Goal: Task Accomplishment & Management: Complete application form

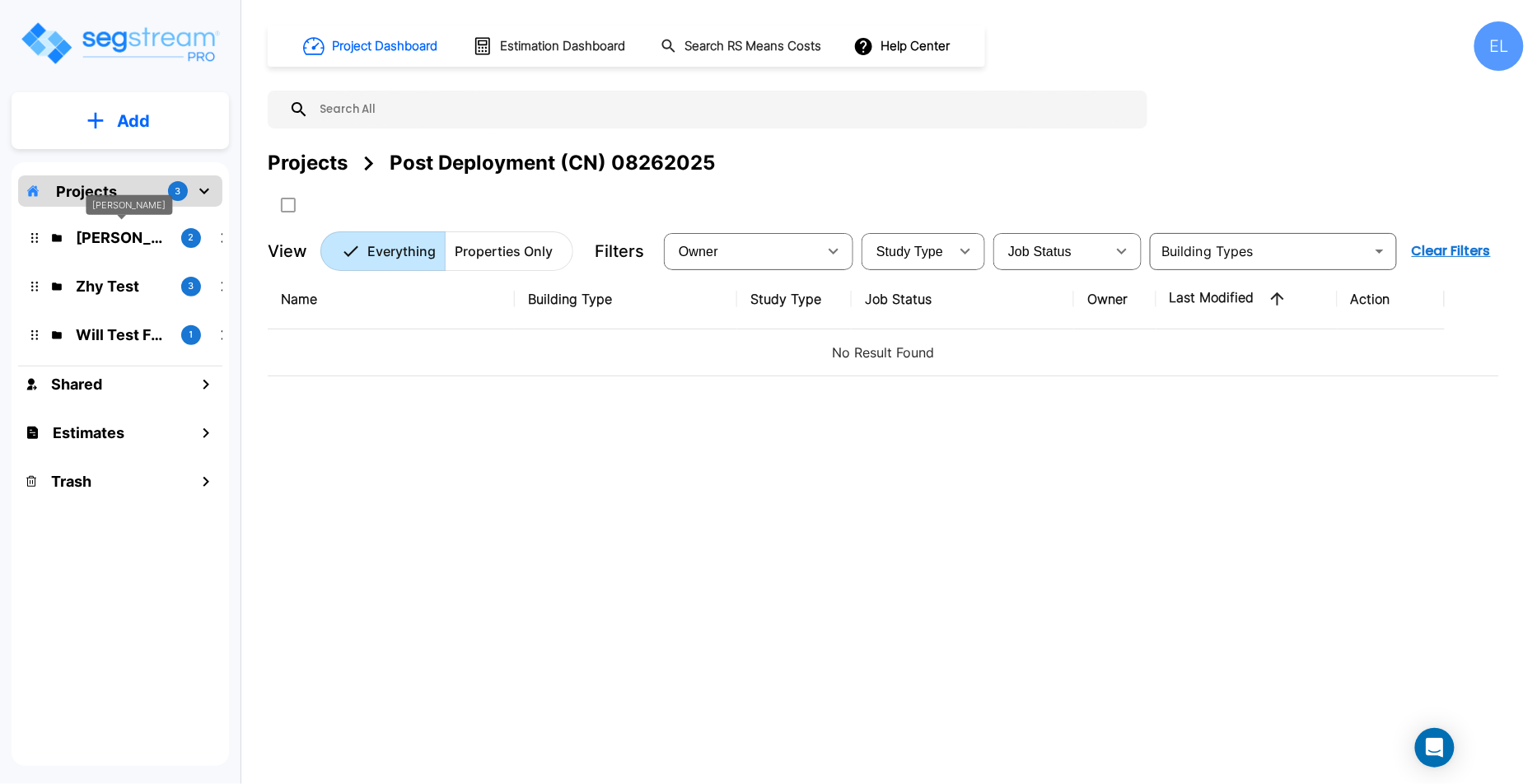
click at [125, 238] on p "QA Emmanuel" at bounding box center [122, 238] width 93 height 23
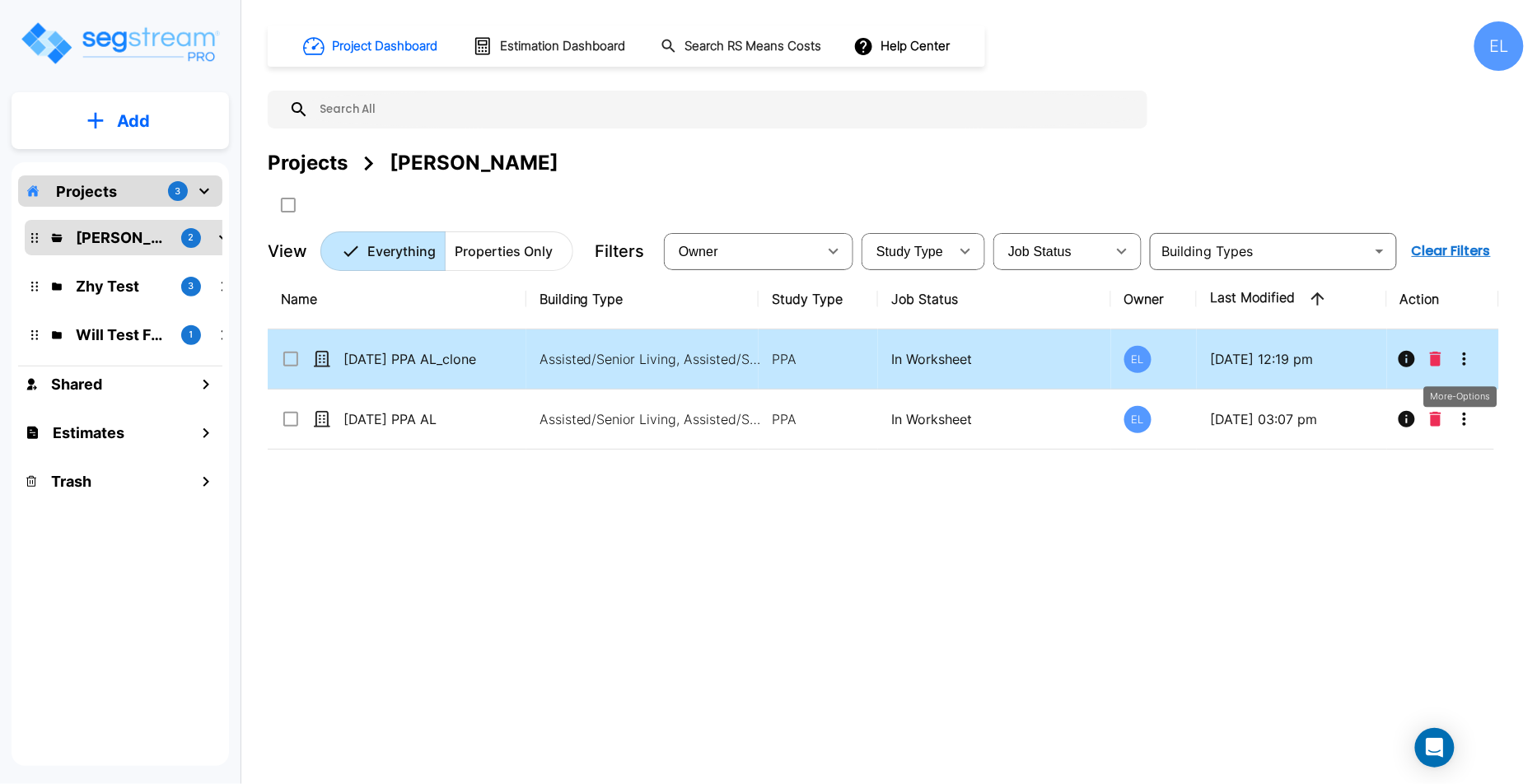
click at [1475, 361] on button "More-Options" at bounding box center [1464, 358] width 33 height 33
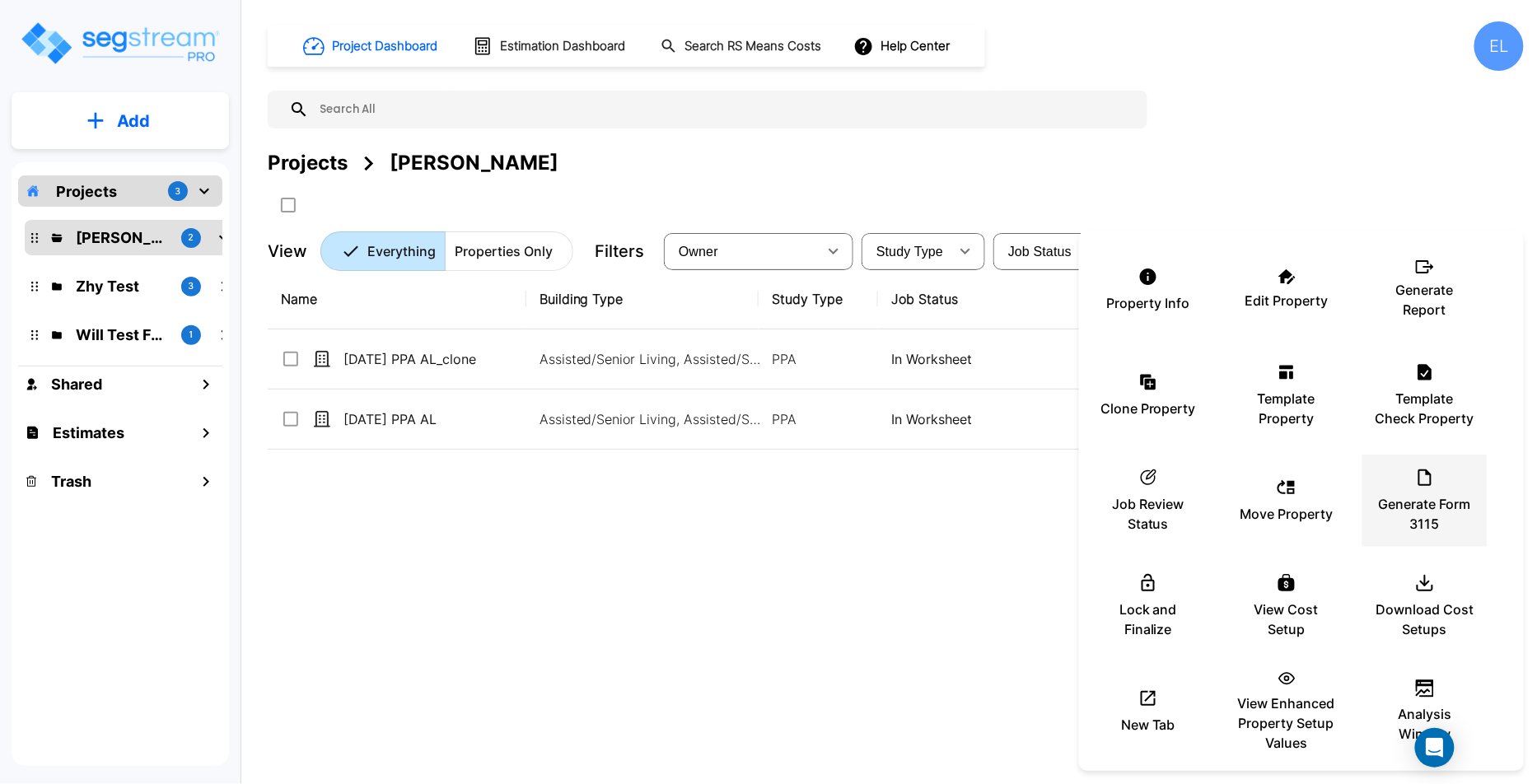
click at [1420, 502] on p "Generate Form 3115" at bounding box center [1426, 514] width 99 height 39
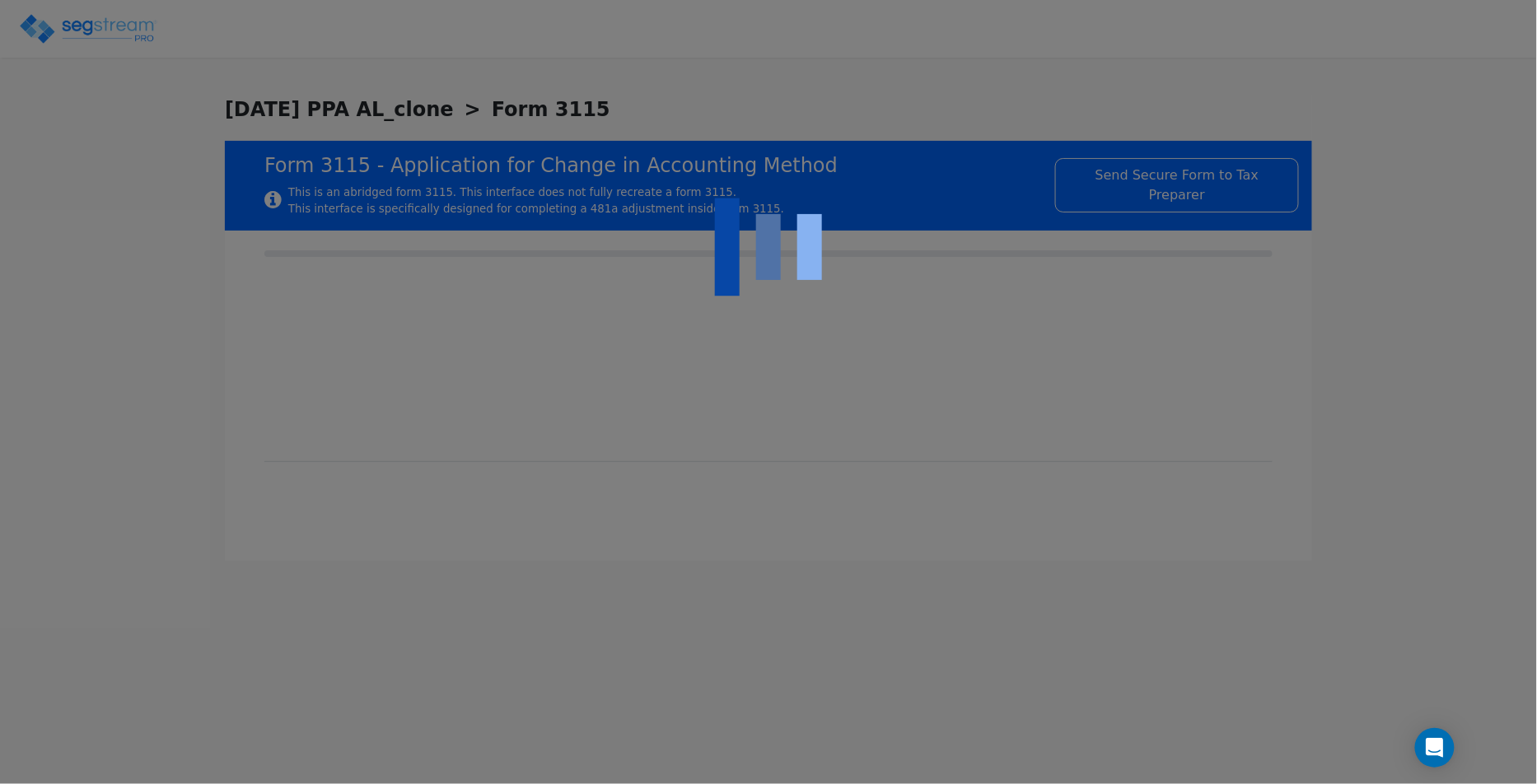
type input "[DATE]"
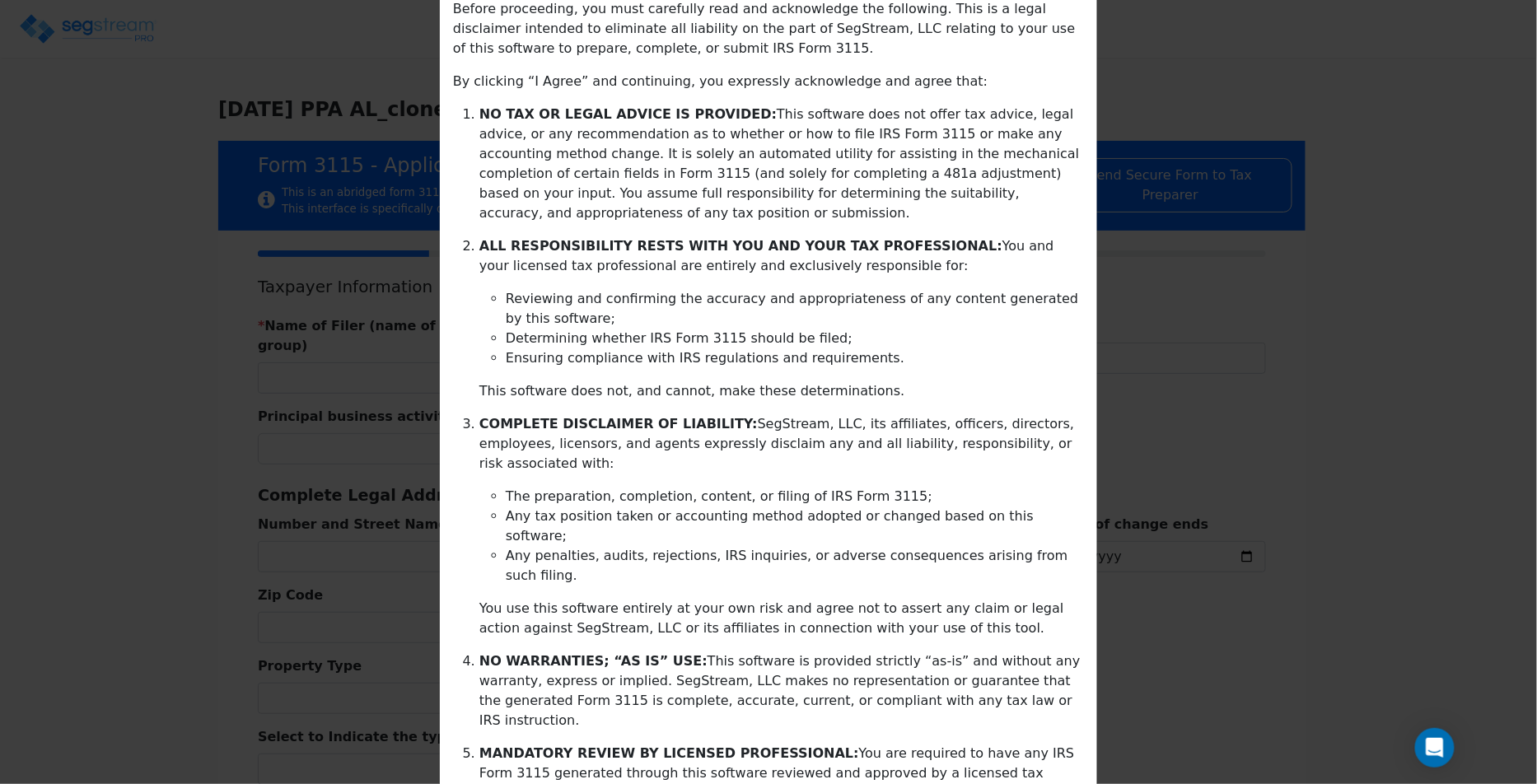
scroll to position [270, 0]
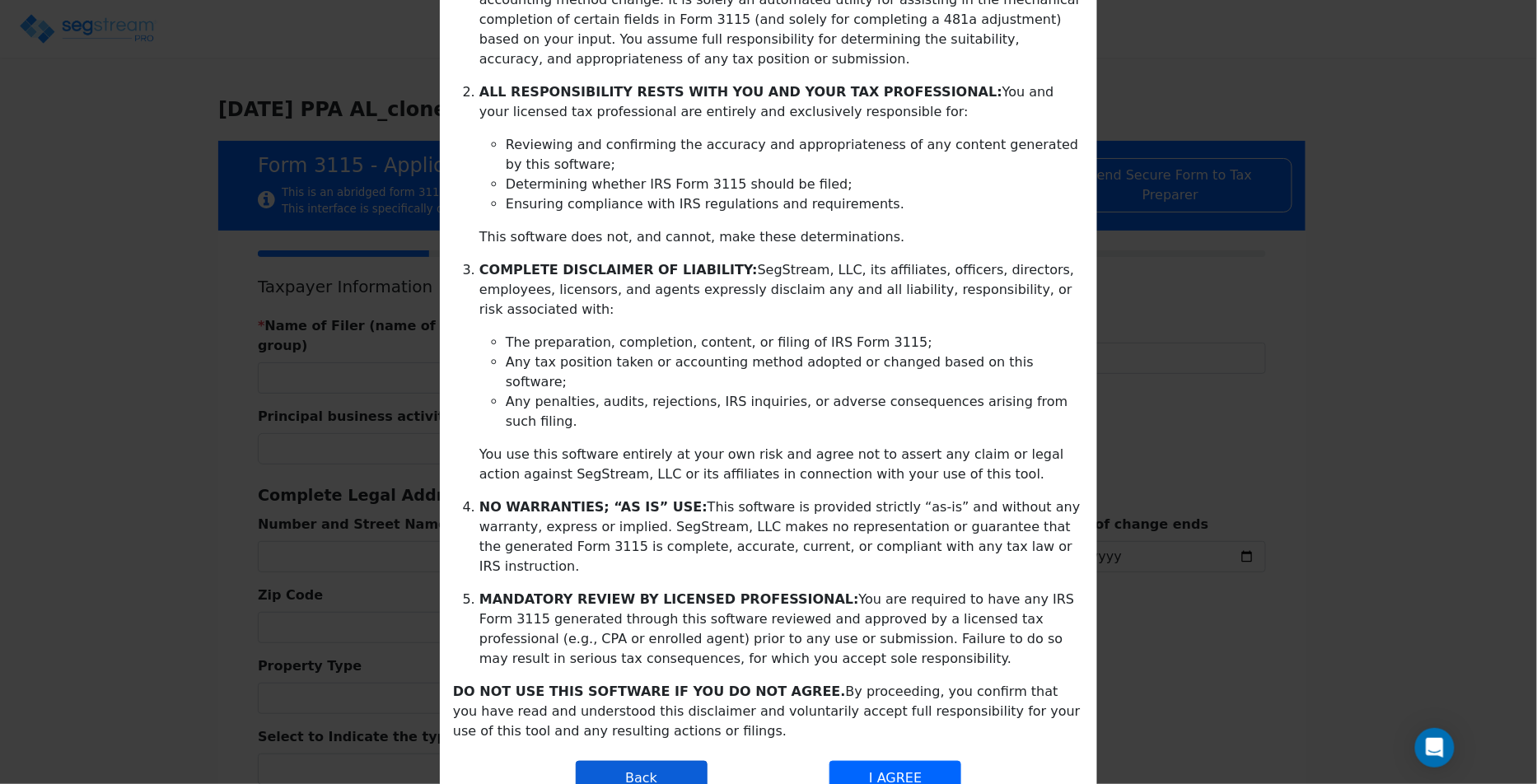
click at [671, 761] on button "Back" at bounding box center [642, 778] width 132 height 35
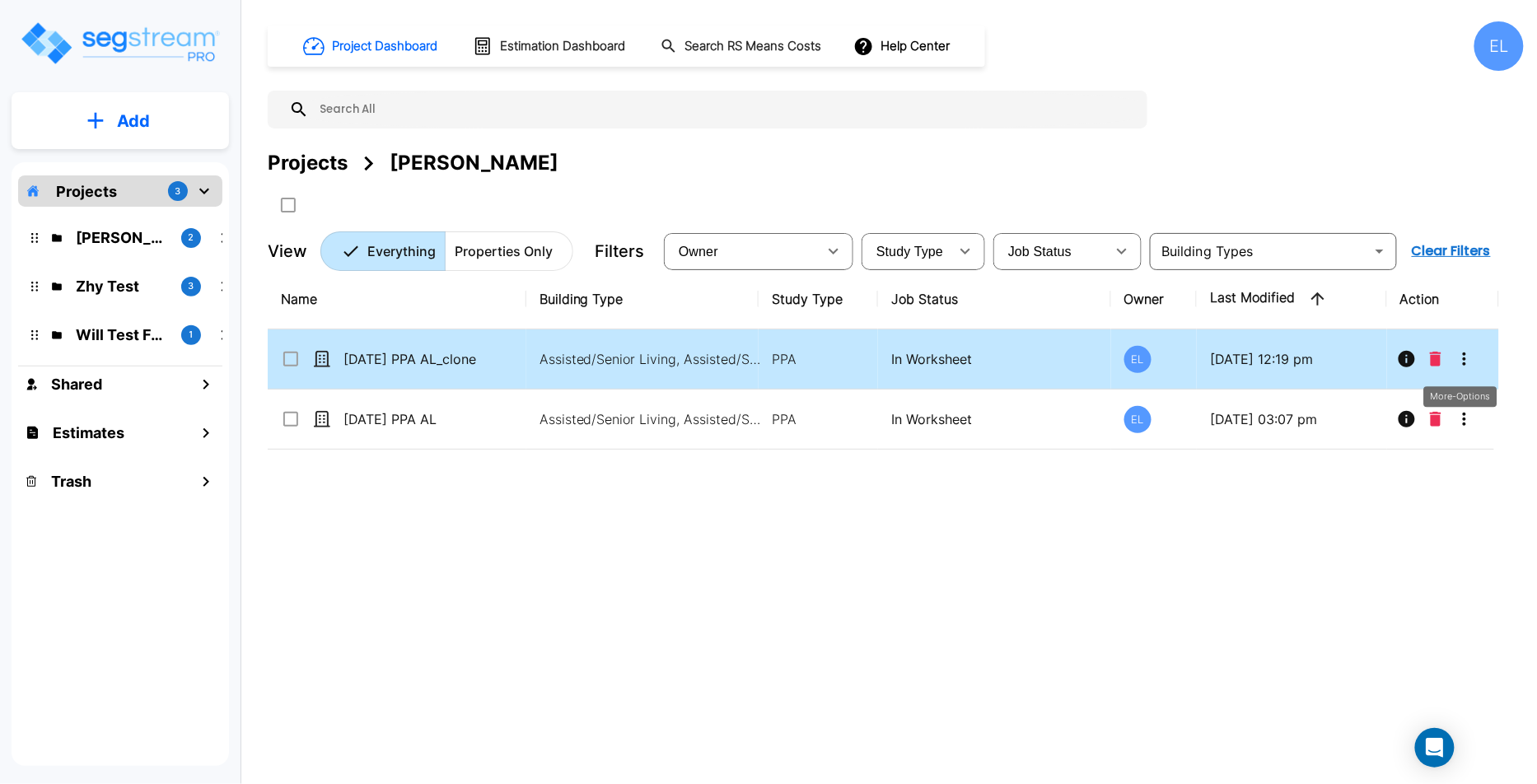
click at [1468, 361] on icon "More-Options" at bounding box center [1465, 359] width 20 height 20
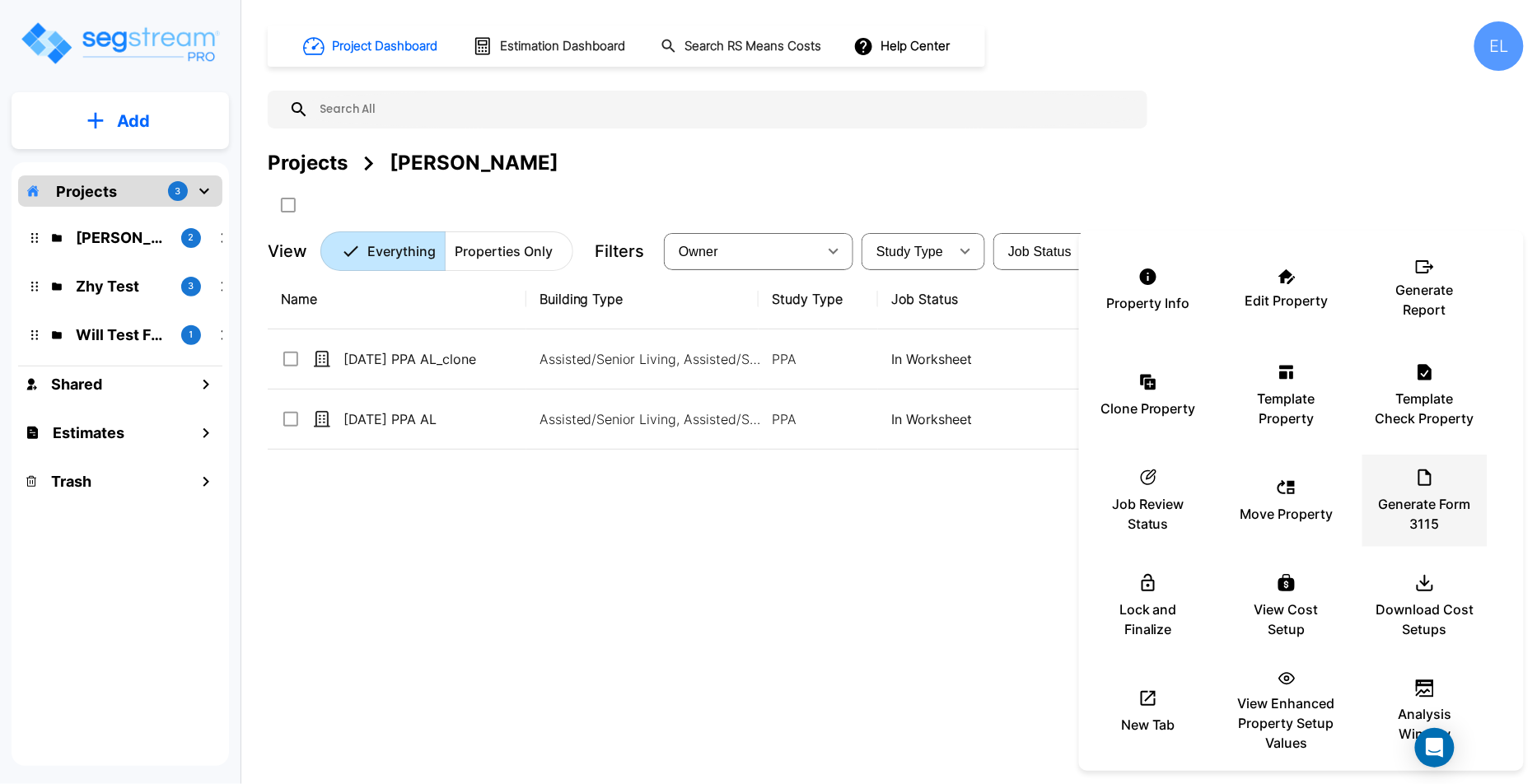
click at [1402, 479] on div "Generate Form 3115" at bounding box center [1426, 501] width 99 height 83
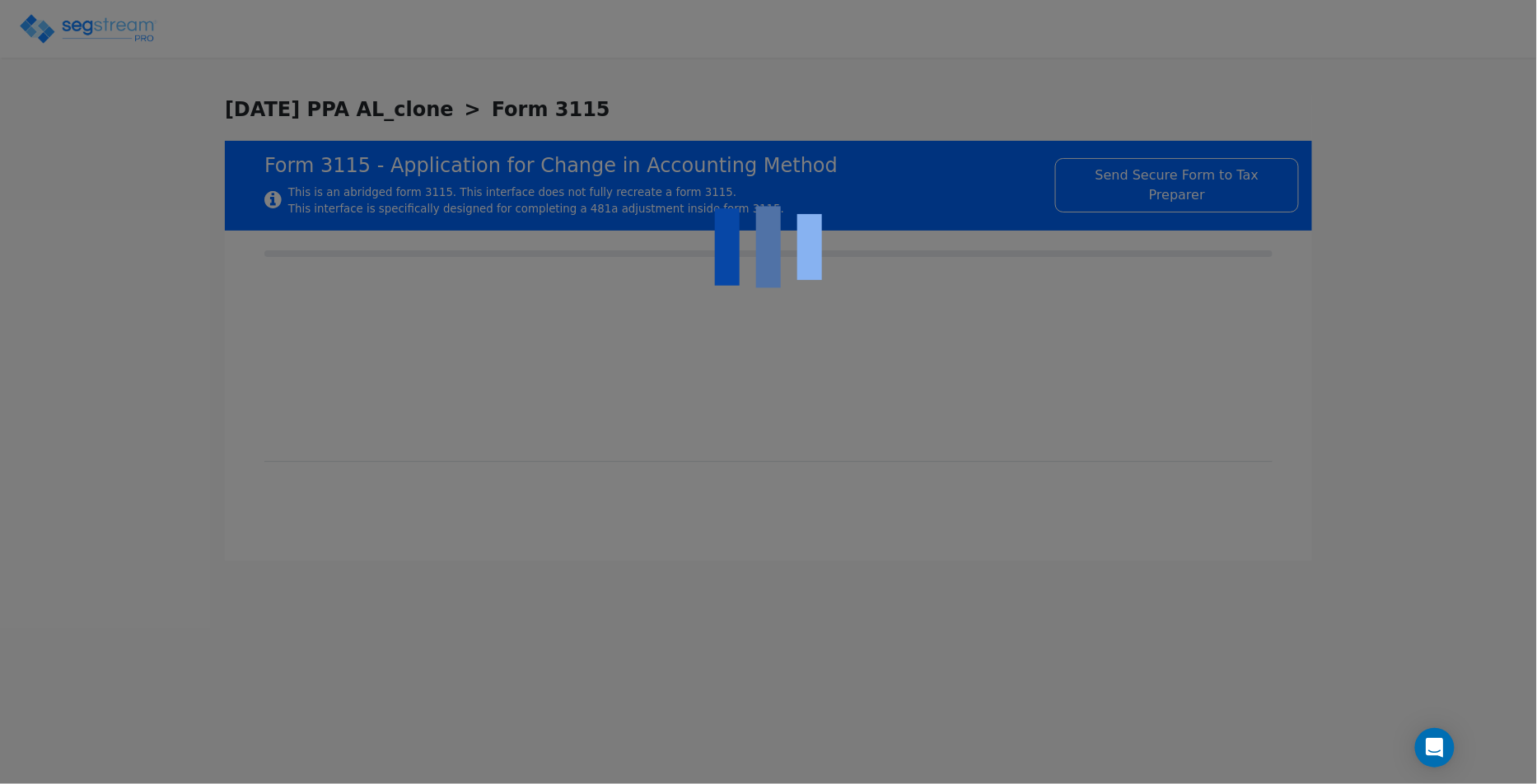
type input "[DATE]"
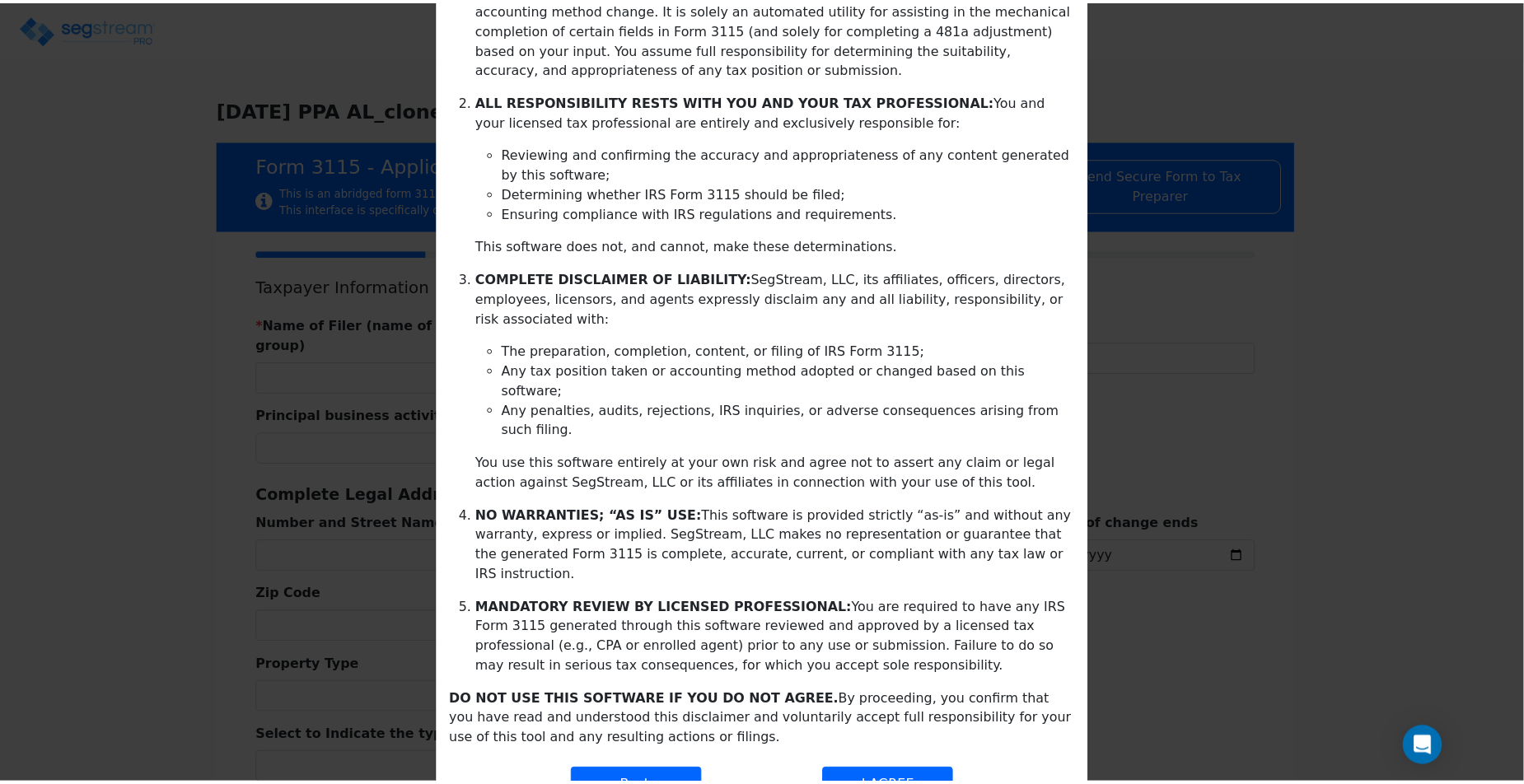
scroll to position [270, 0]
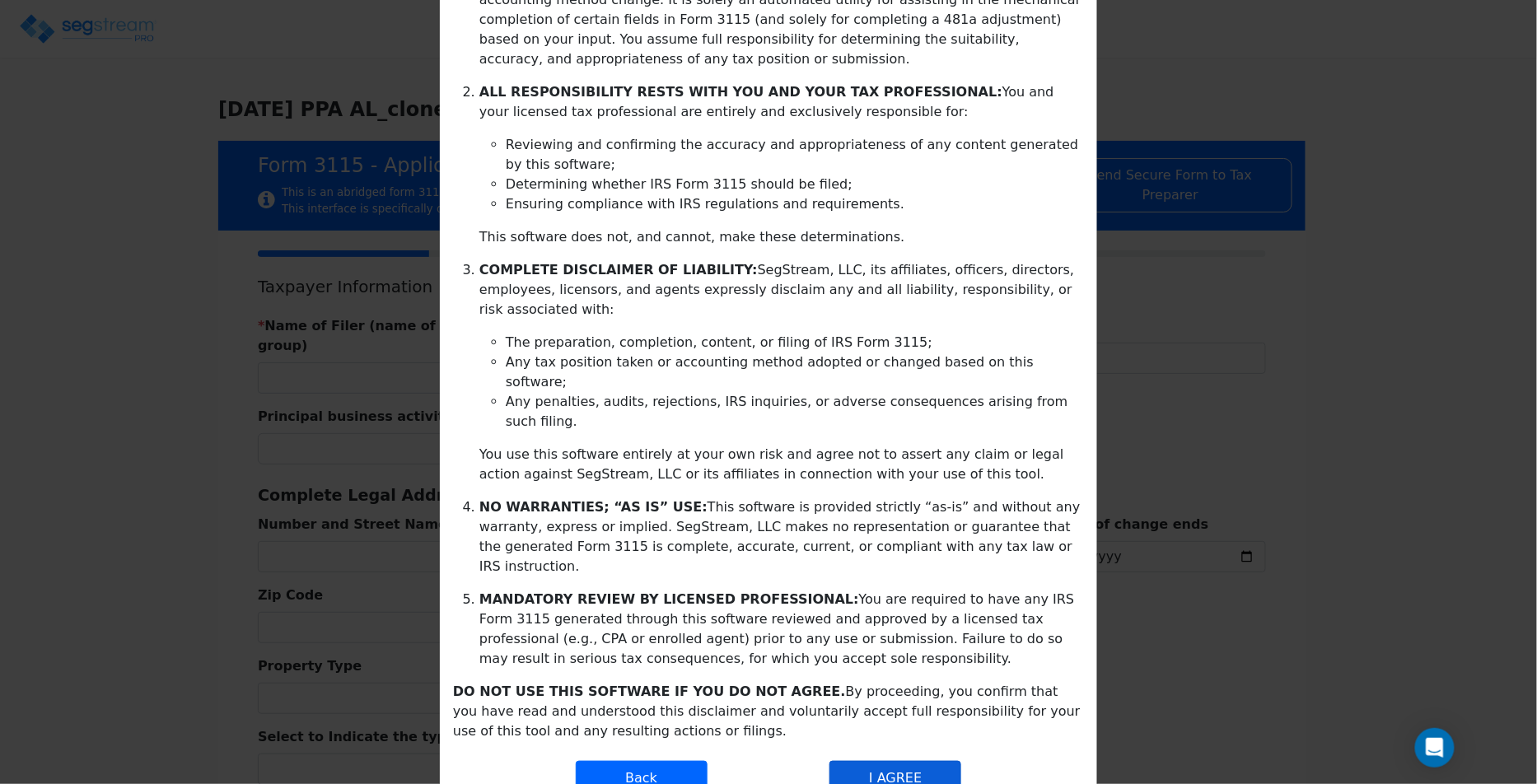
click at [868, 761] on button "I AGREE" at bounding box center [896, 778] width 132 height 35
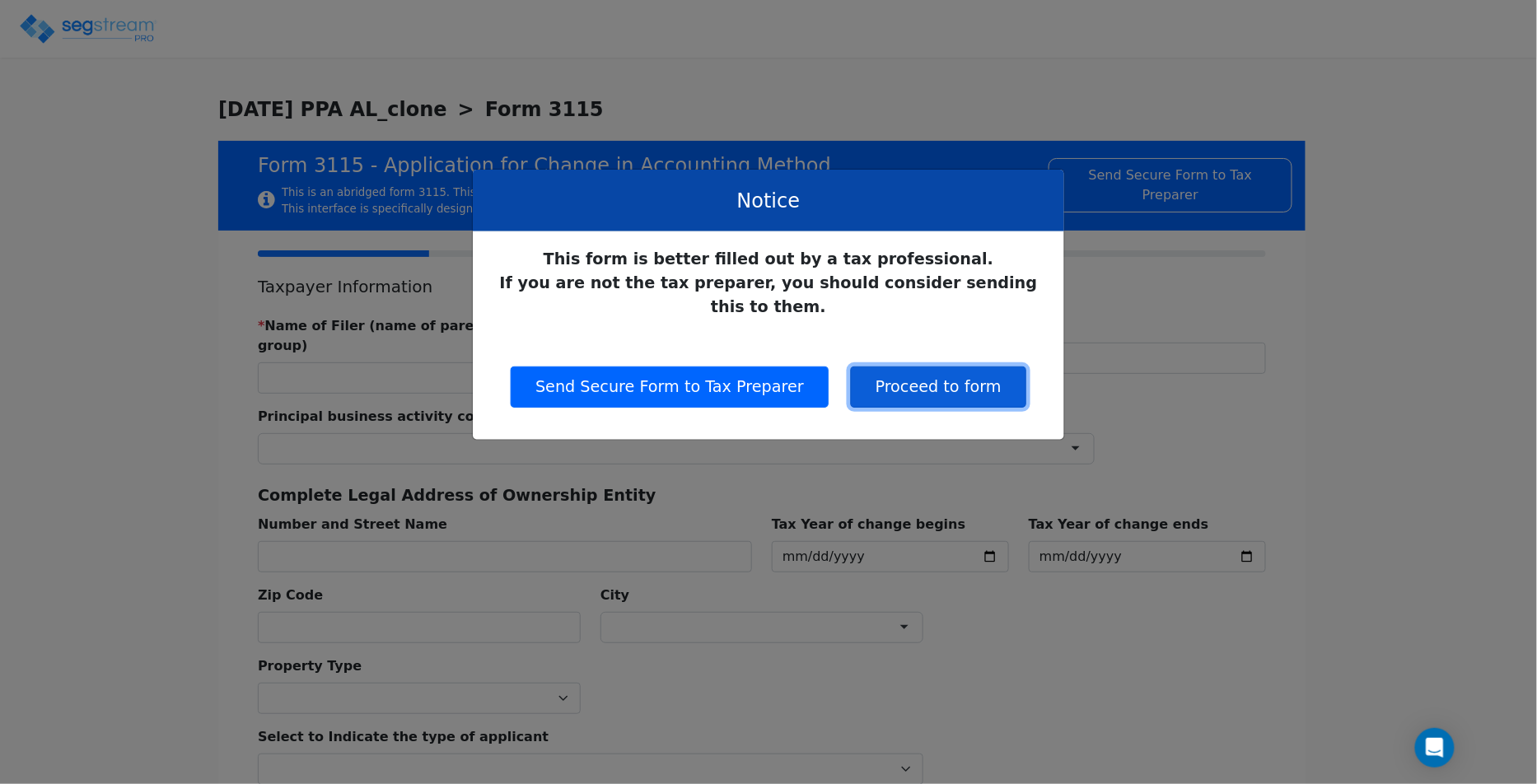
click at [888, 375] on button "Proceed to form" at bounding box center [939, 388] width 176 height 41
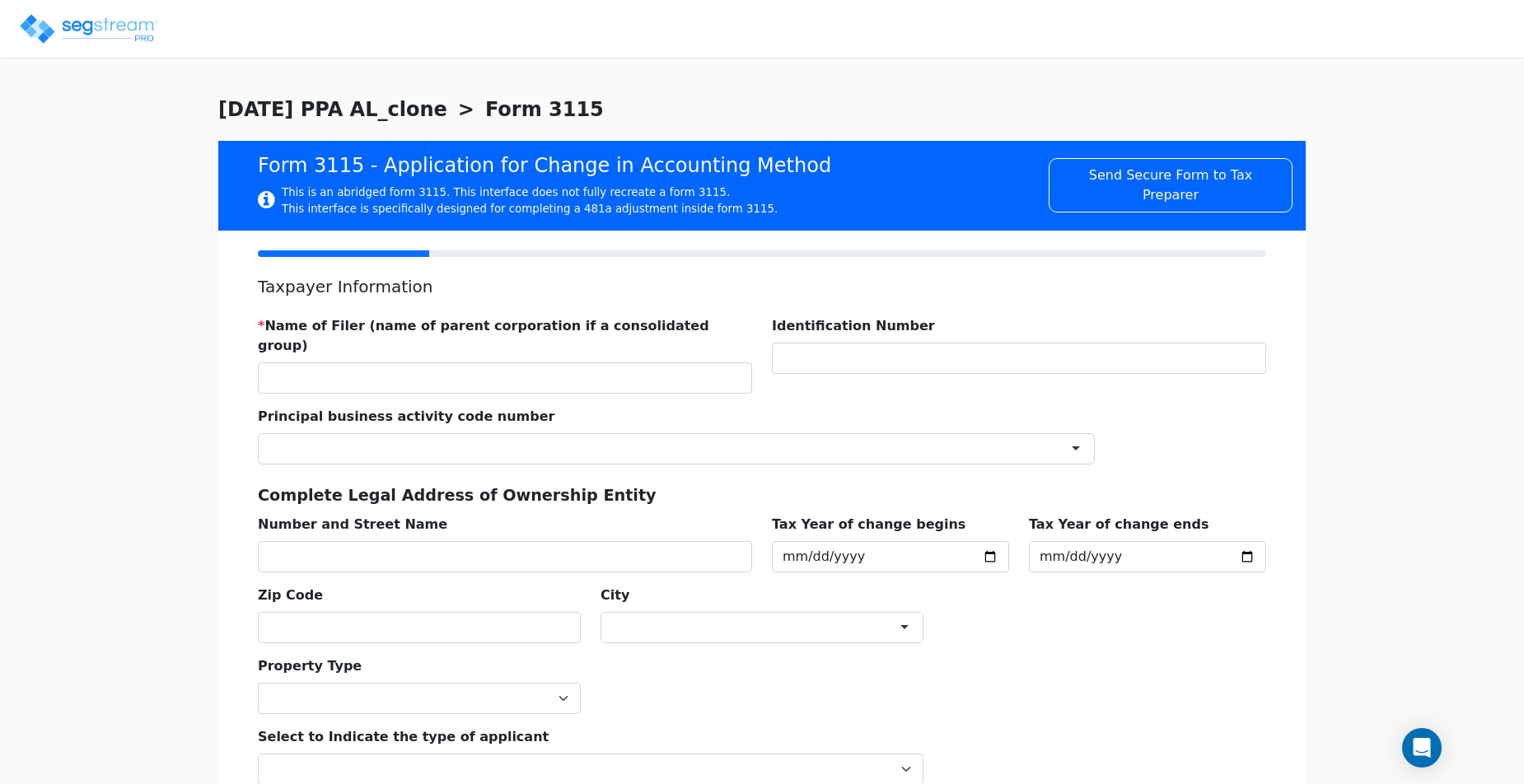
click at [602, 340] on div "* Name of Filer (name of parent corporation if a consolidated group)" at bounding box center [504, 355] width 494 height 78
click at [602, 362] on input "text" at bounding box center [504, 378] width 494 height 32
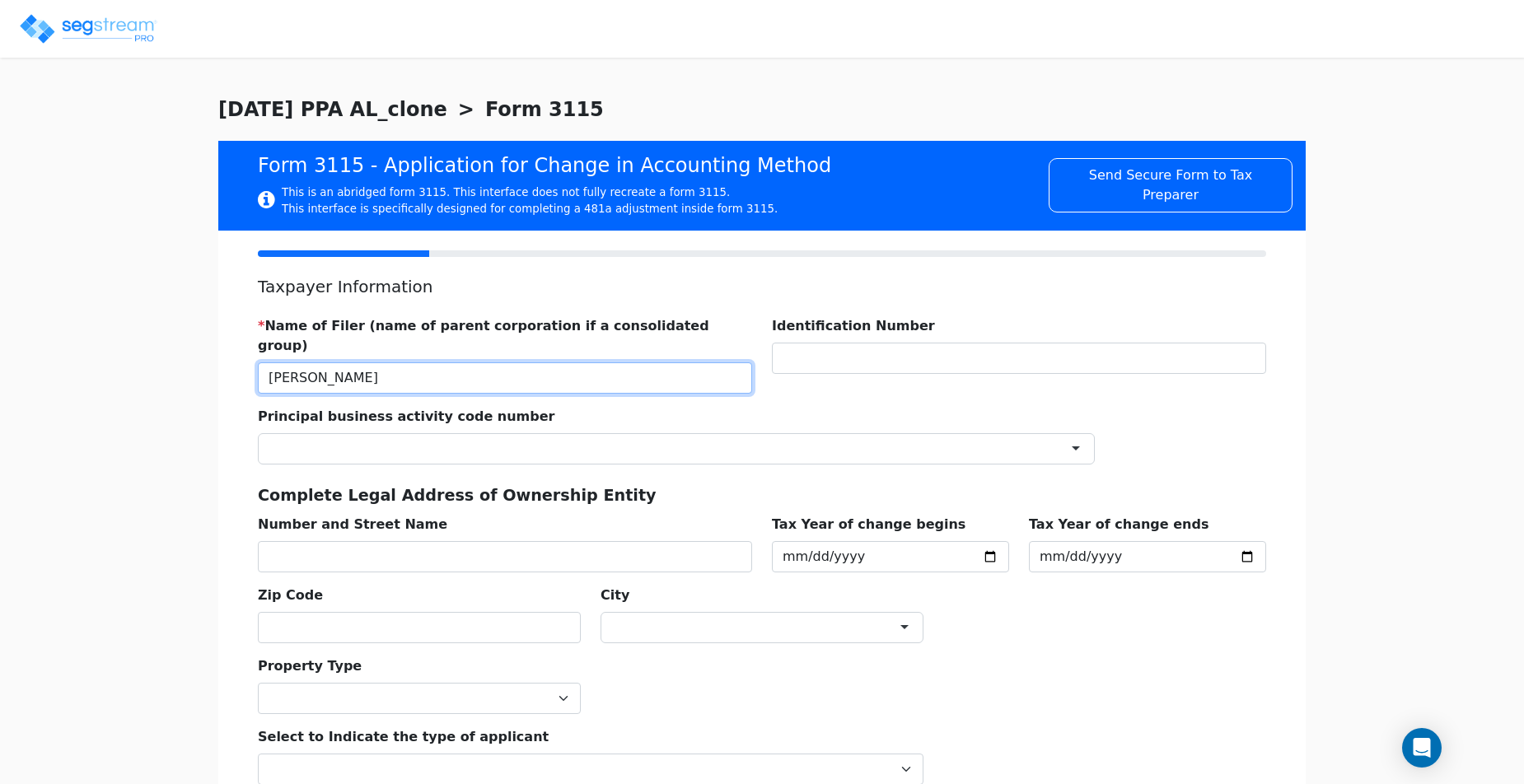
type input "JACK DANIELS"
click at [648, 433] on div at bounding box center [676, 449] width 836 height 32
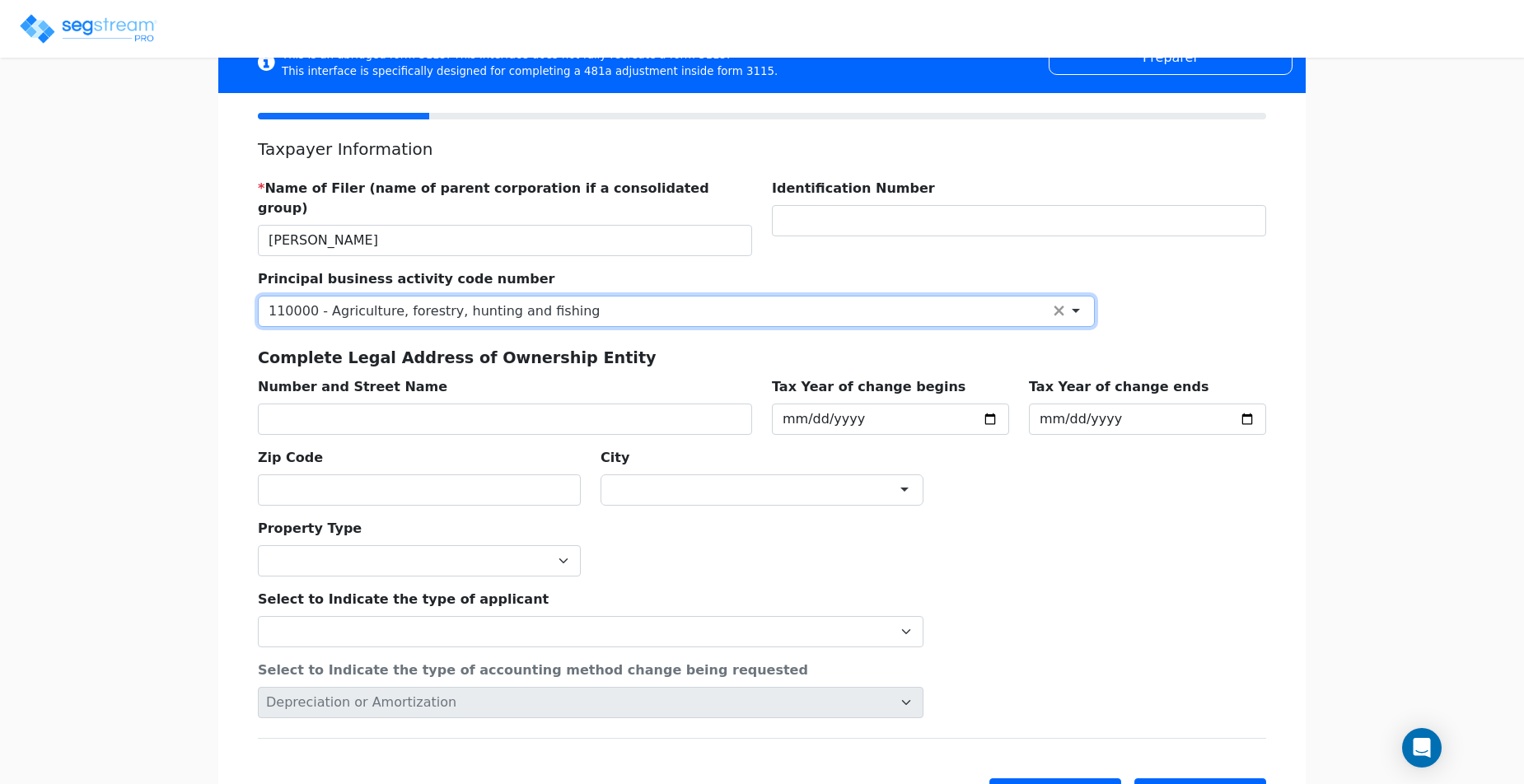
scroll to position [149, 0]
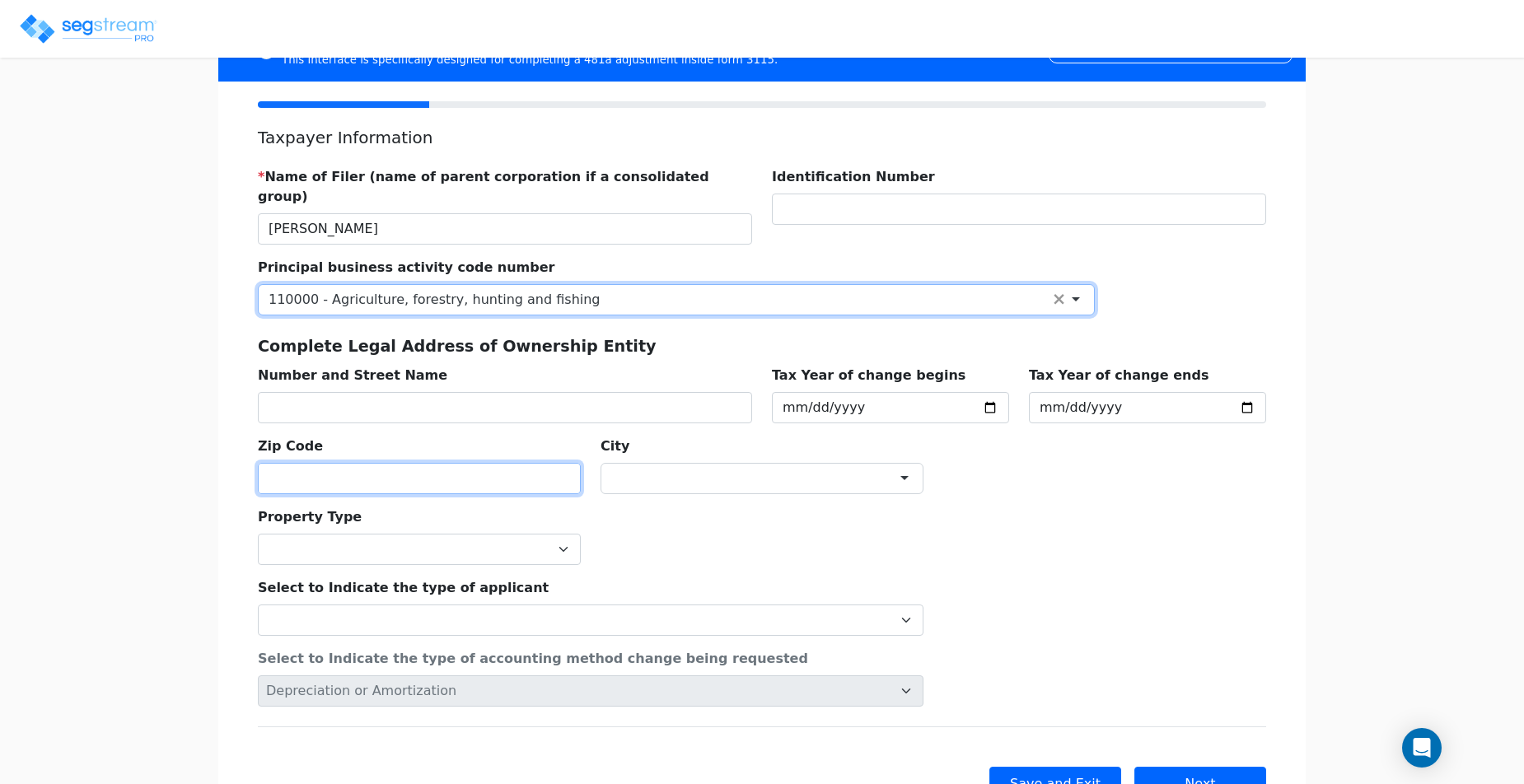
click at [435, 463] on input "text" at bounding box center [418, 478] width 323 height 32
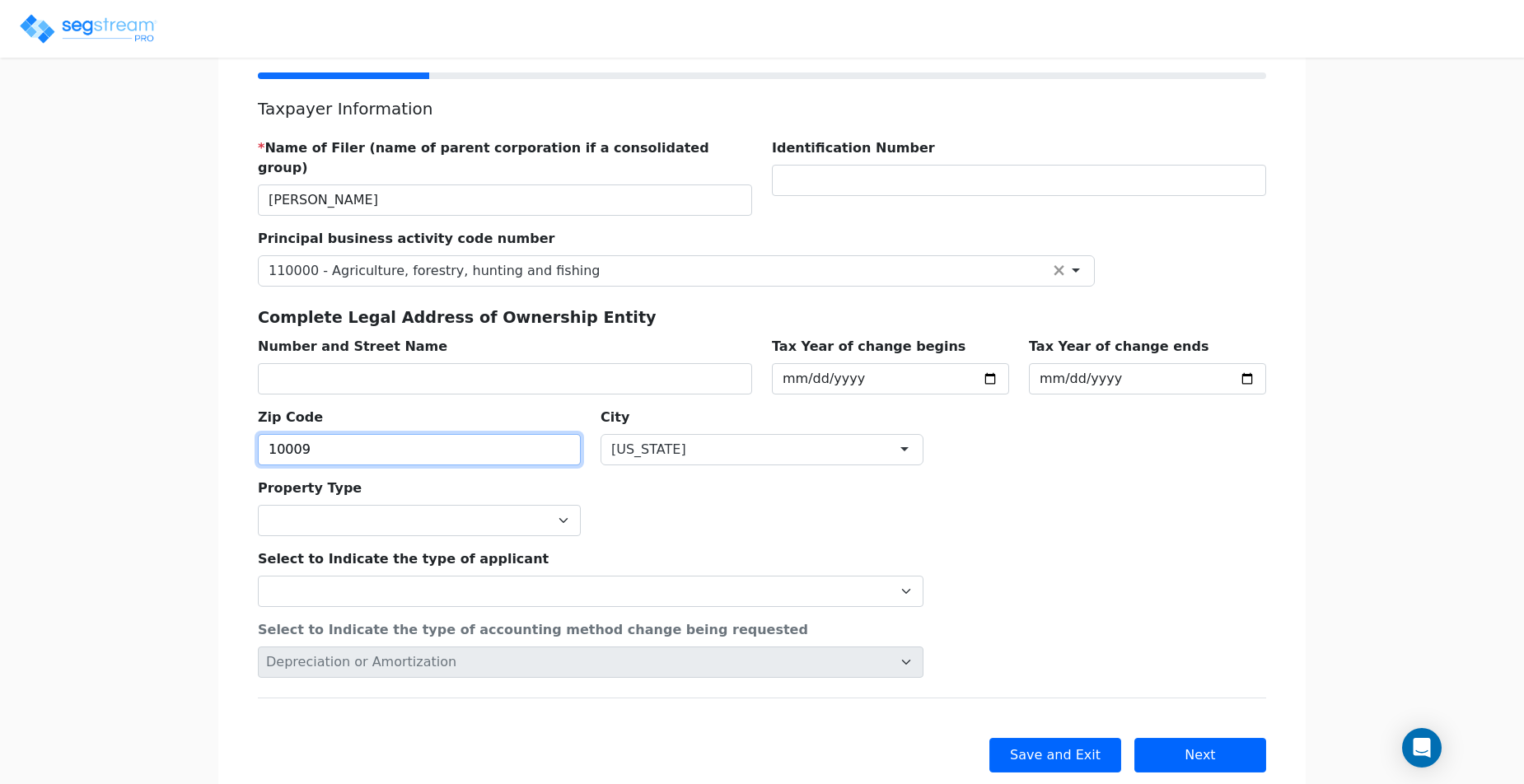
scroll to position [200, 0]
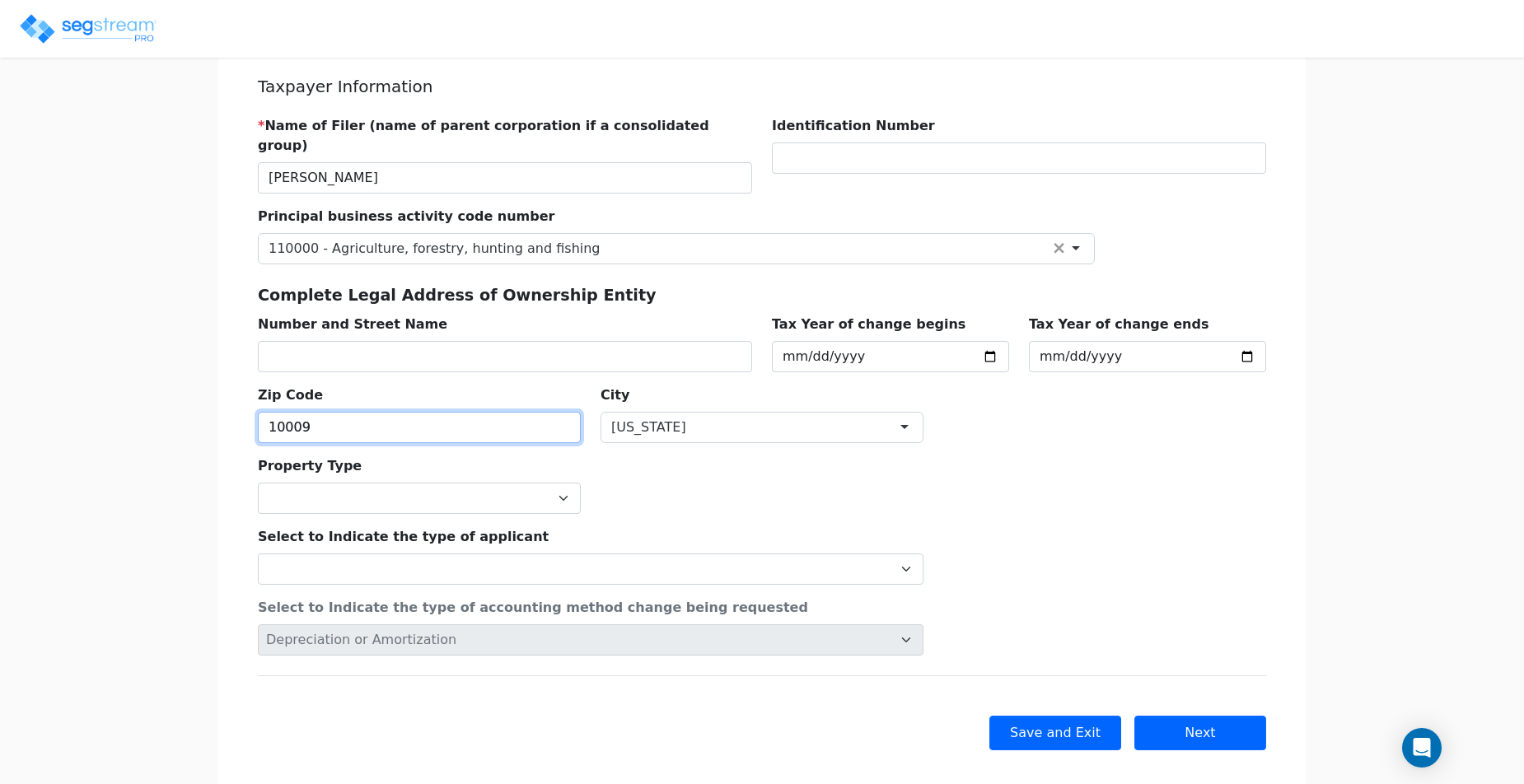
type input "10009"
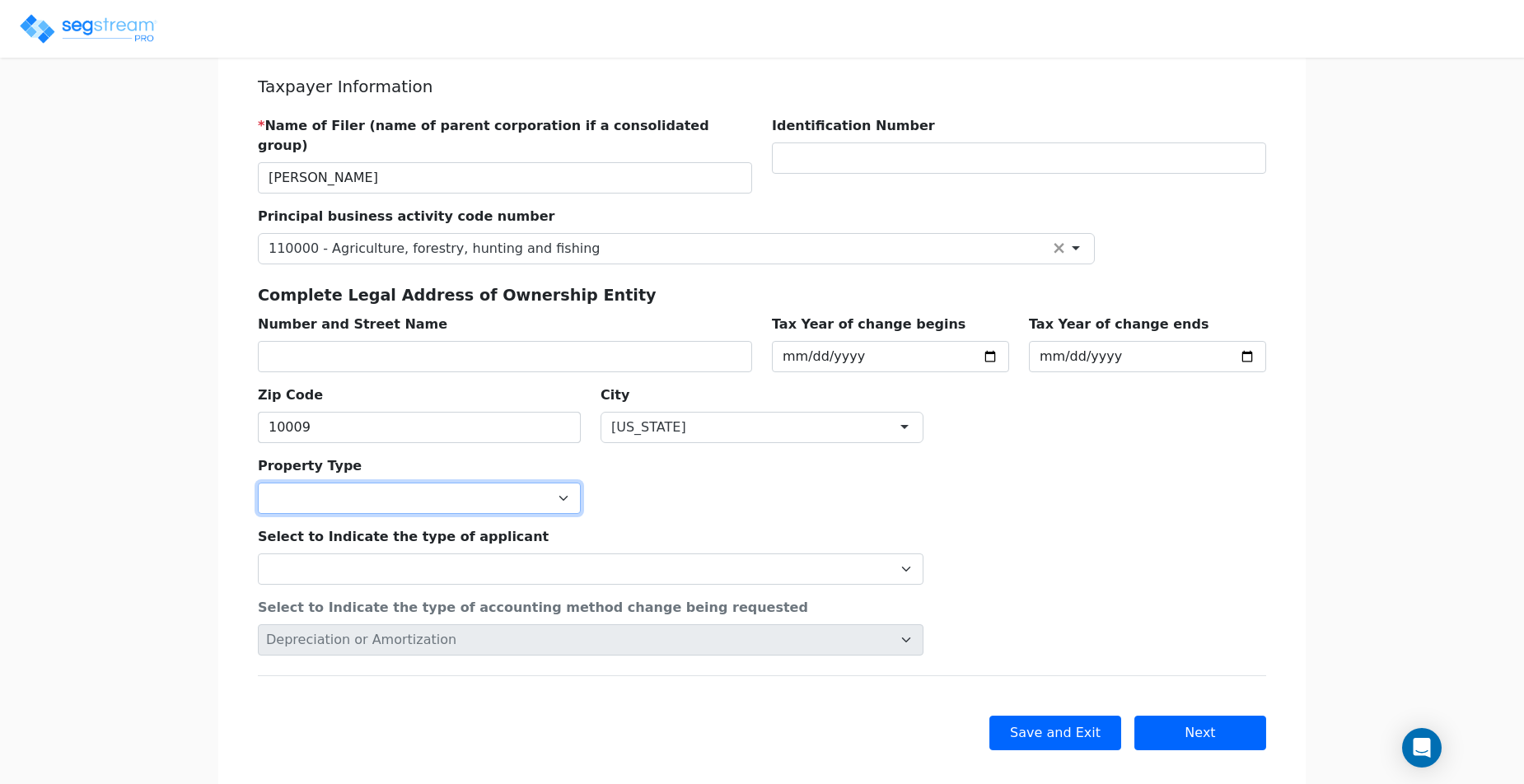
click at [503, 482] on select "Commercial Residential" at bounding box center [418, 498] width 323 height 32
select select "Commercial"
click at [257, 482] on select "Commercial Residential" at bounding box center [418, 498] width 323 height 32
click at [749, 585] on div "Select to Indicate the type of accounting method change being requested Depreci…" at bounding box center [590, 620] width 686 height 71
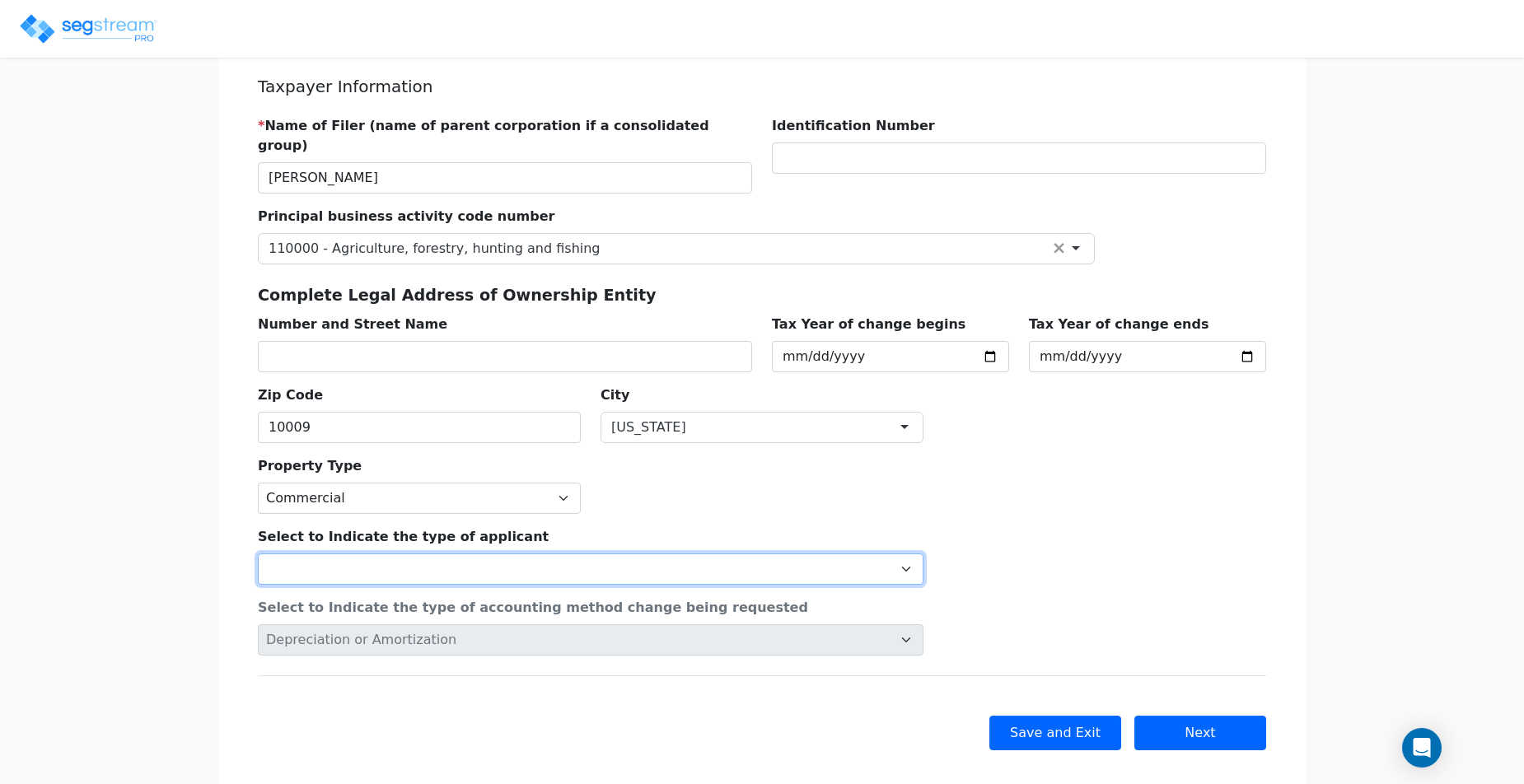
click at [747, 557] on select "Individual Corporation Controlled foreign corporation (Sec. 957) 10/50 corporat…" at bounding box center [590, 569] width 666 height 32
select select "Corporation"
click at [257, 553] on select "Individual Corporation Controlled foreign corporation (Sec. 957) 10/50 corporat…" at bounding box center [590, 569] width 666 height 32
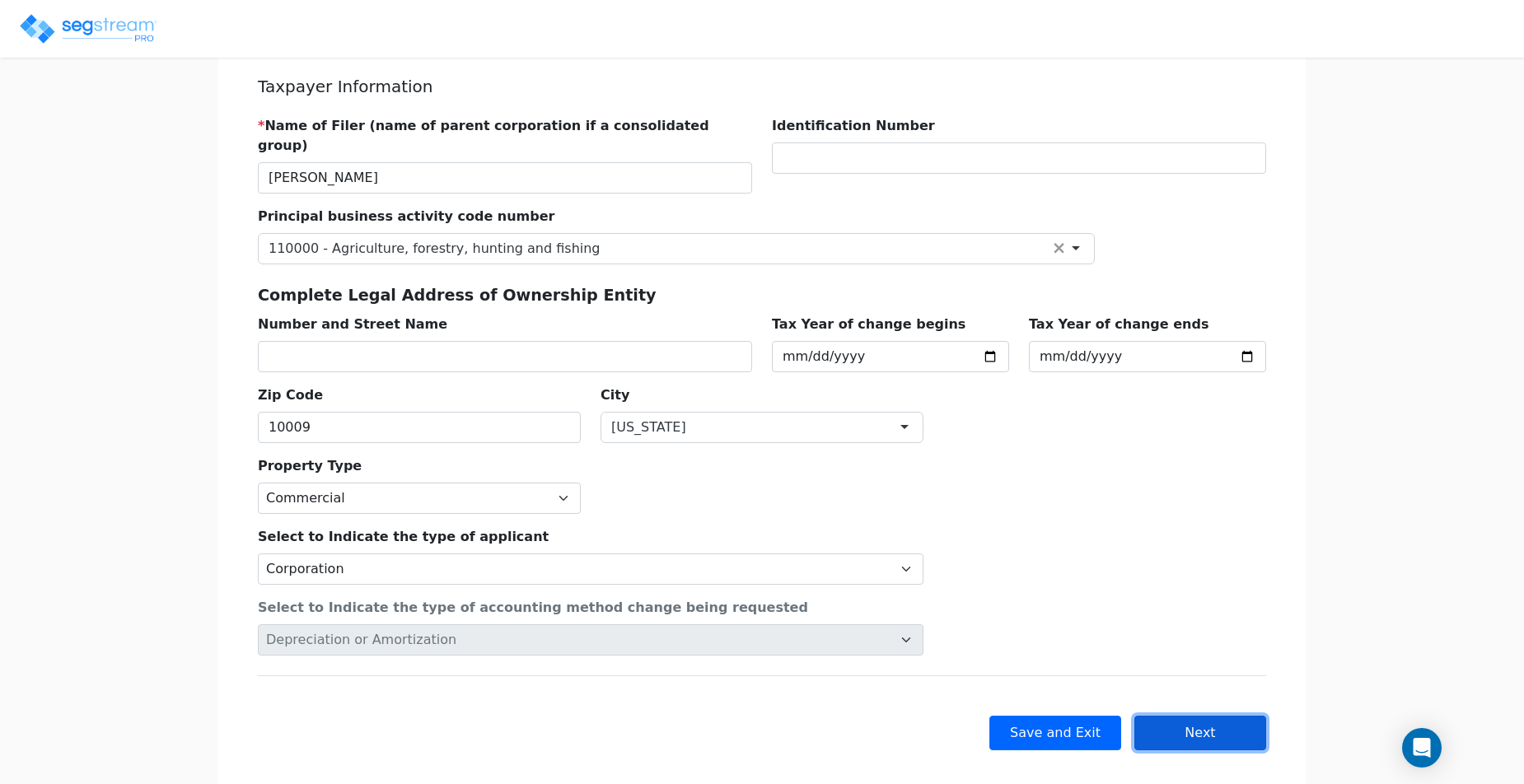
click at [1223, 716] on button "Next" at bounding box center [1200, 733] width 132 height 35
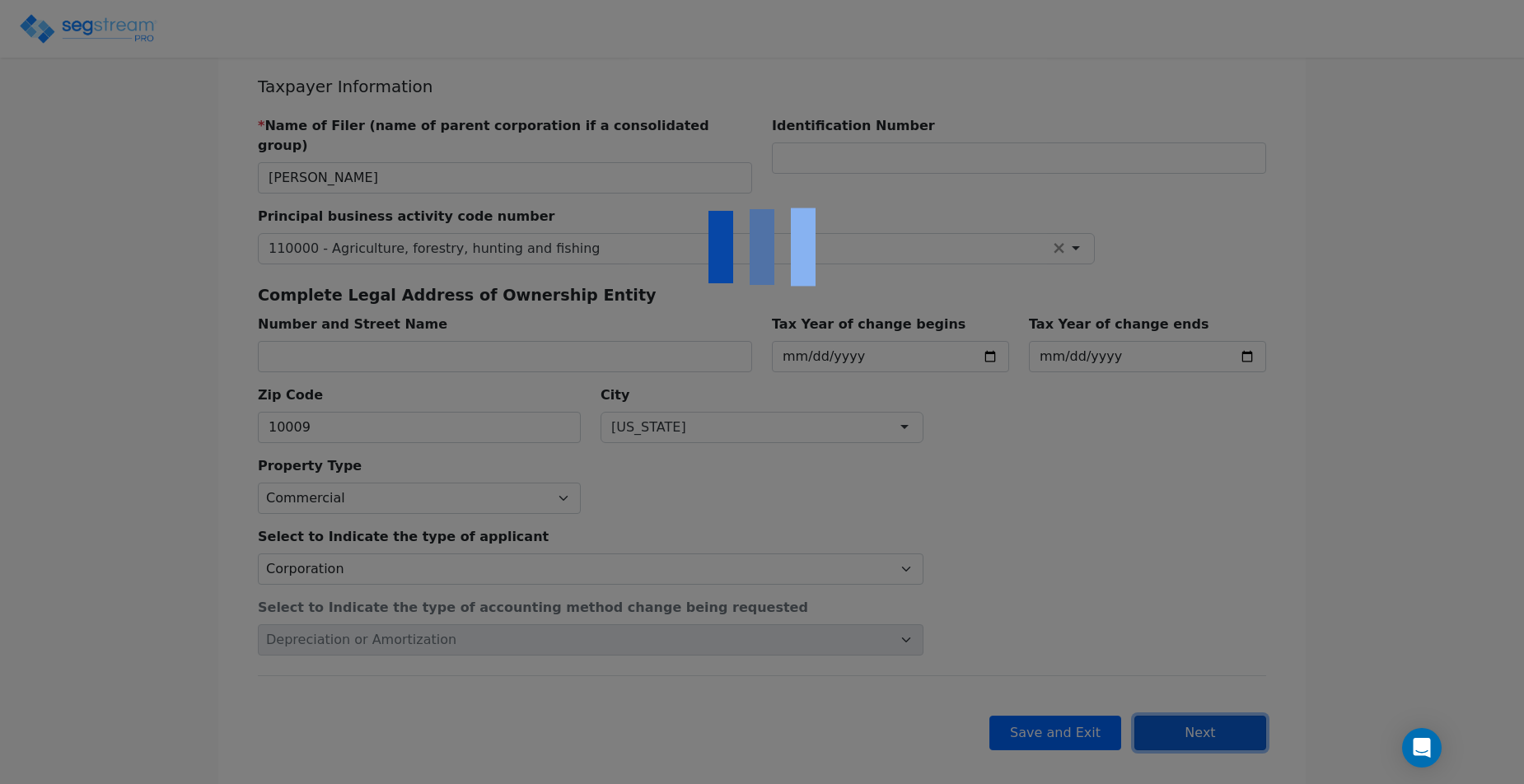
checkbox input "true"
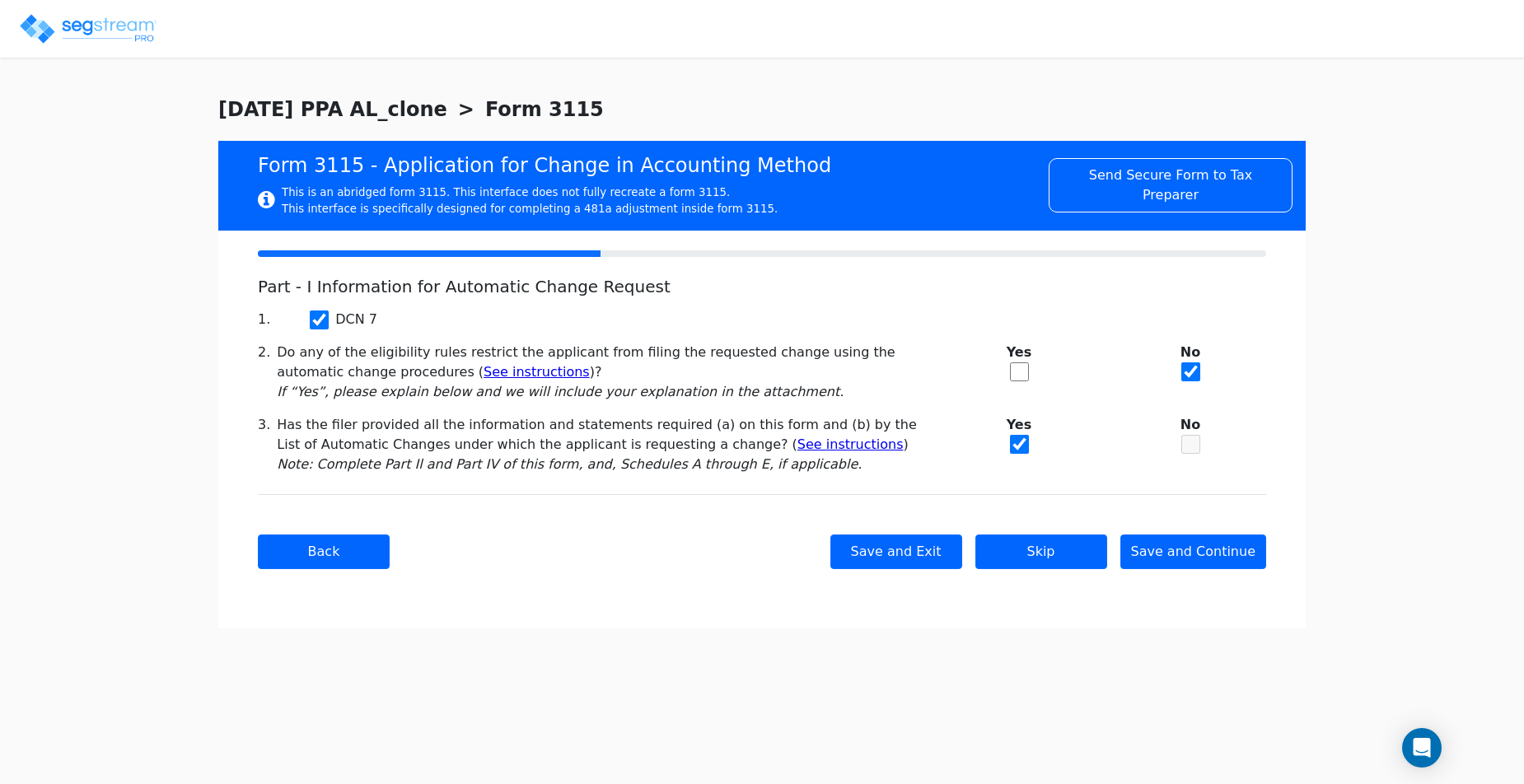
scroll to position [0, 0]
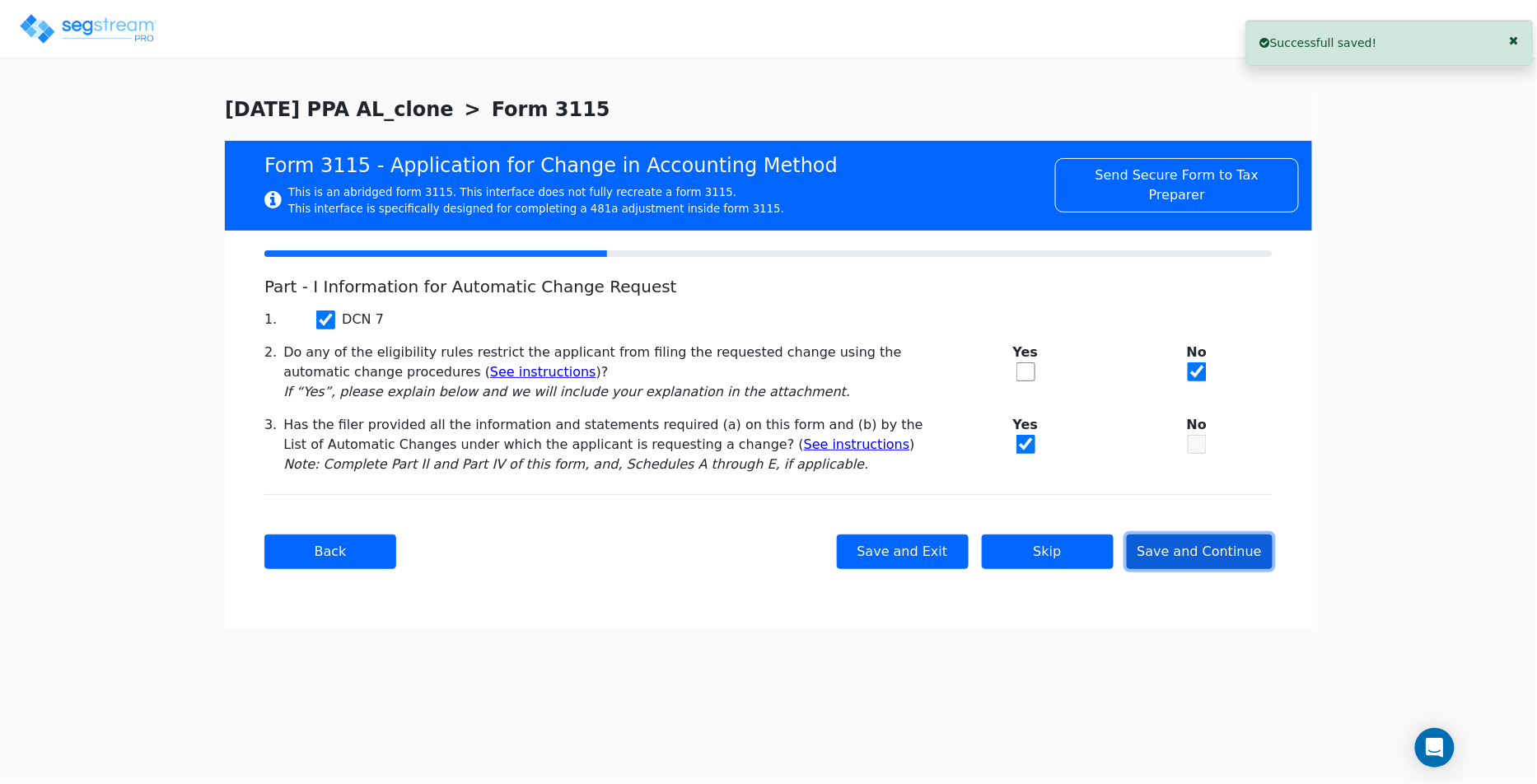
click at [1180, 553] on button "Save and Continue" at bounding box center [1200, 551] width 147 height 35
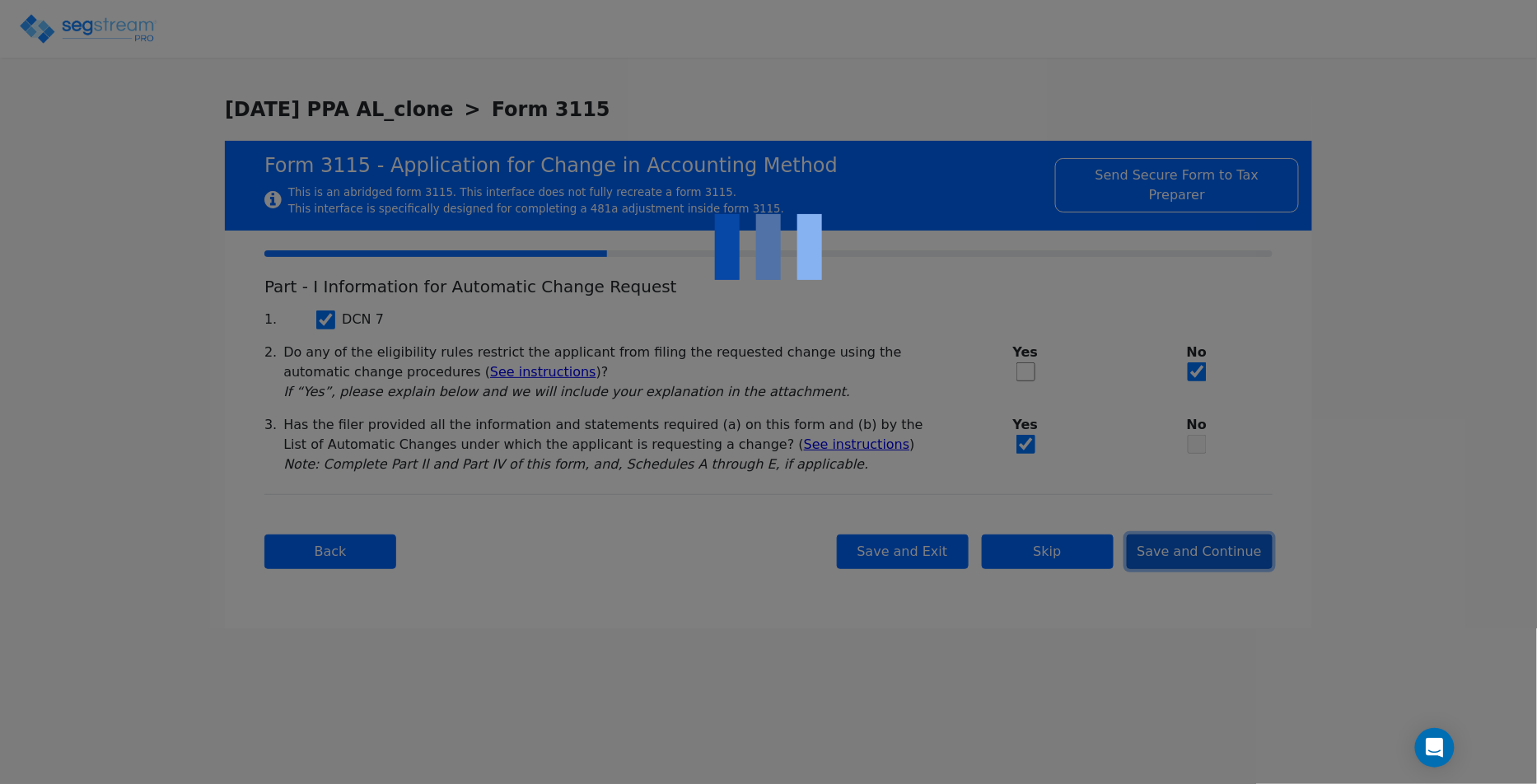
checkbox input "true"
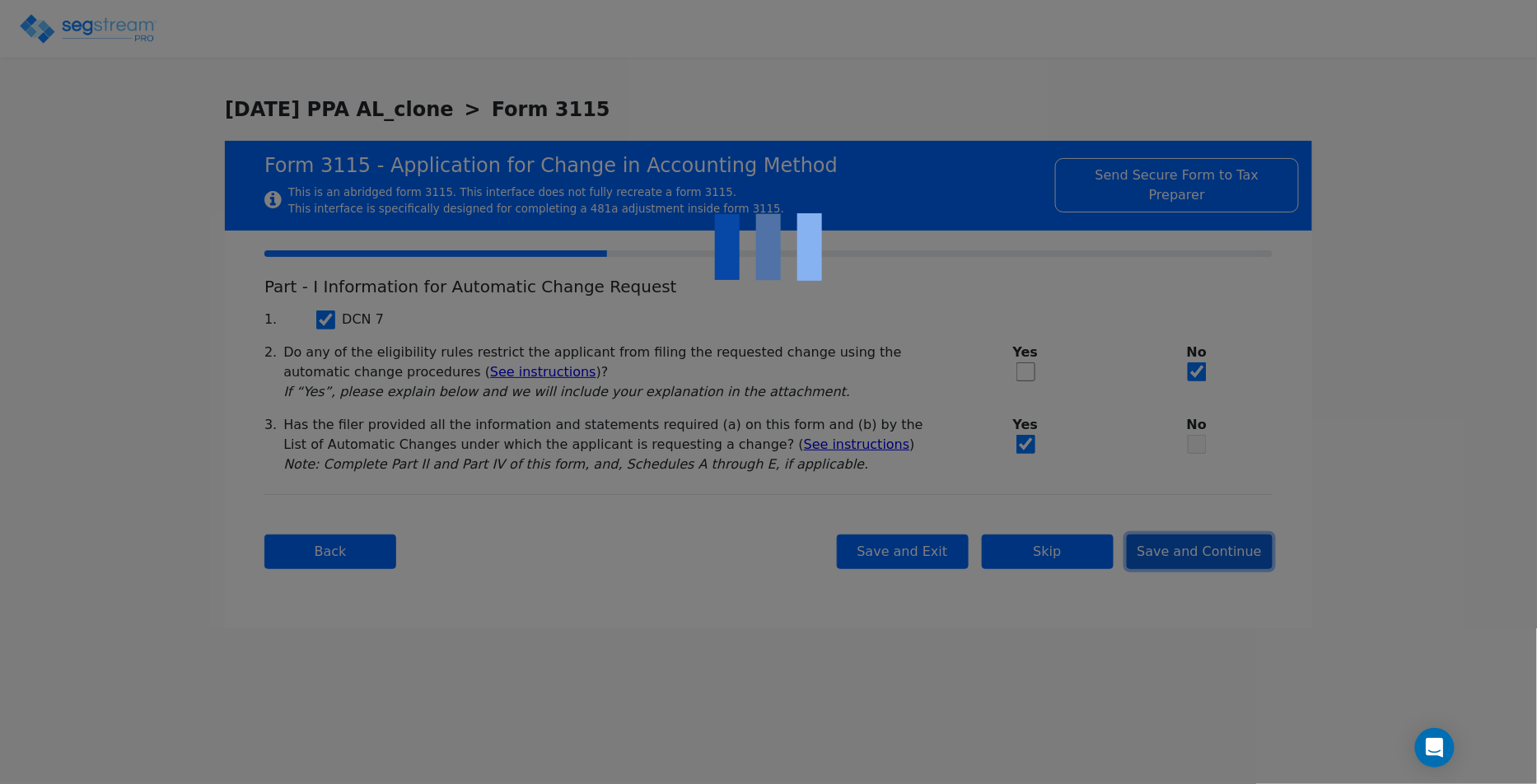
checkbox input "true"
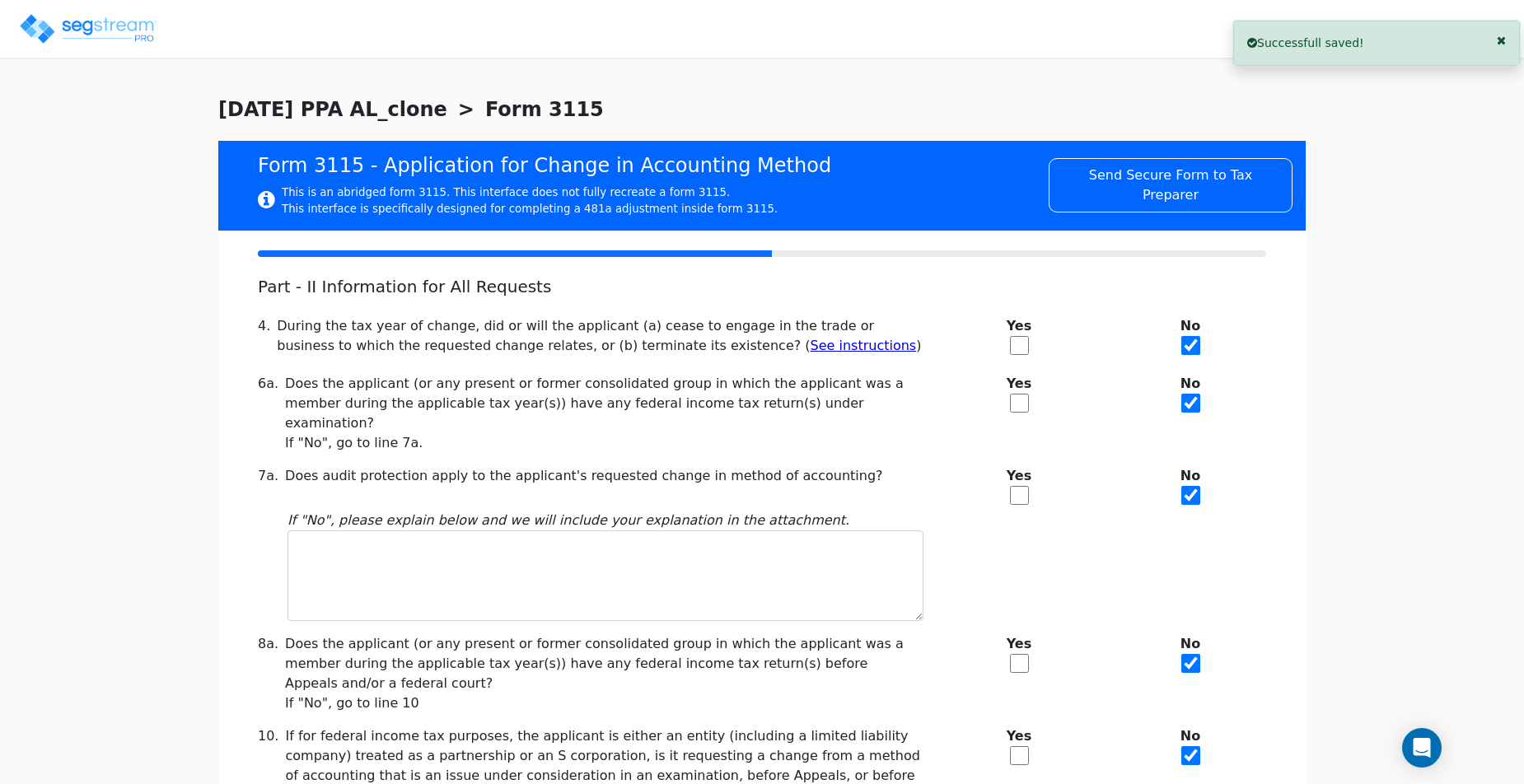
click at [1180, 553] on div "7a. Does audit protection apply to the applicant's requested change in method o…" at bounding box center [762, 543] width 1028 height 155
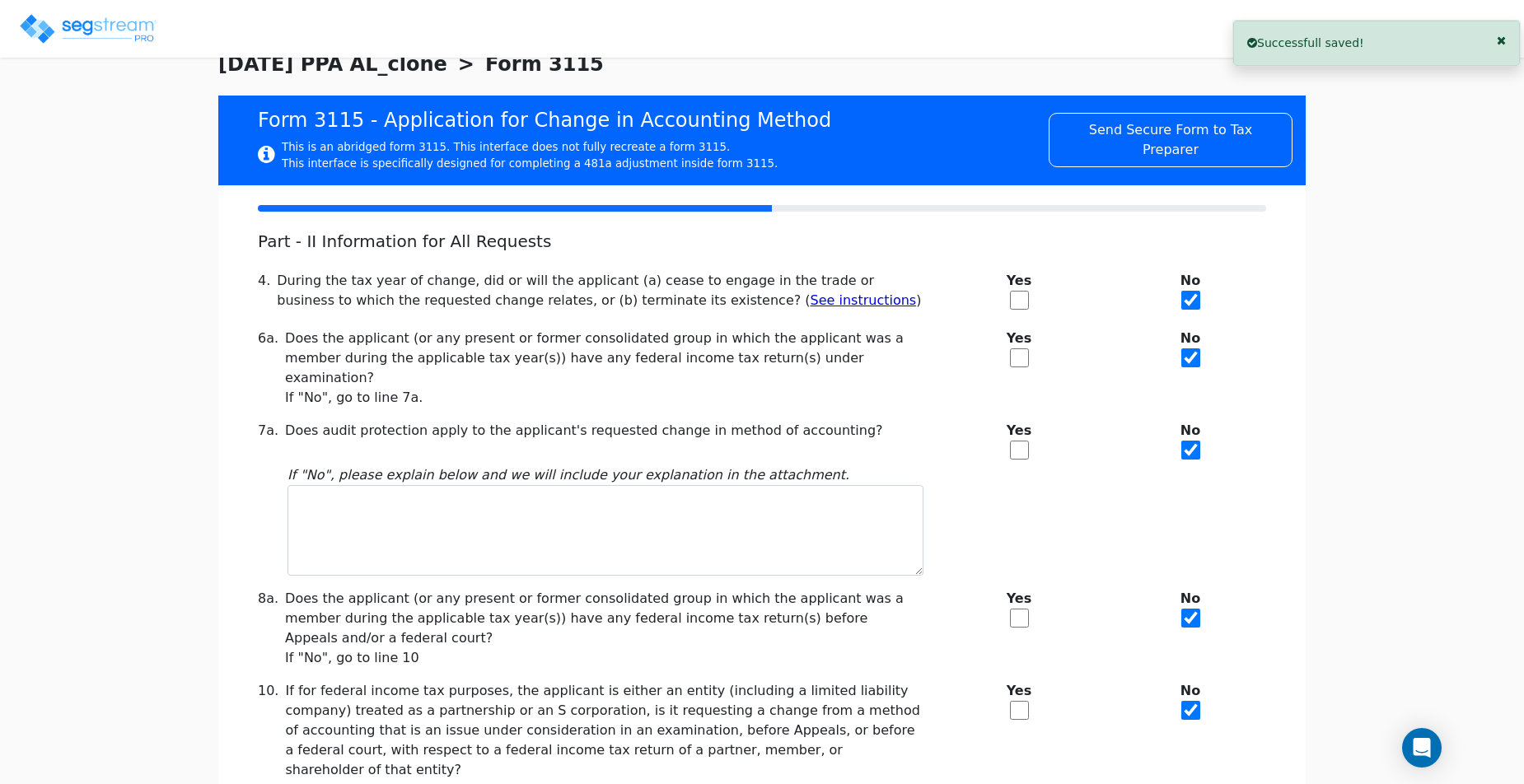
scroll to position [49, 0]
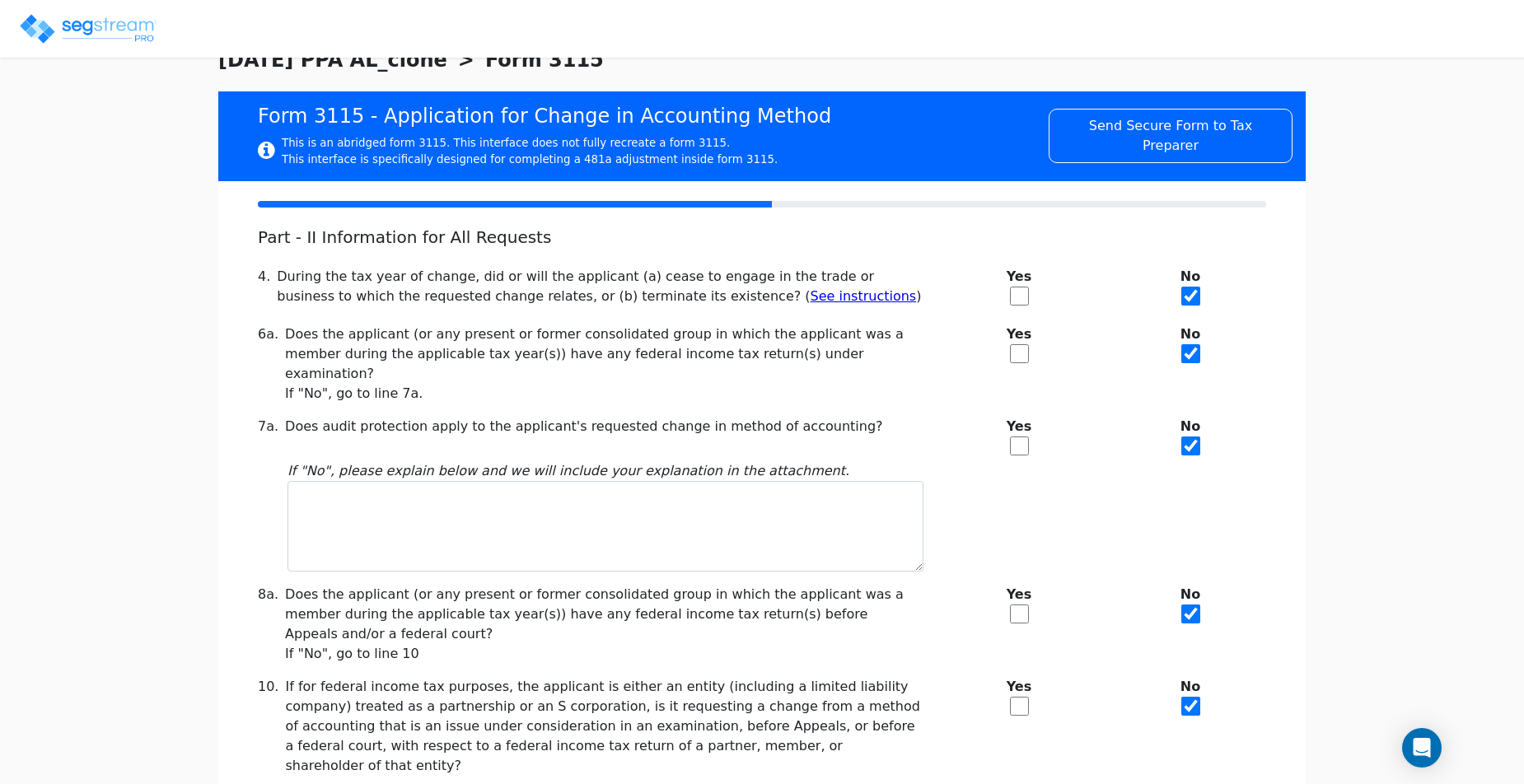
click at [1022, 292] on input "checkbox" at bounding box center [1019, 296] width 19 height 19
checkbox input "true"
checkbox input "false"
click at [1022, 353] on input "checkbox" at bounding box center [1019, 353] width 19 height 19
checkbox input "true"
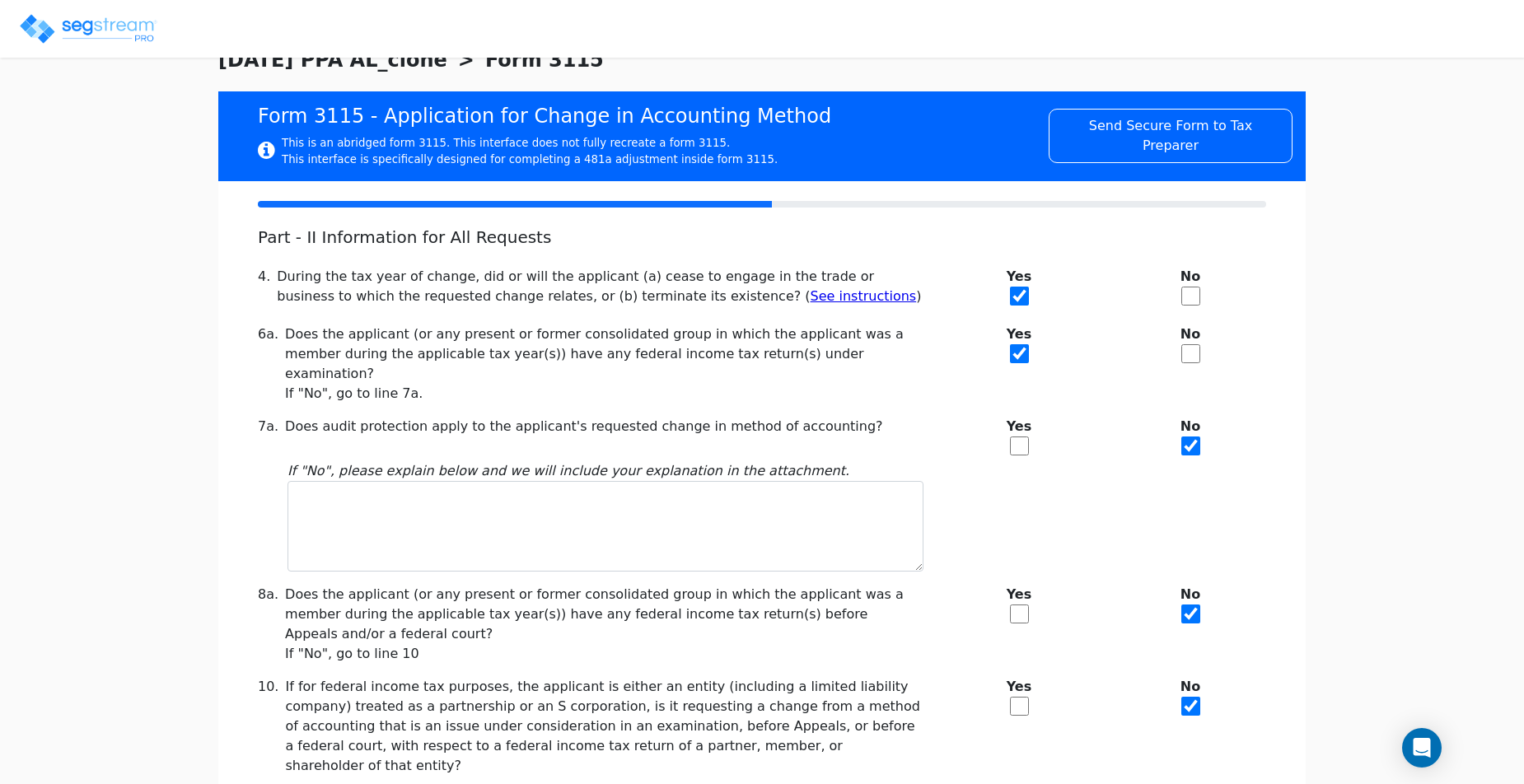
checkbox input "false"
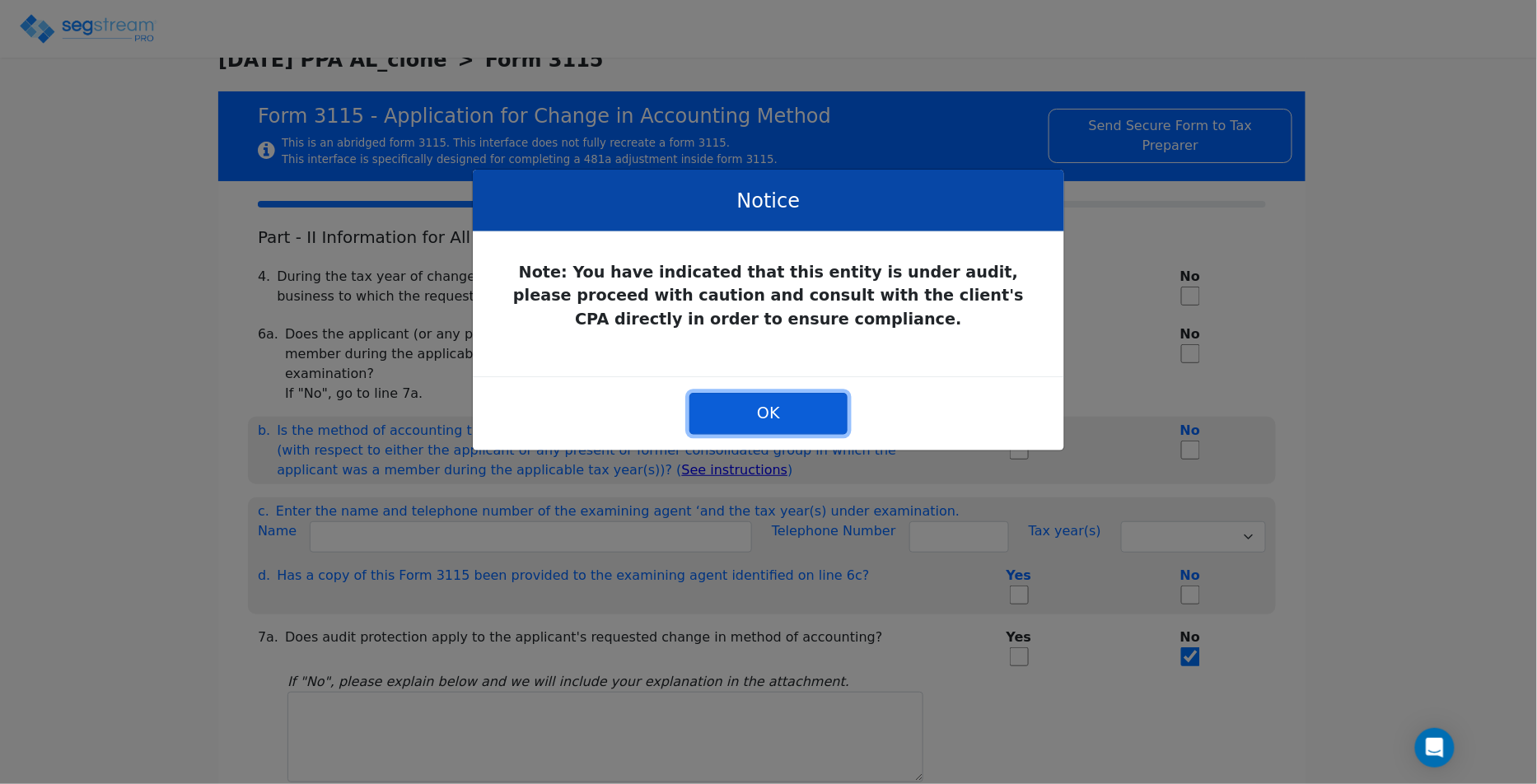
click at [772, 421] on button "OK" at bounding box center [768, 413] width 158 height 41
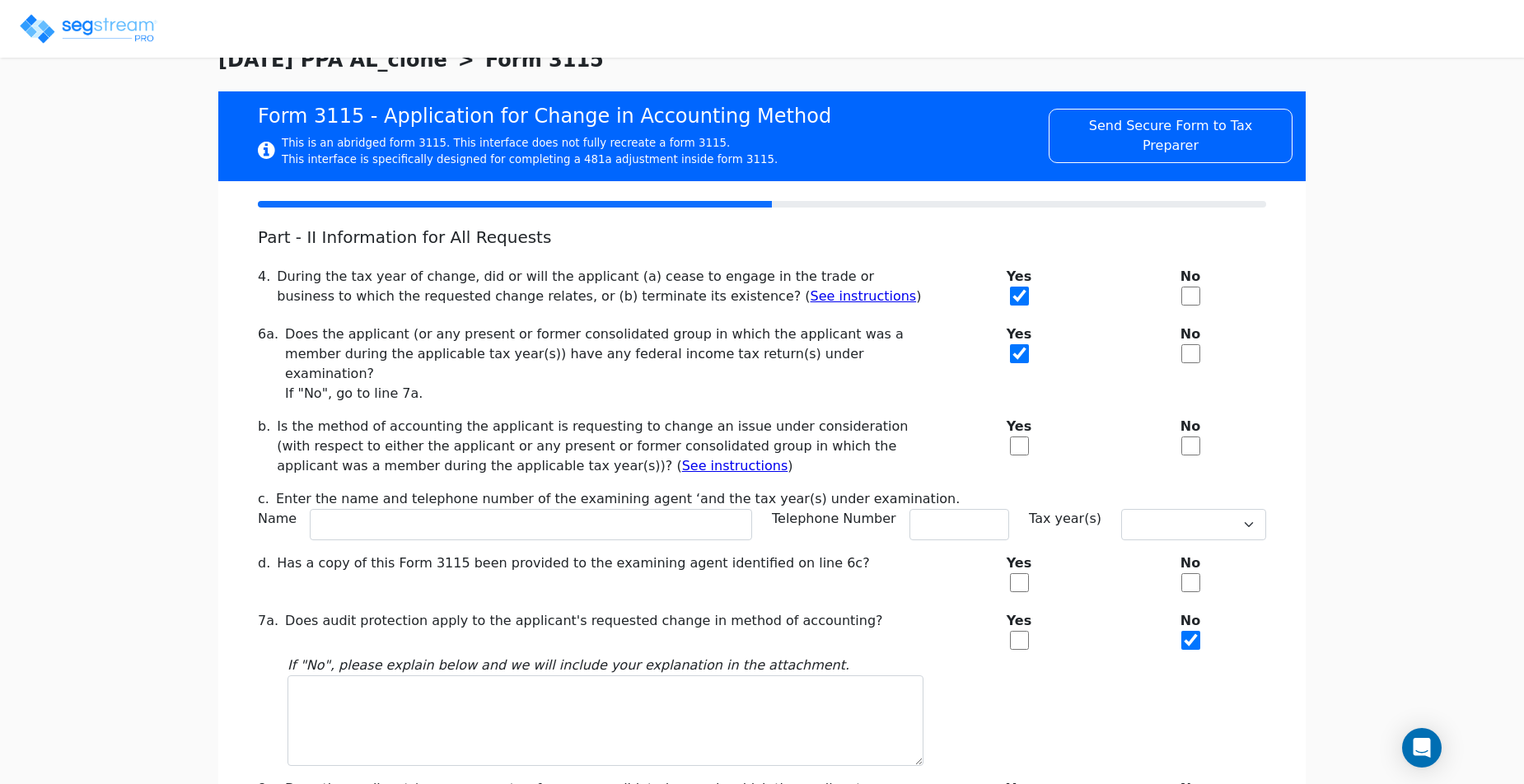
click at [1025, 437] on input "checkbox" at bounding box center [1019, 446] width 19 height 19
checkbox input "true"
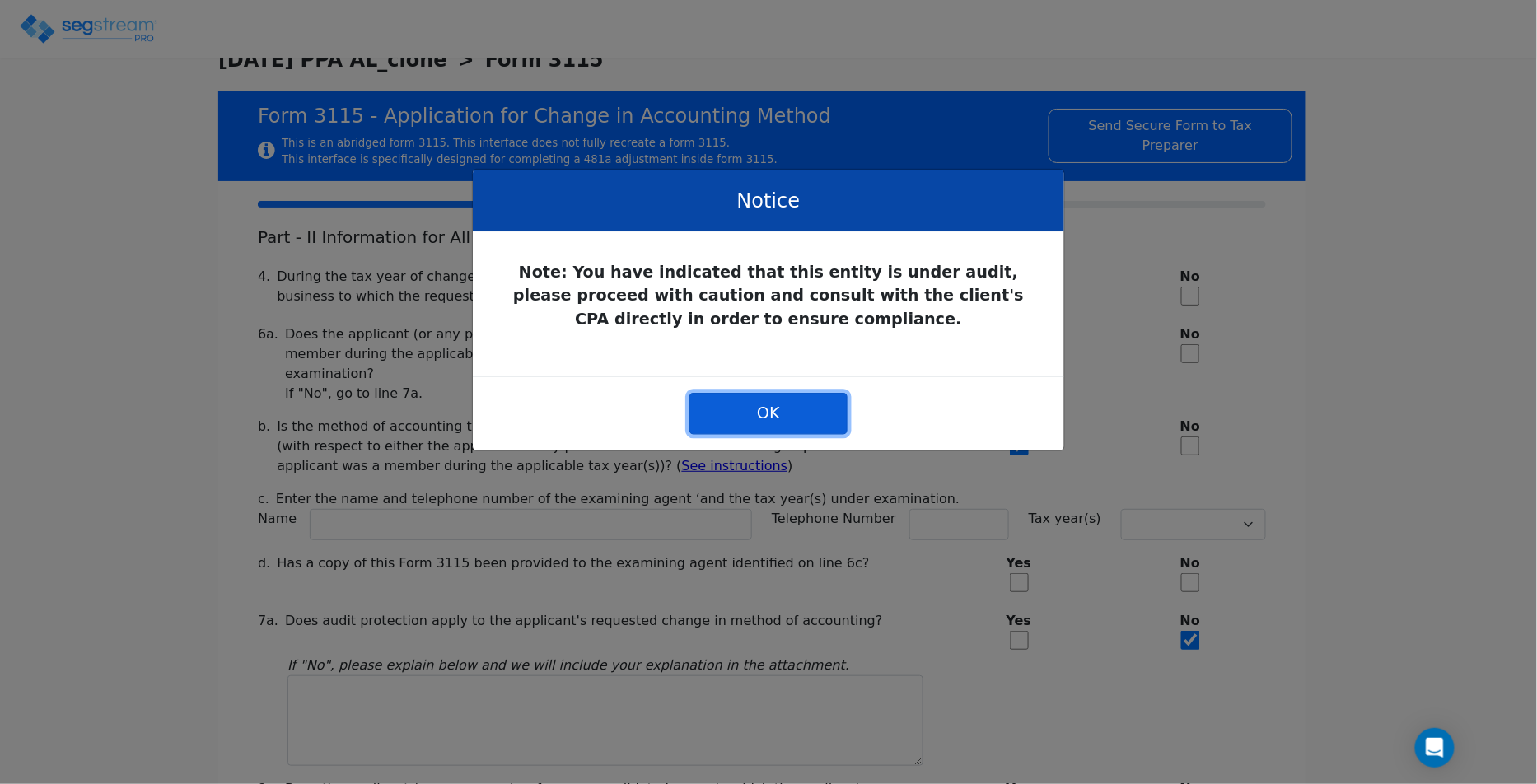
click at [786, 417] on button "OK" at bounding box center [768, 413] width 158 height 41
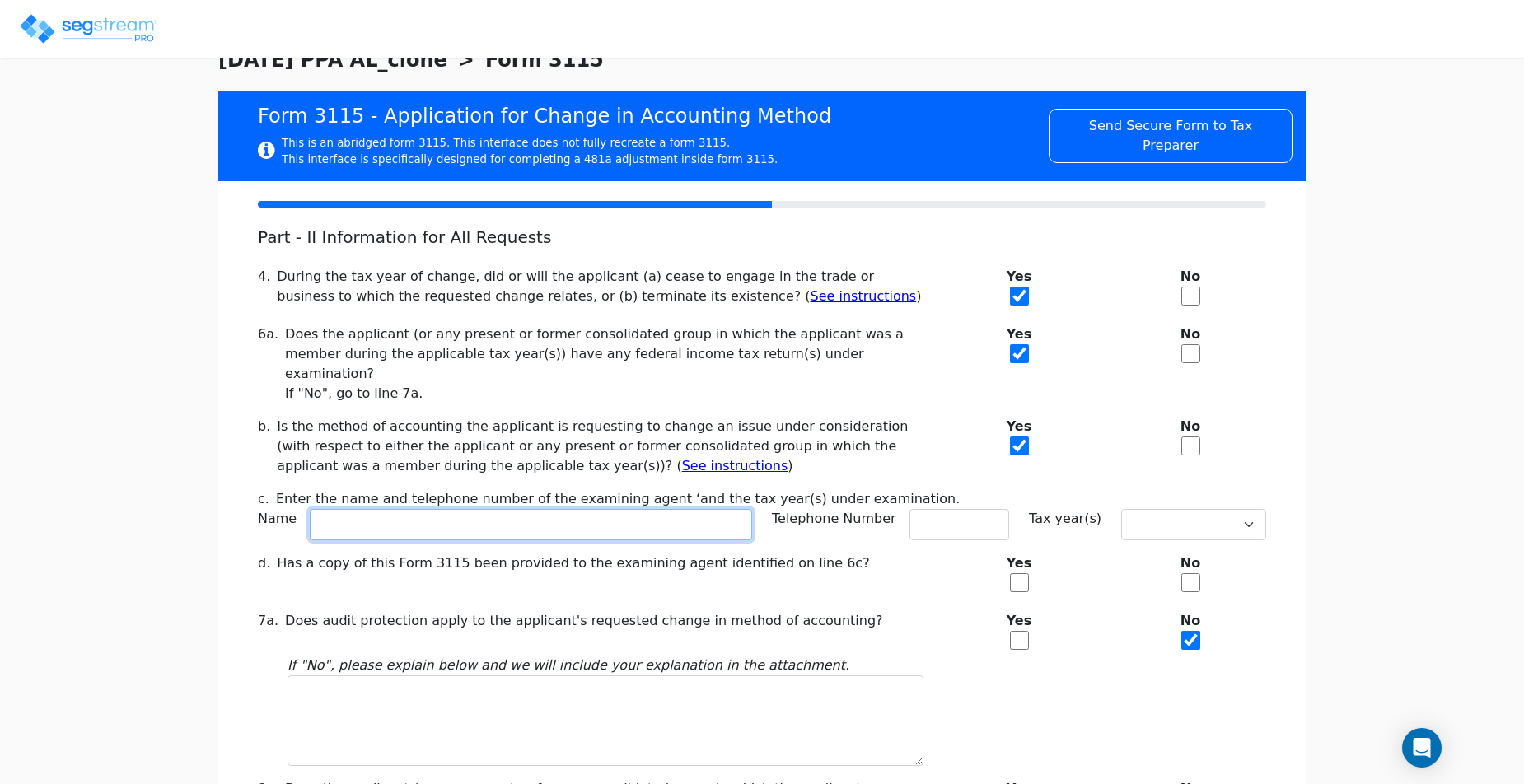
click at [556, 509] on input "text" at bounding box center [531, 525] width 442 height 32
click at [1198, 437] on input "checkbox" at bounding box center [1191, 446] width 19 height 19
checkbox input "true"
checkbox input "false"
click at [1190, 350] on input "checkbox" at bounding box center [1191, 353] width 19 height 19
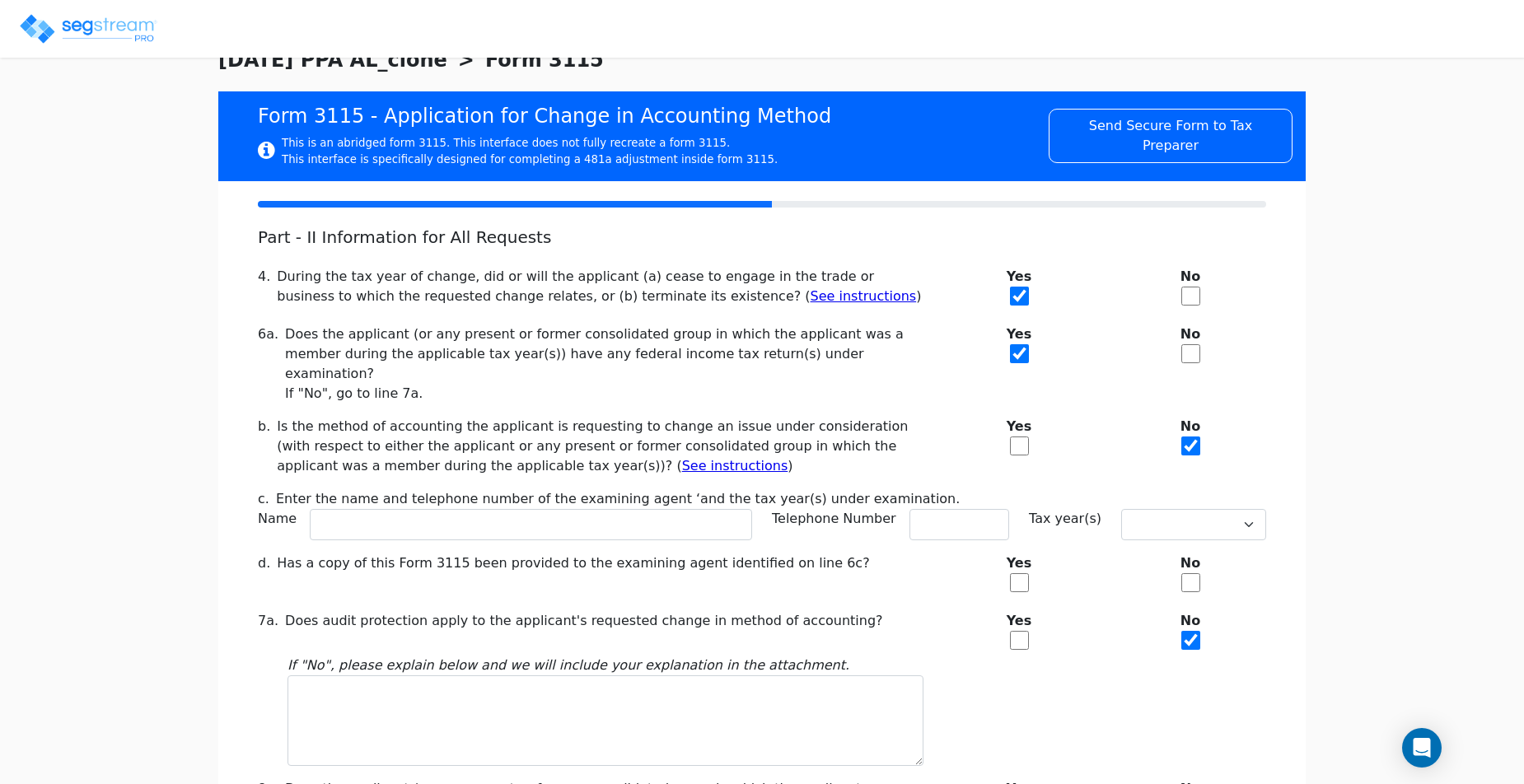
checkbox input "true"
checkbox input "false"
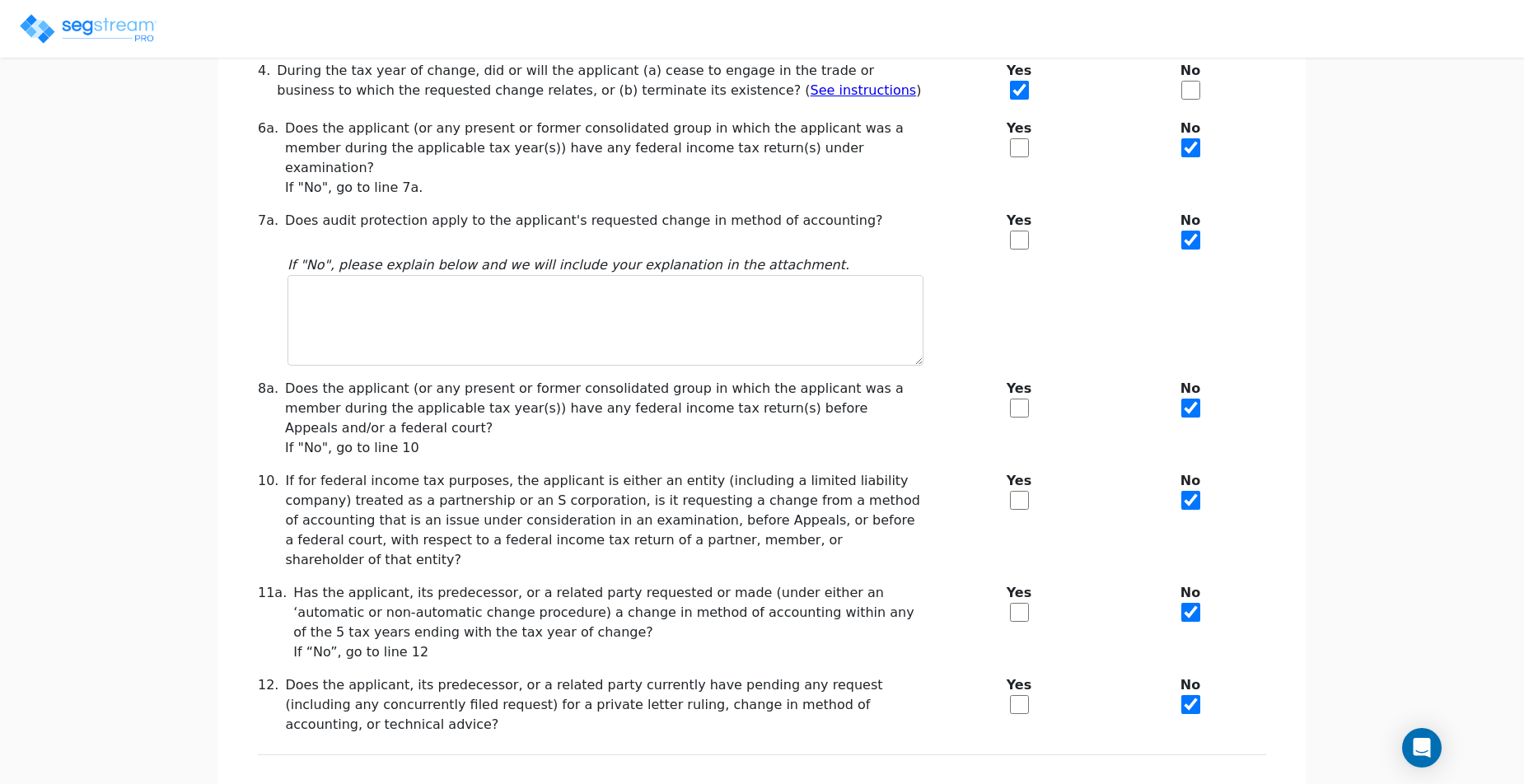
scroll to position [317, 0]
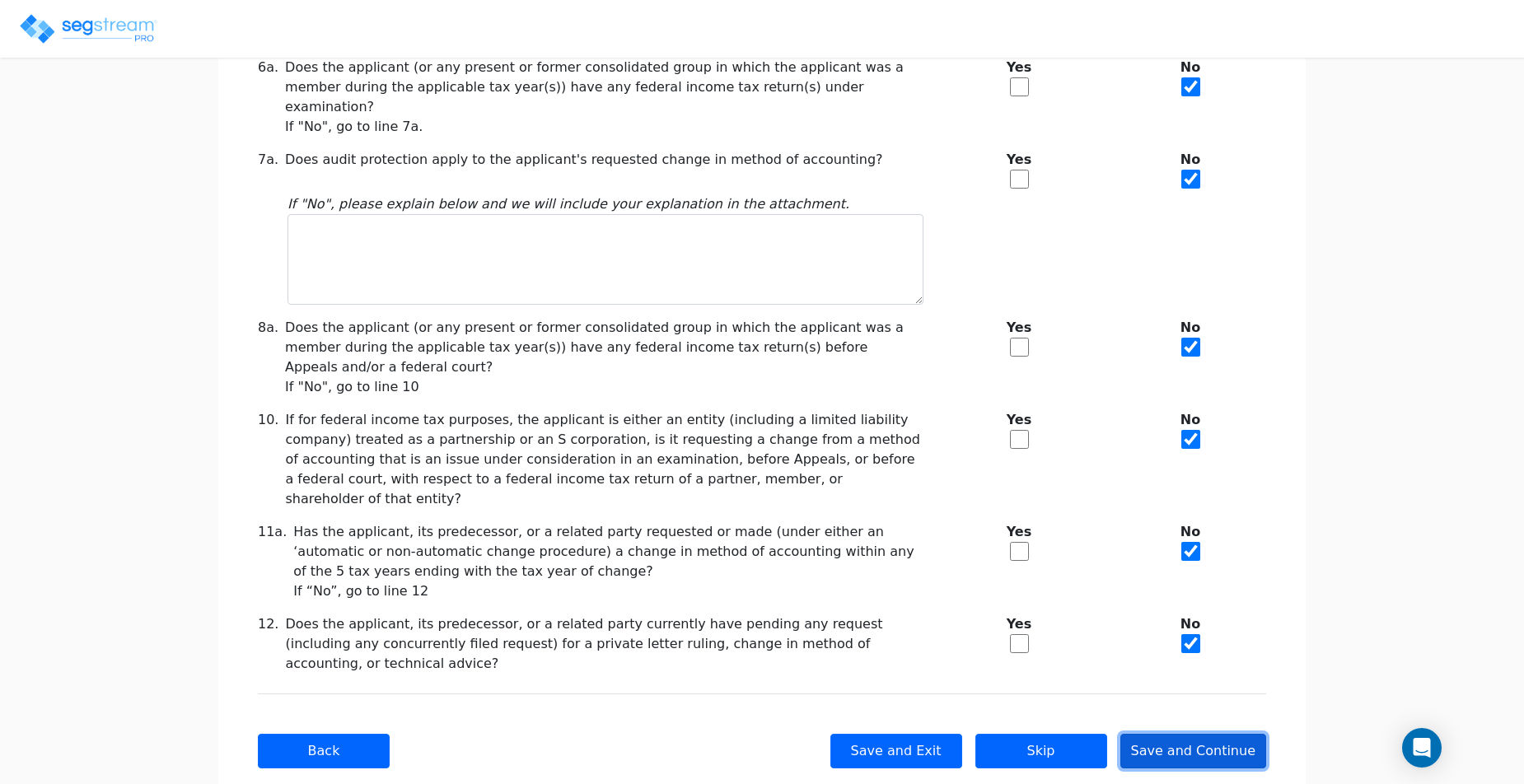
click at [1192, 734] on button "Save and Continue" at bounding box center [1194, 750] width 147 height 35
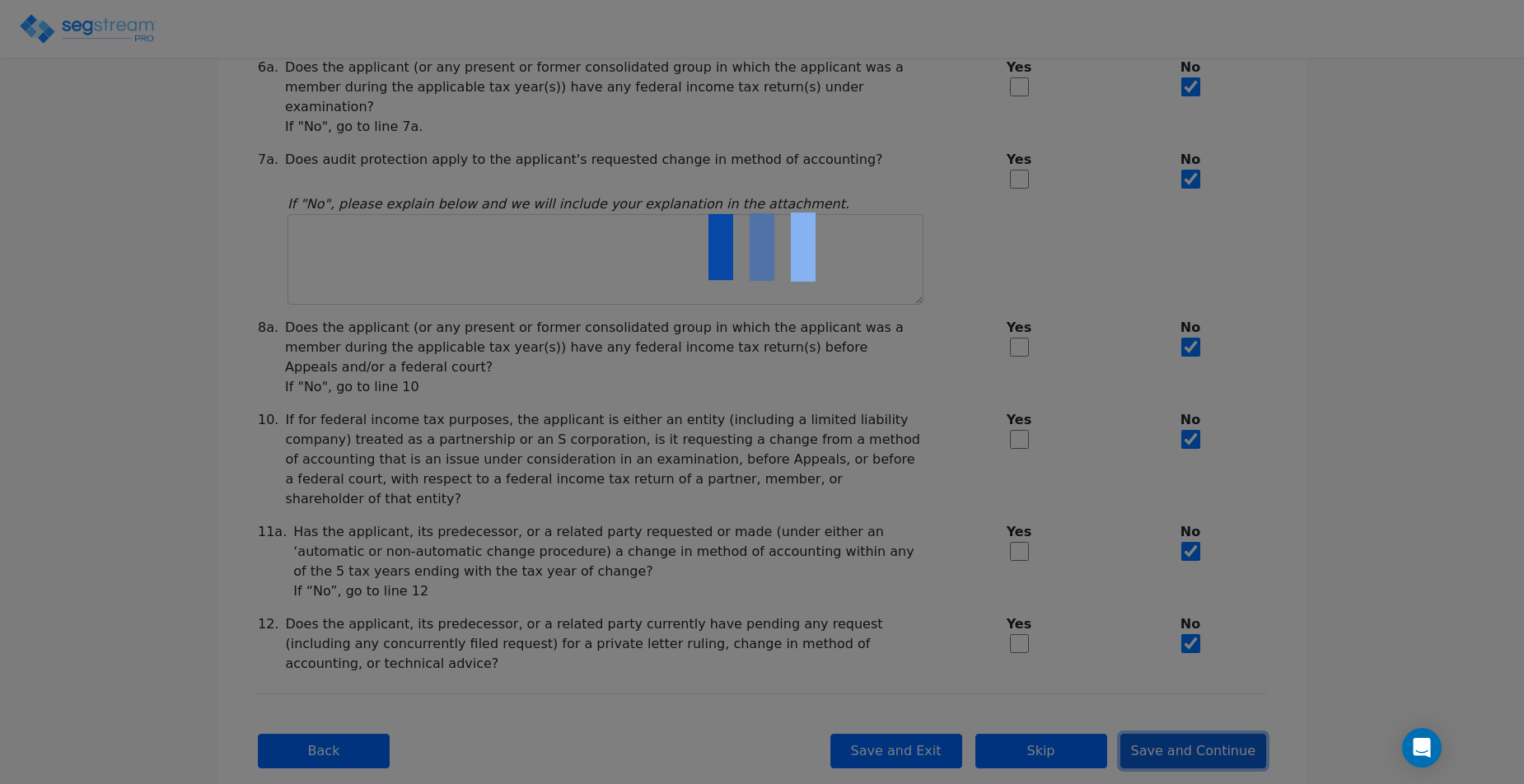
checkbox input "true"
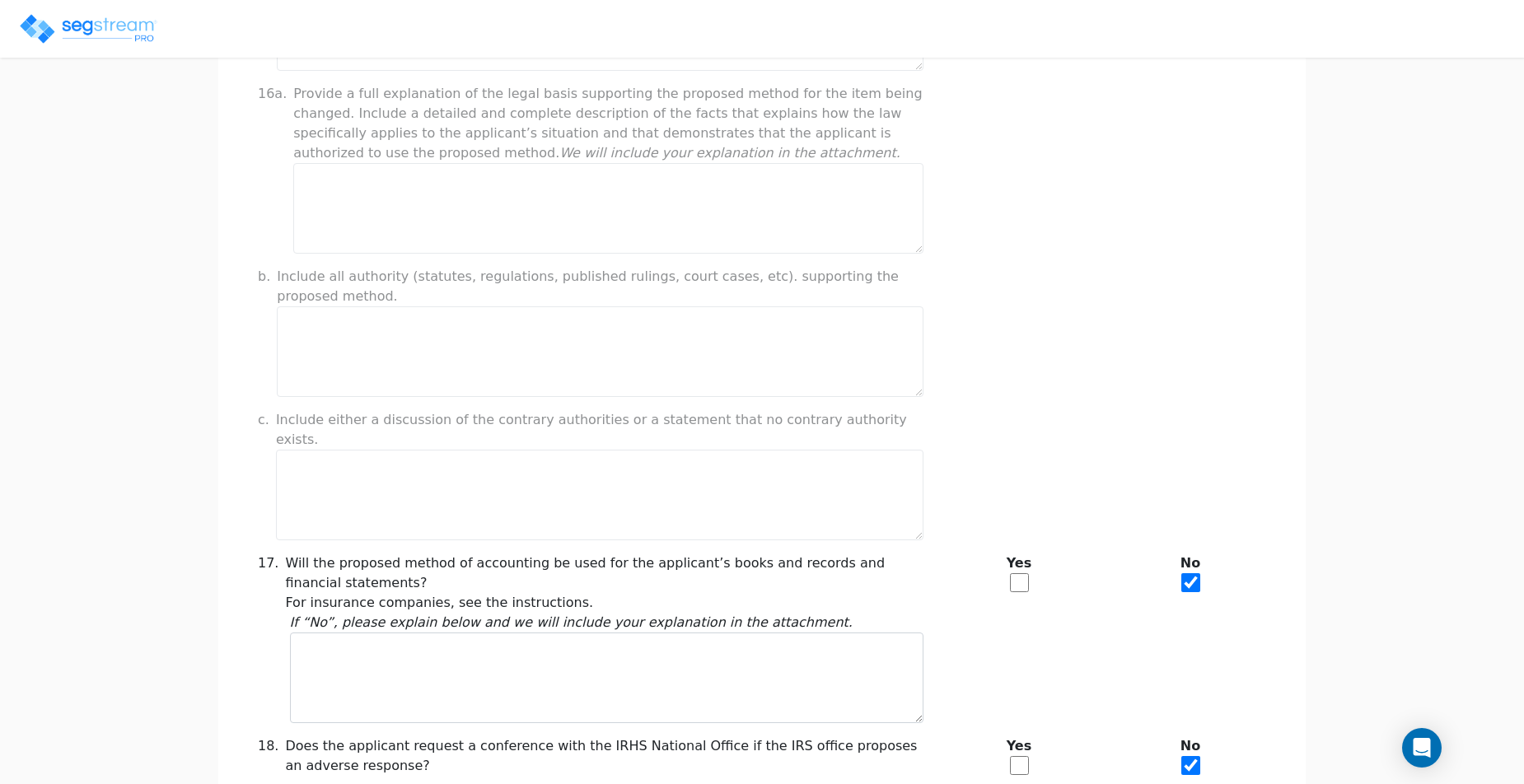
scroll to position [1291, 0]
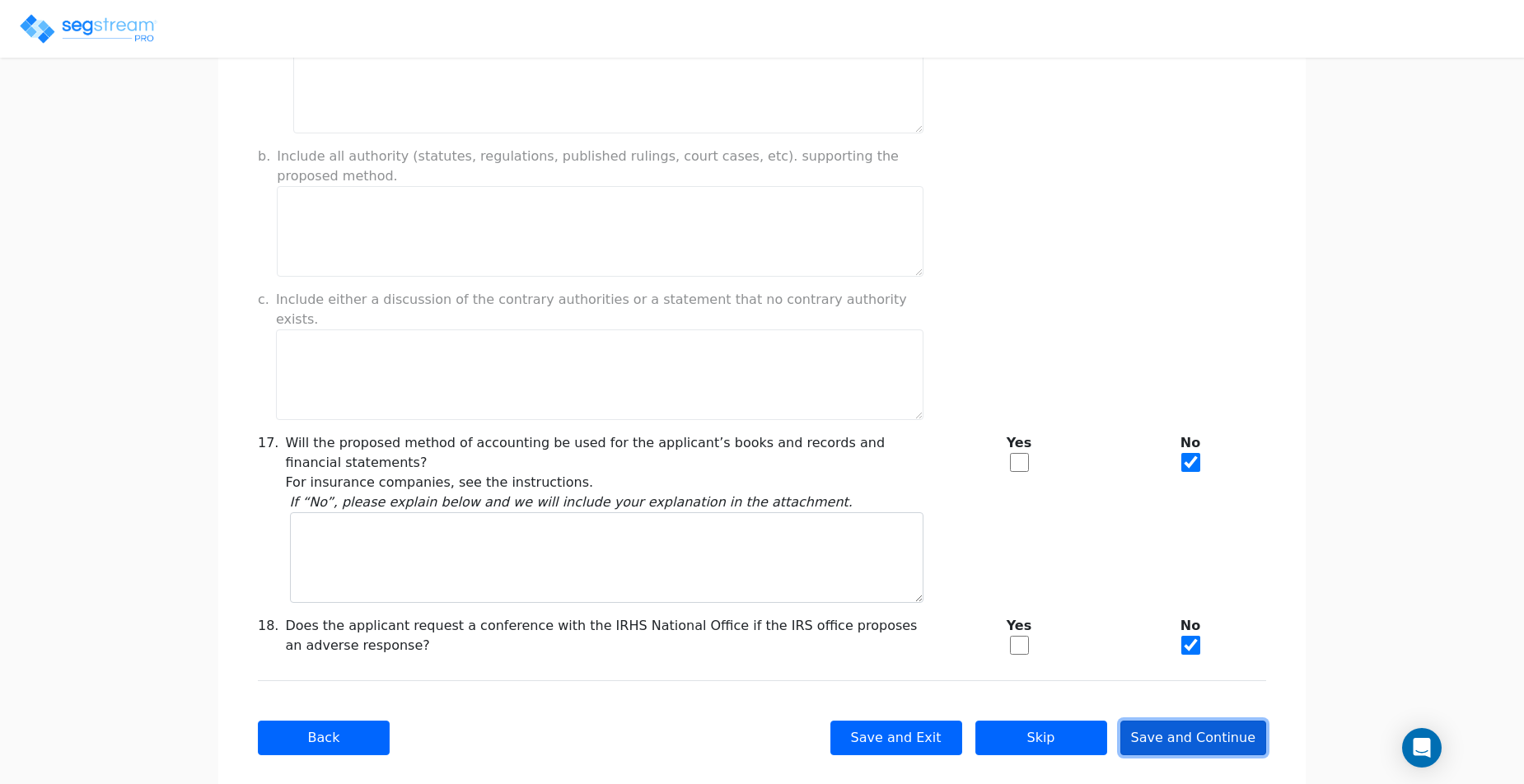
click at [1180, 721] on button "Save and Continue" at bounding box center [1194, 738] width 147 height 35
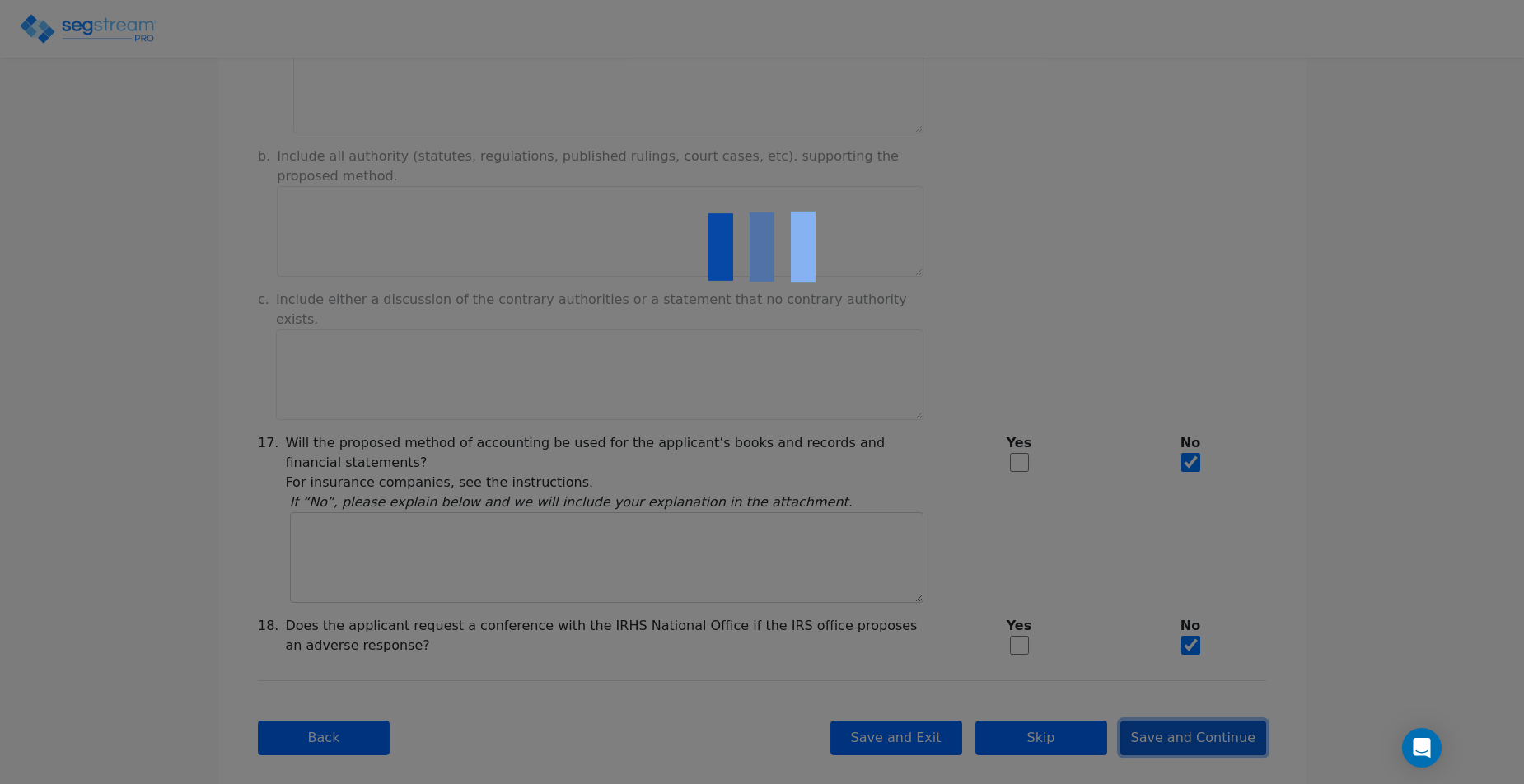
type input "500,000"
checkbox input "true"
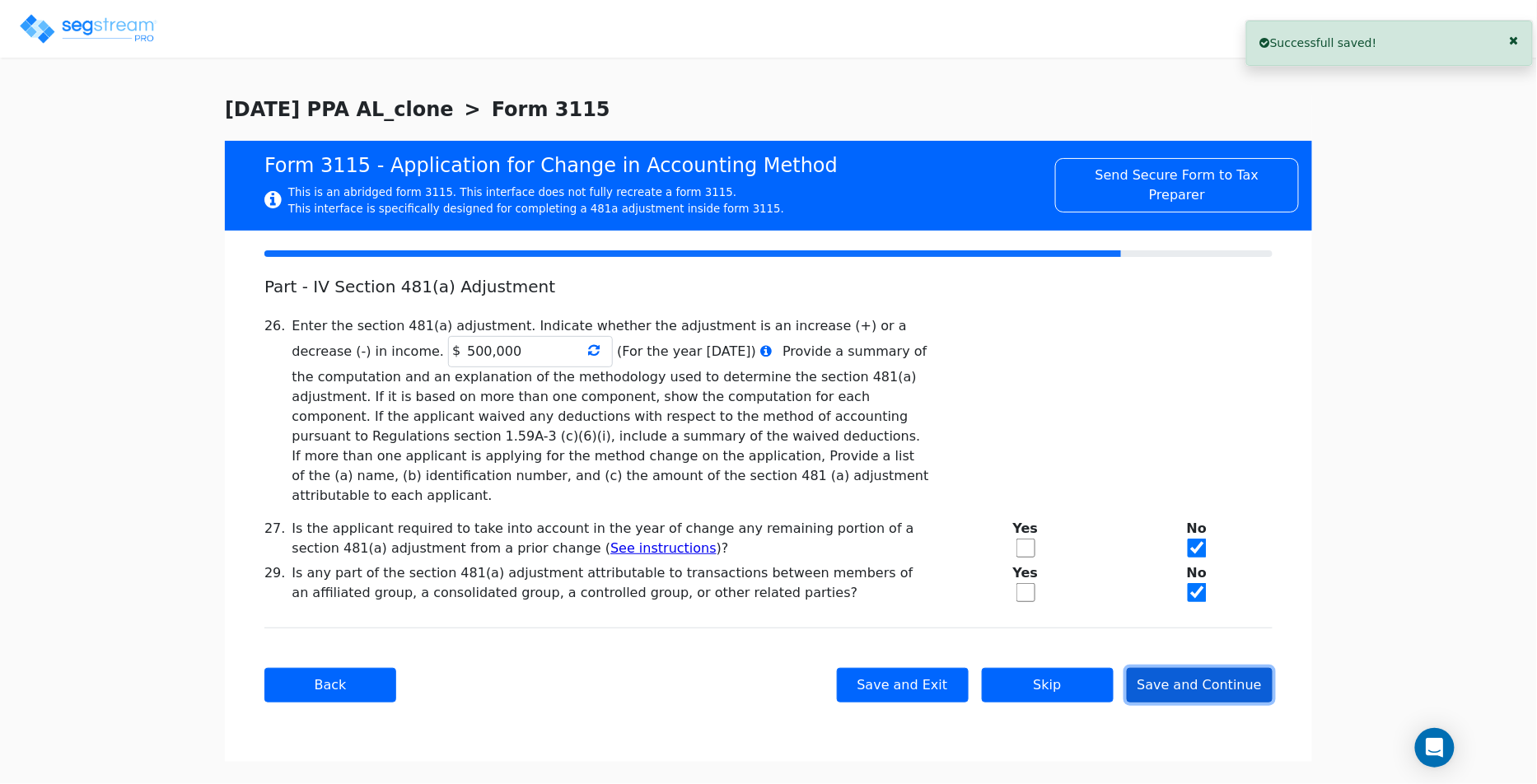
click at [1199, 676] on button "Save and Continue" at bounding box center [1200, 684] width 147 height 35
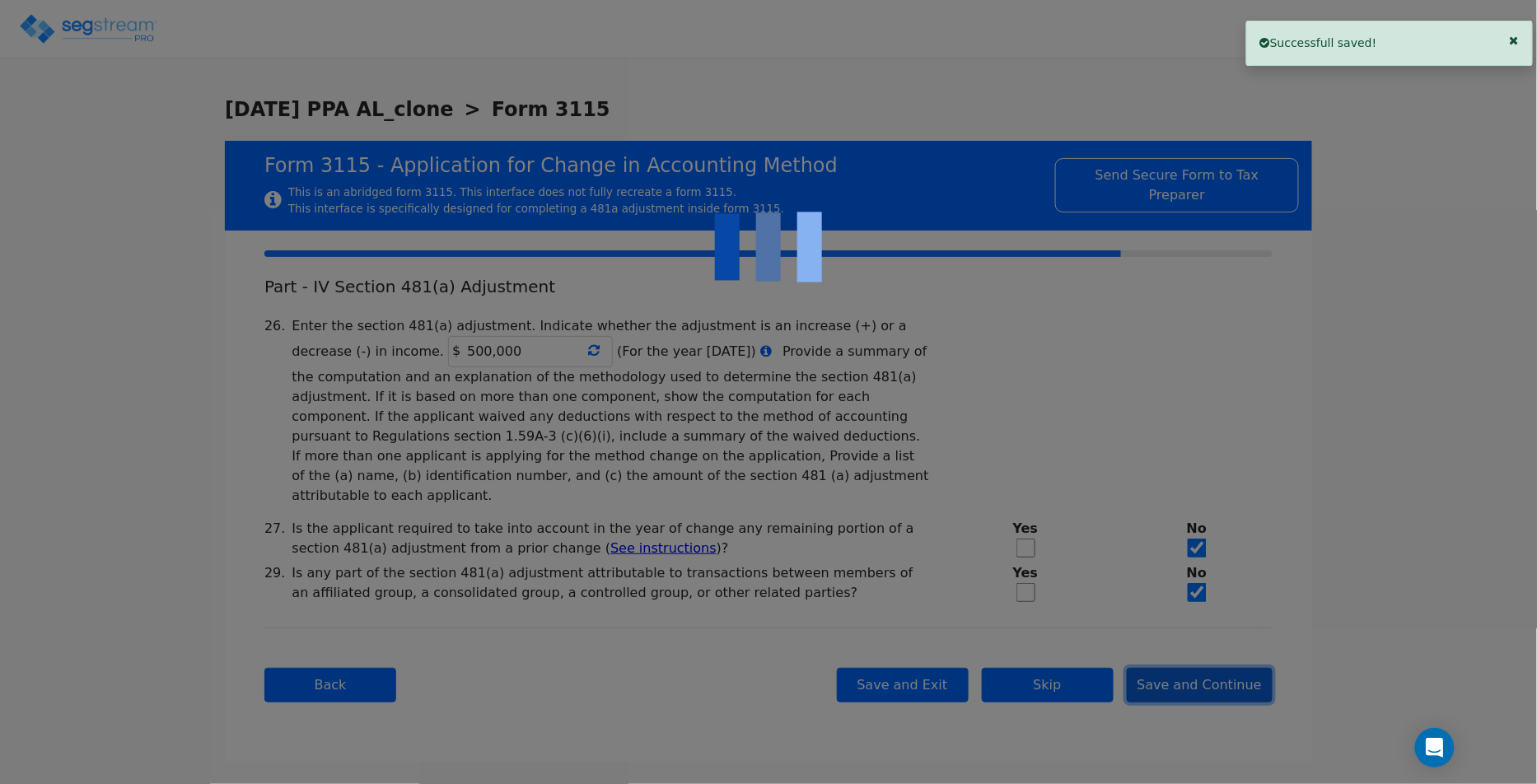
checkbox input "true"
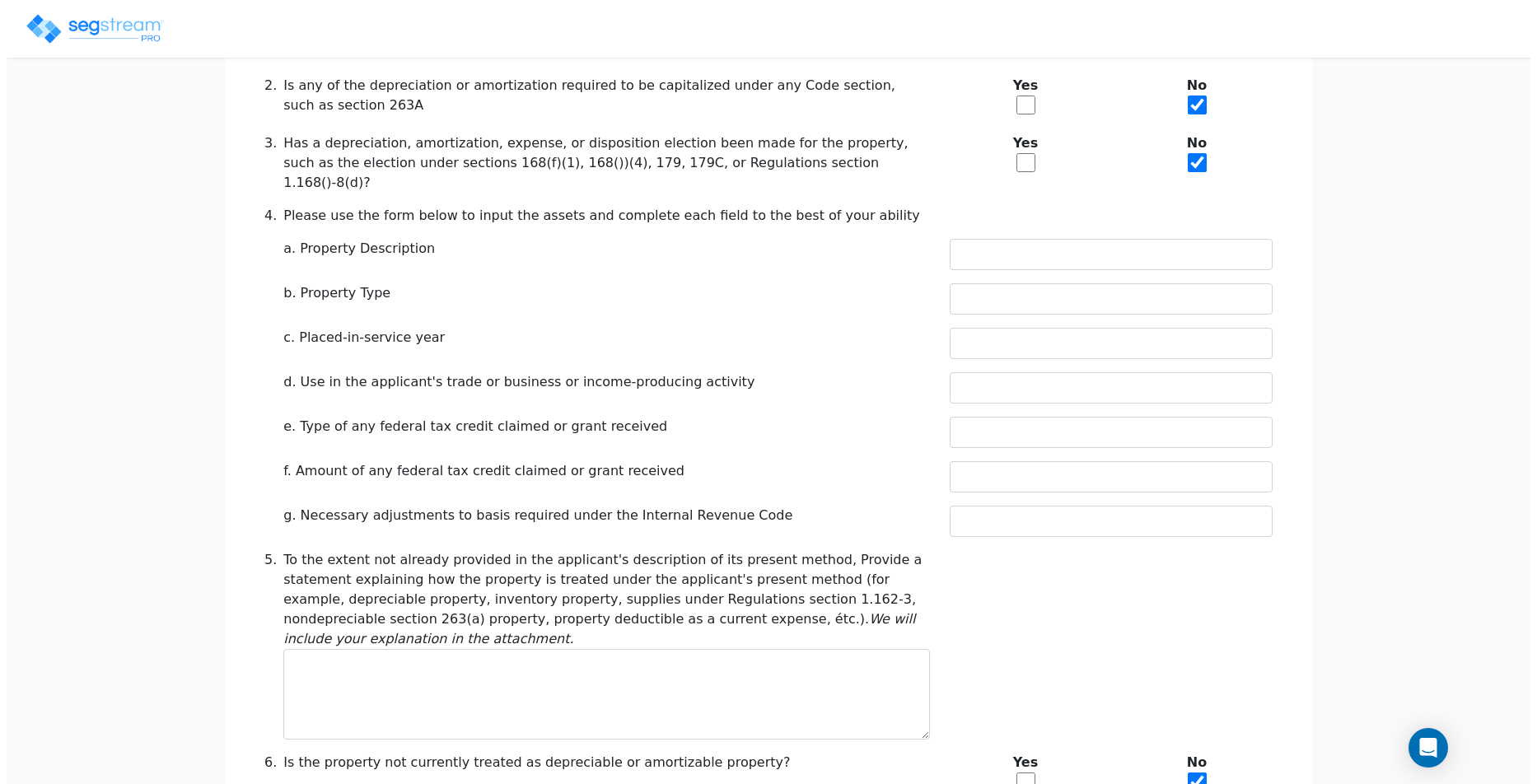
scroll to position [642, 0]
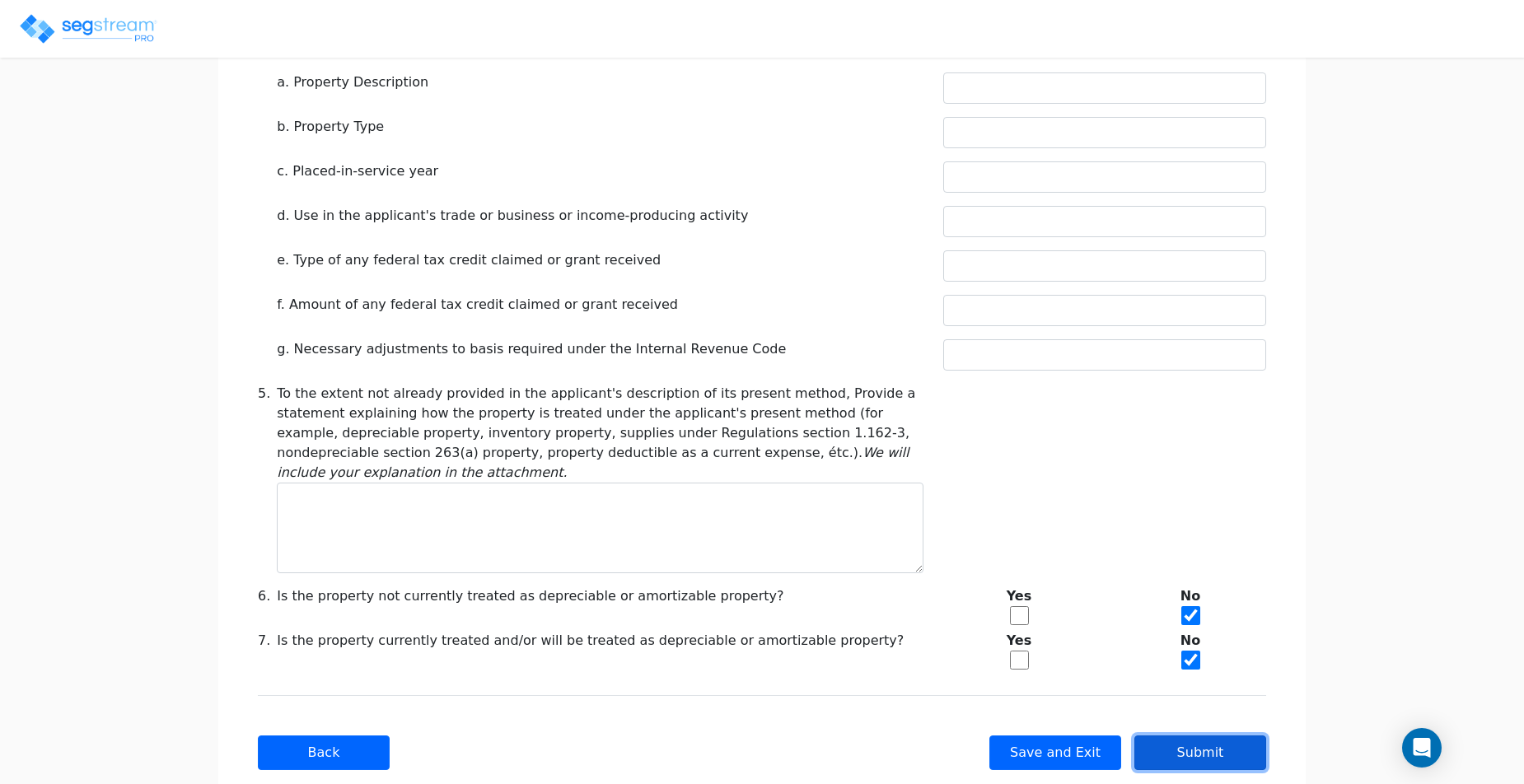
click at [1195, 736] on button "Submit" at bounding box center [1200, 752] width 132 height 35
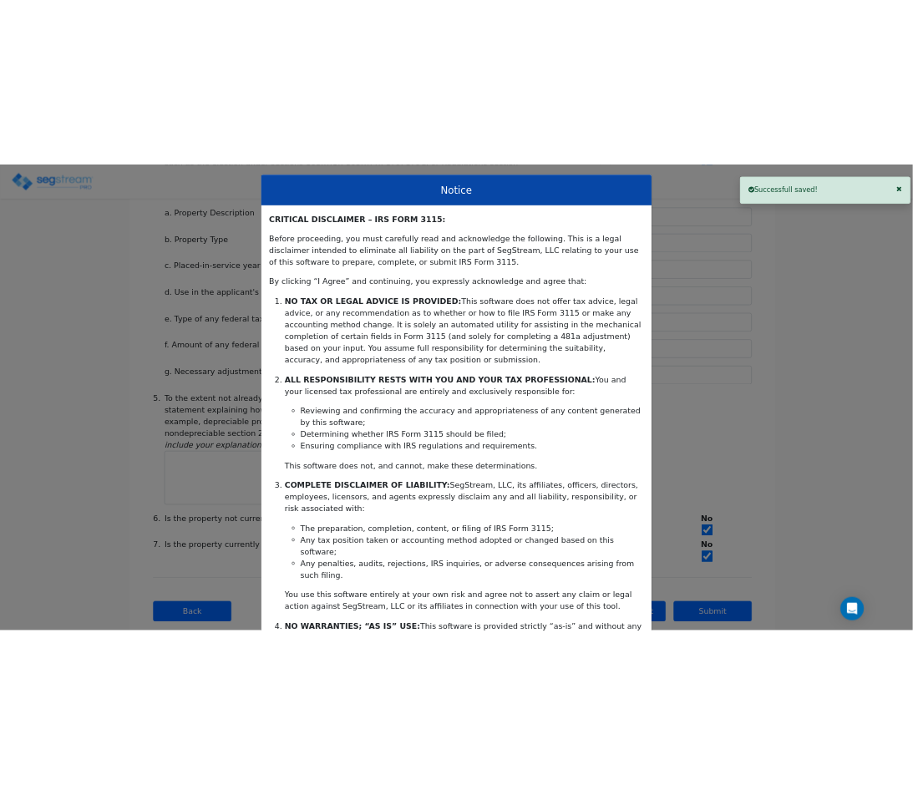
scroll to position [274, 0]
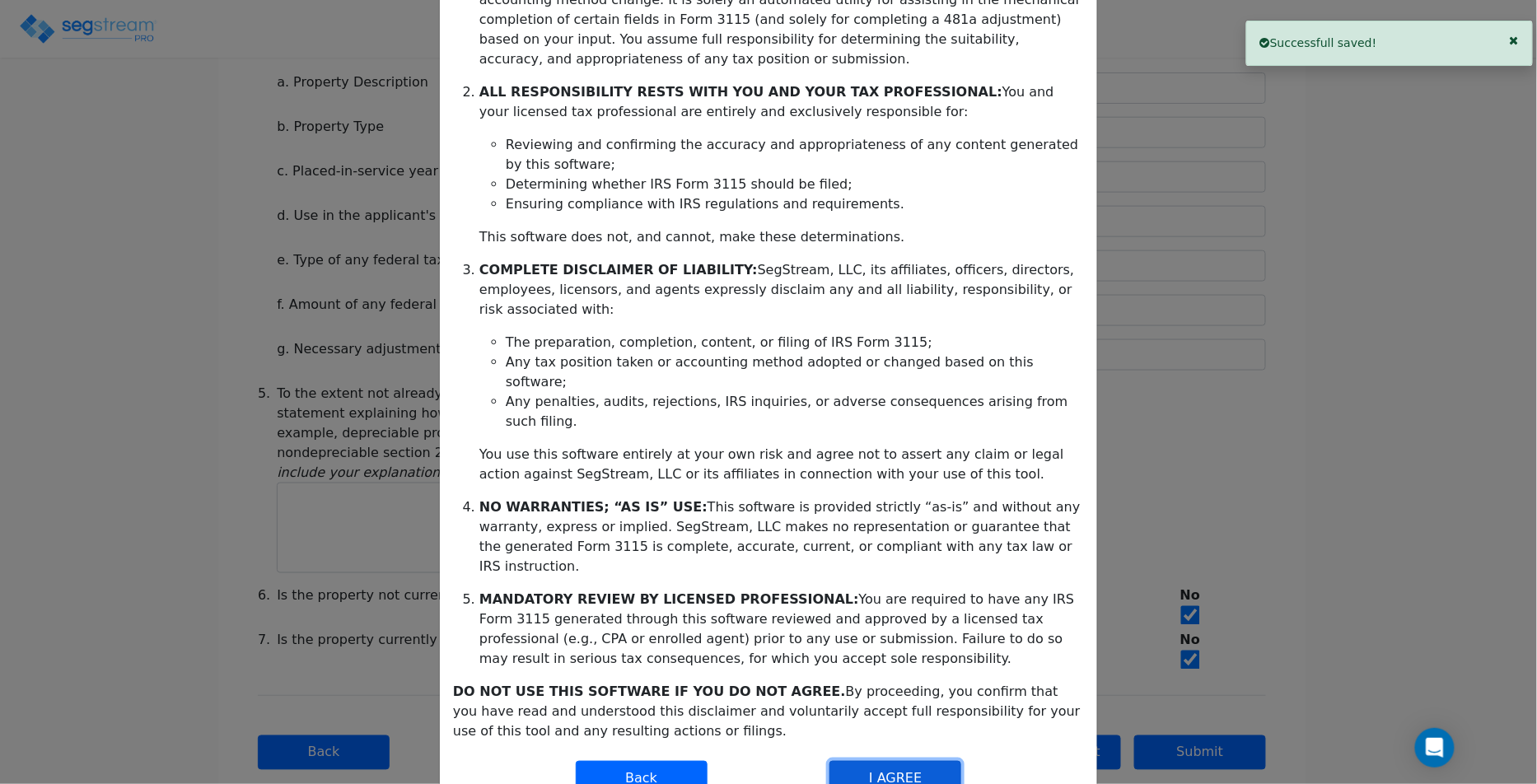
click at [877, 761] on button "I AGREE" at bounding box center [896, 778] width 132 height 35
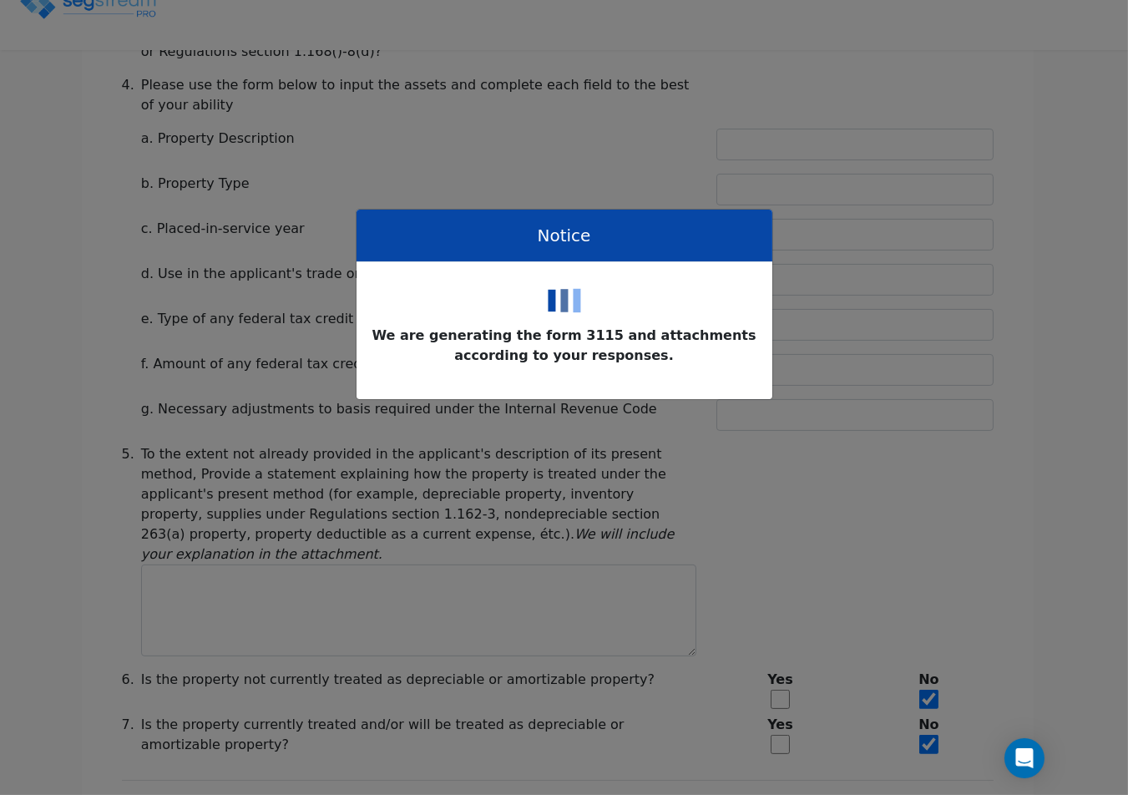
click at [843, 351] on div "Notice We are generating the form 3115 and attachments according to your respon…" at bounding box center [564, 397] width 1128 height 795
click at [662, 315] on div at bounding box center [564, 301] width 389 height 50
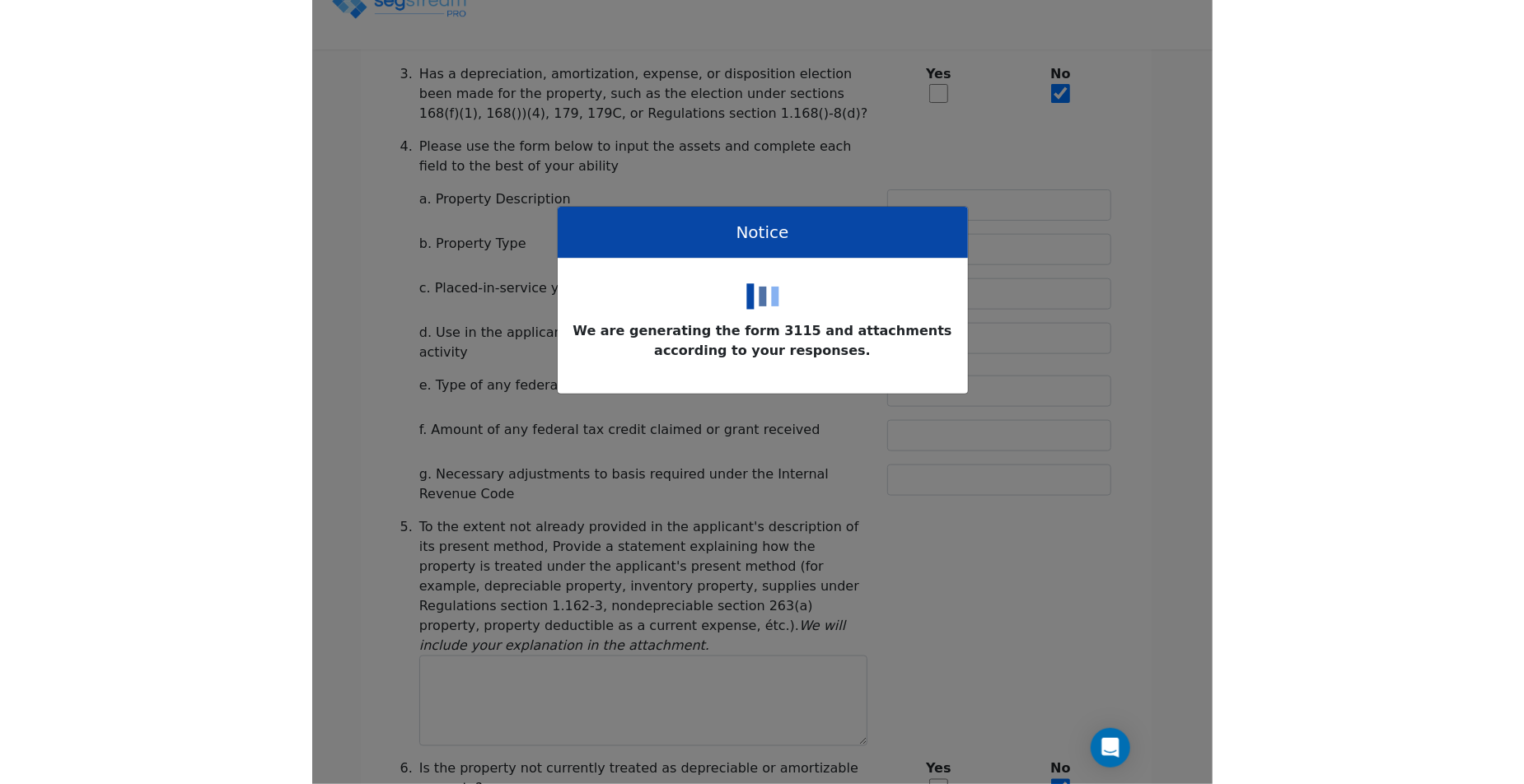
scroll to position [642, 0]
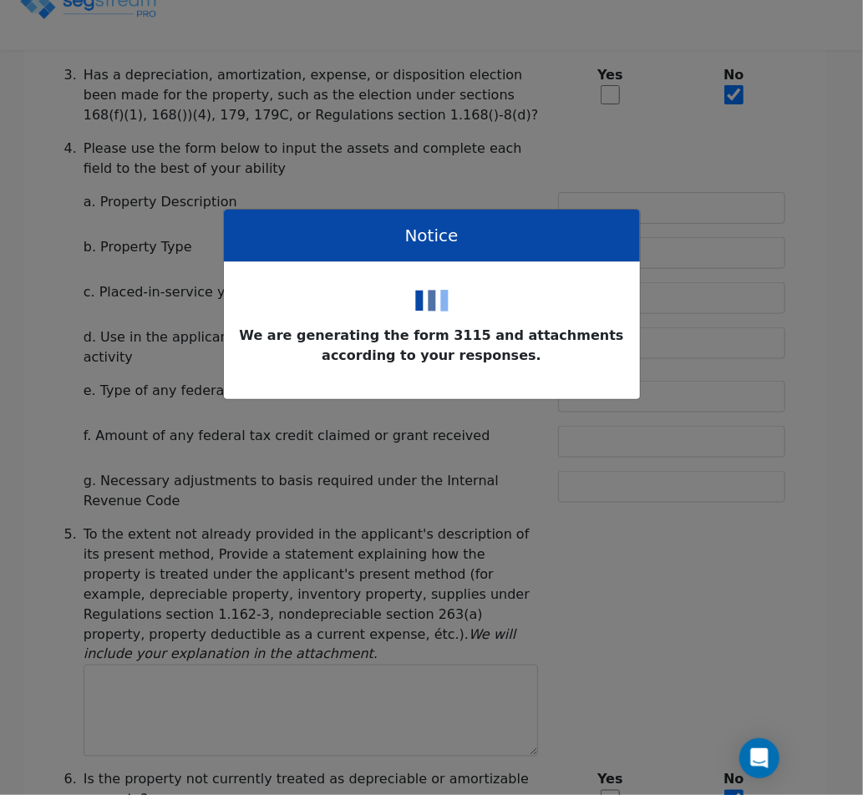
click at [838, 162] on div "Notice We are generating the form 3115 and attachments according to your respon…" at bounding box center [431, 397] width 863 height 795
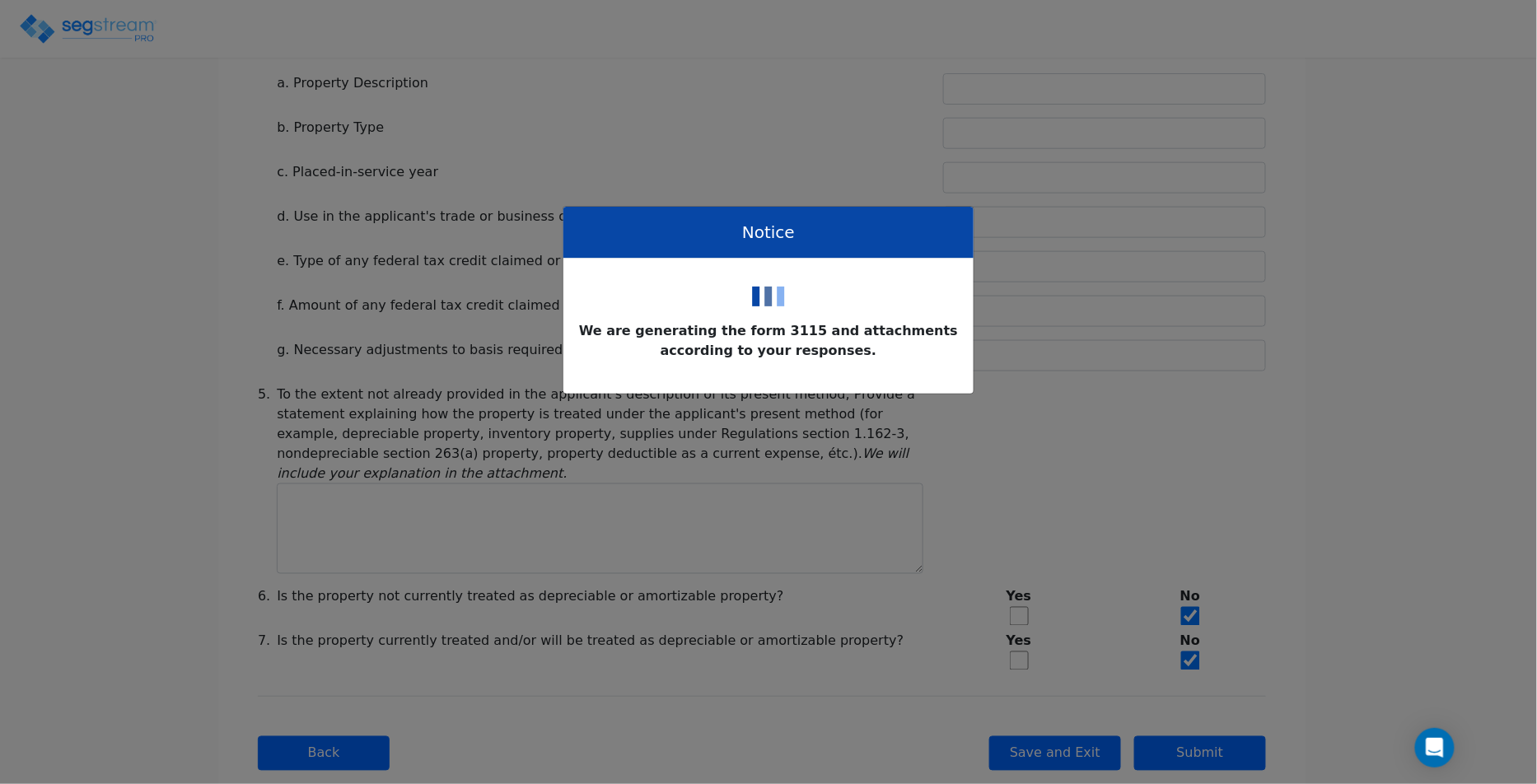
click at [1071, 362] on div "Notice We are generating the form 3115 and attachments according to your respon…" at bounding box center [768, 392] width 1537 height 784
click at [939, 502] on div "5. To the extent not already provided in the applicant's description of its pre…" at bounding box center [756, 479] width 1028 height 189
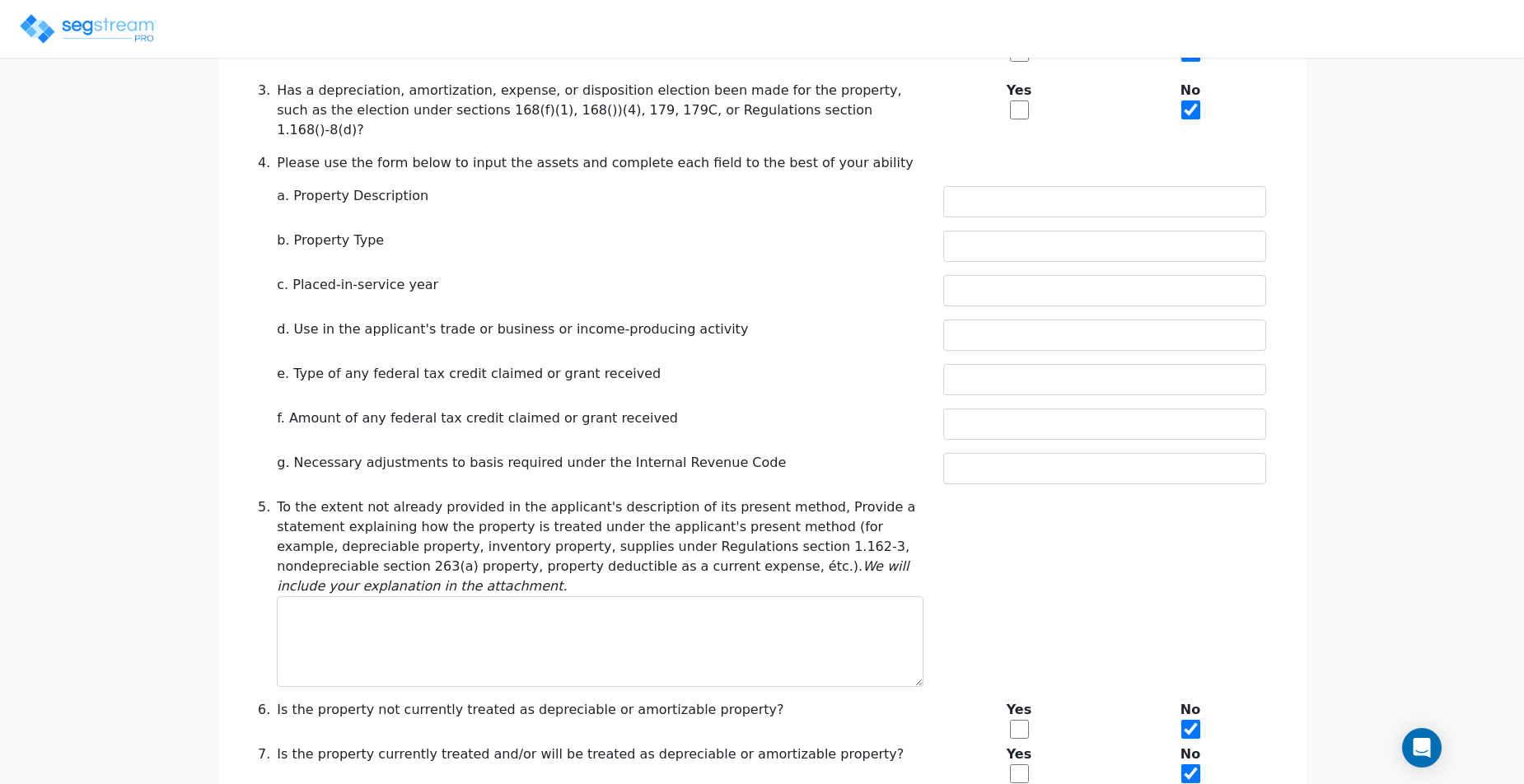
scroll to position [642, 0]
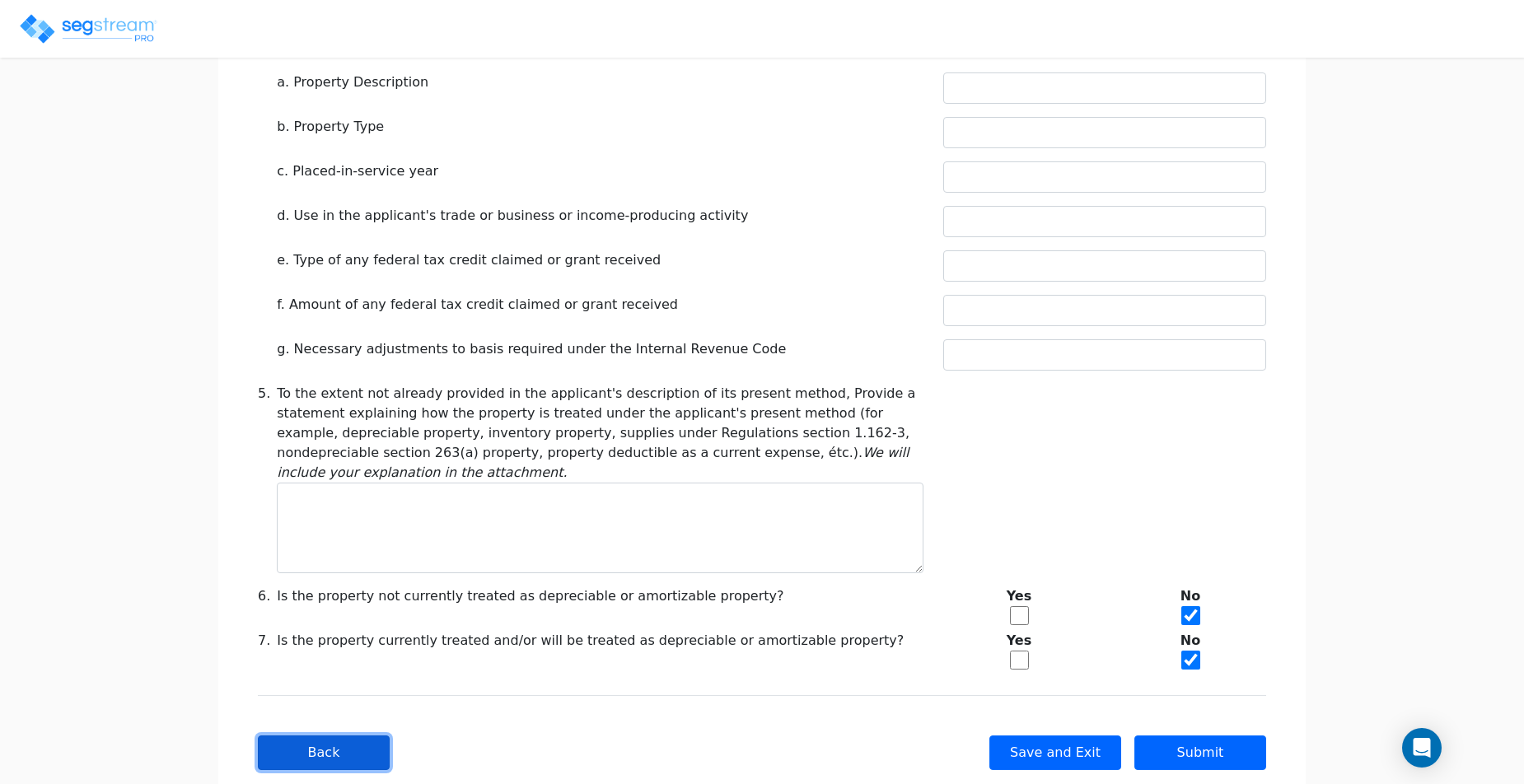
click at [380, 736] on button "Back" at bounding box center [324, 752] width 132 height 35
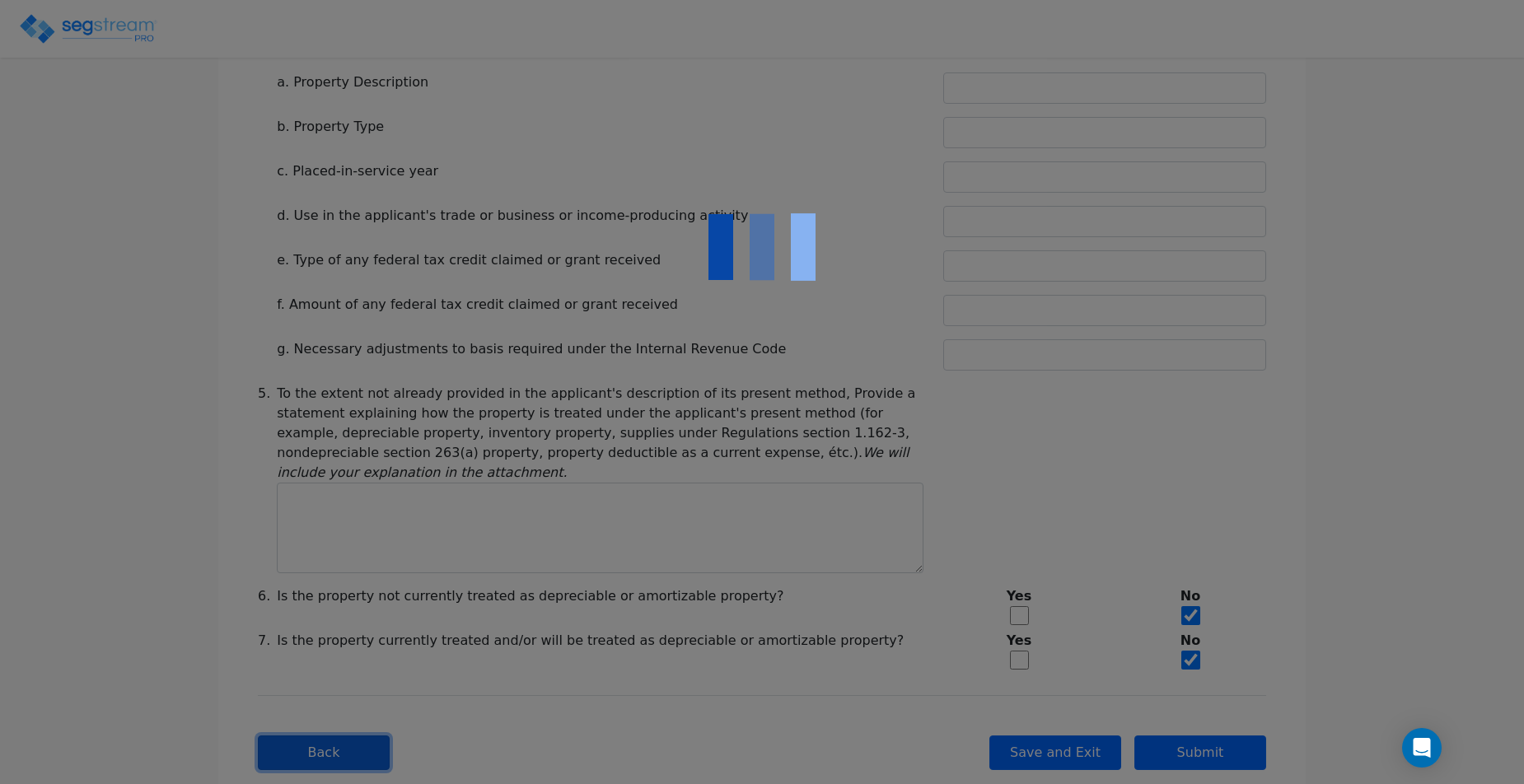
type input "500,000"
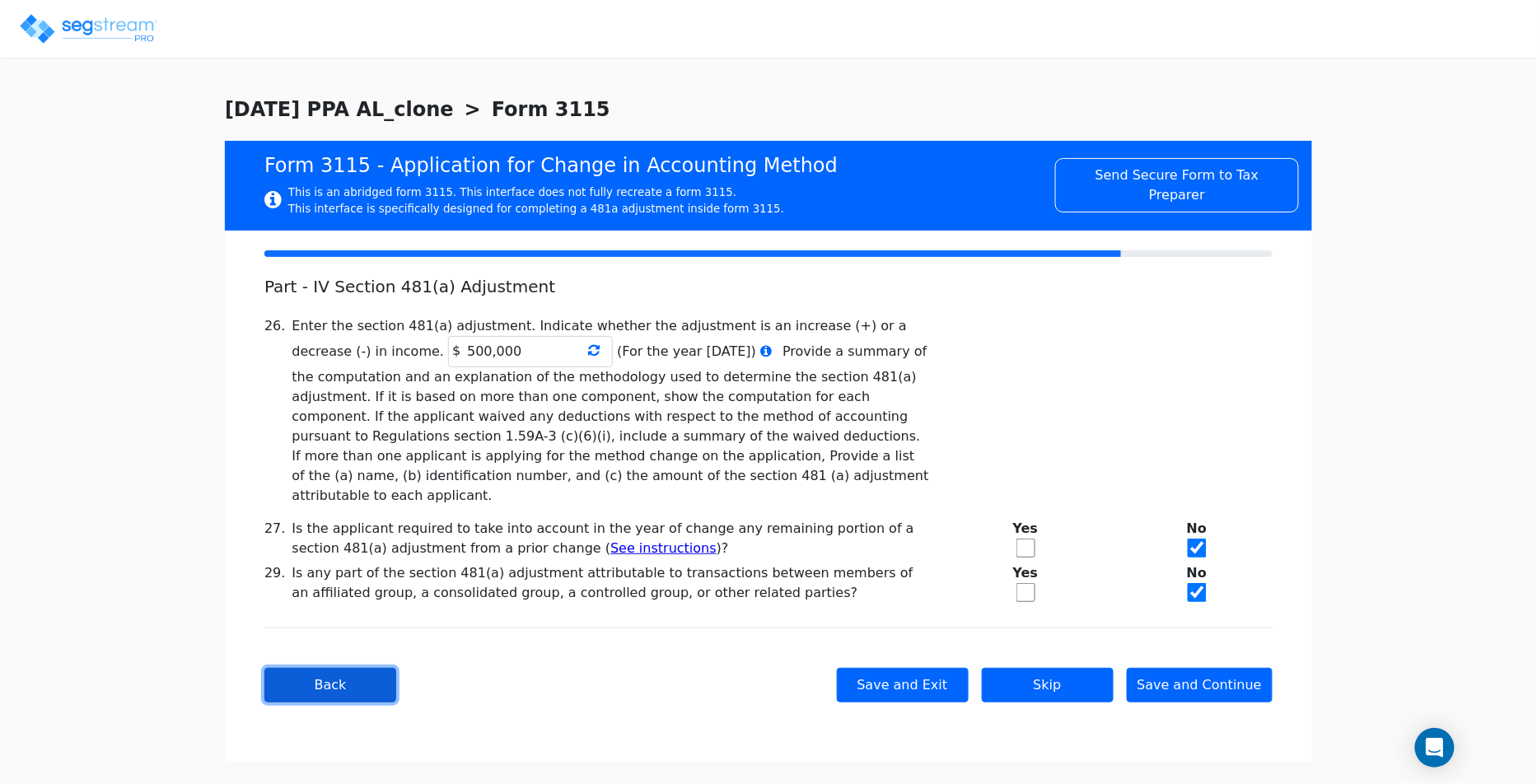
click at [377, 672] on button "Back" at bounding box center [330, 684] width 132 height 35
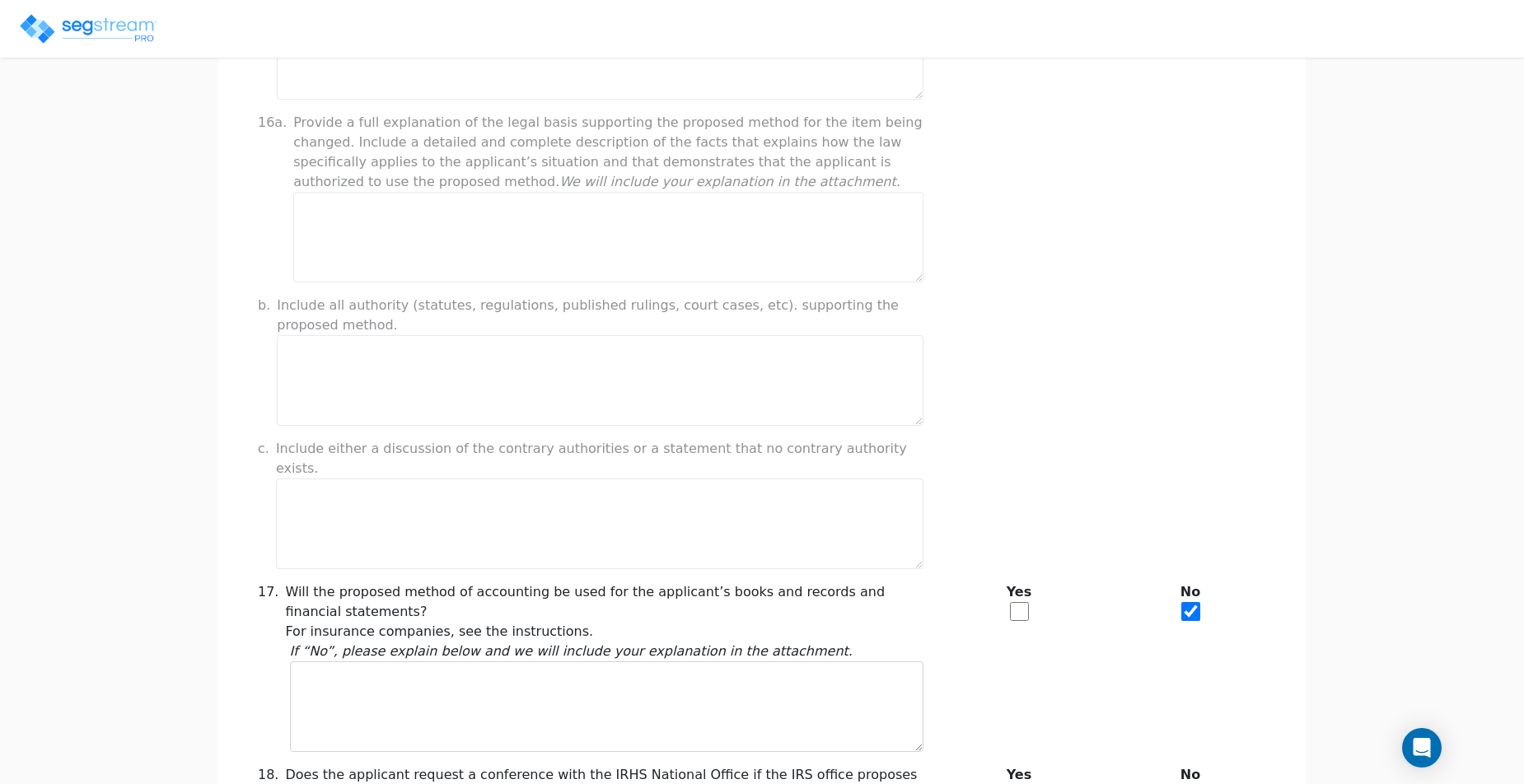
scroll to position [1291, 0]
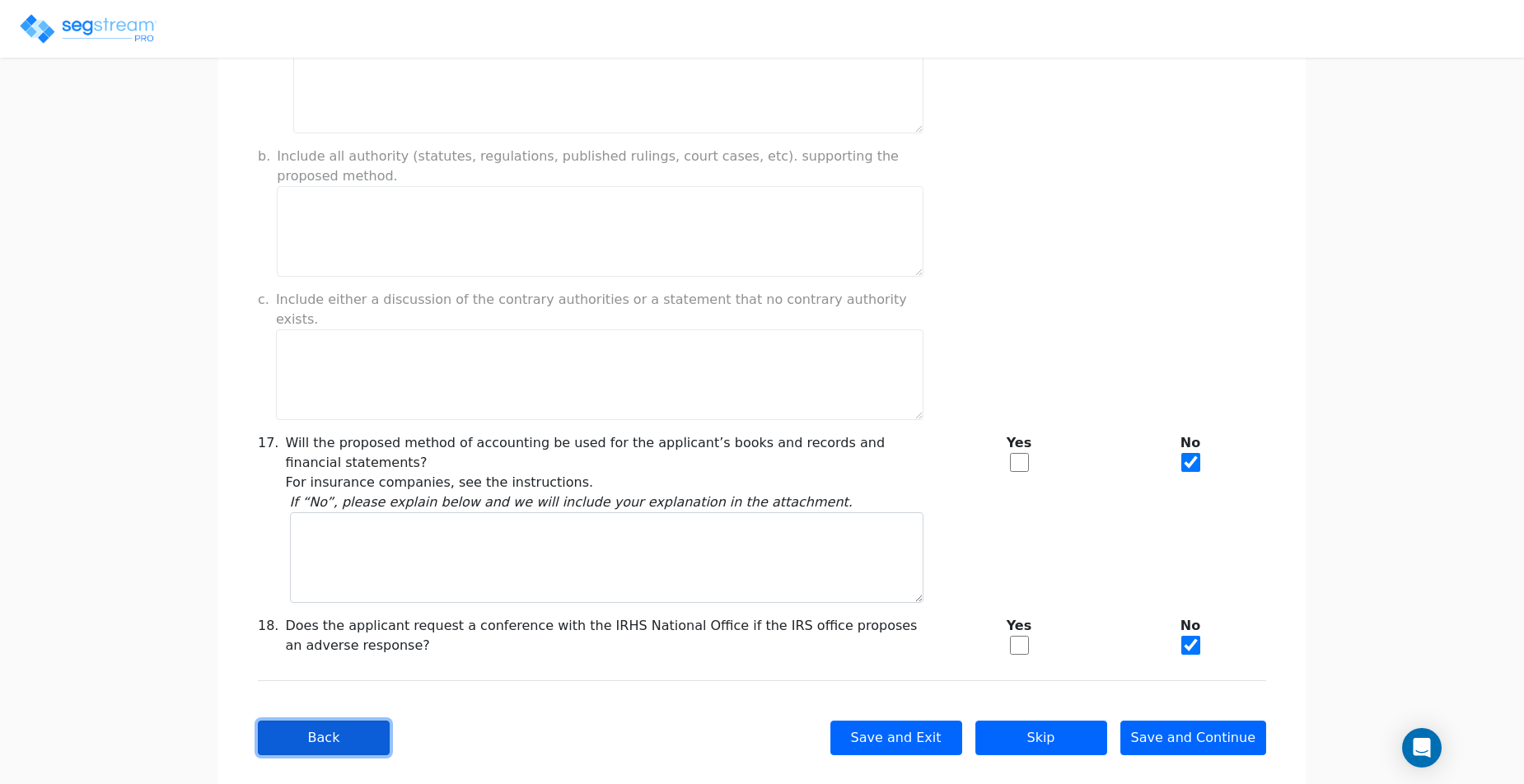
click at [327, 721] on button "Back" at bounding box center [324, 738] width 132 height 35
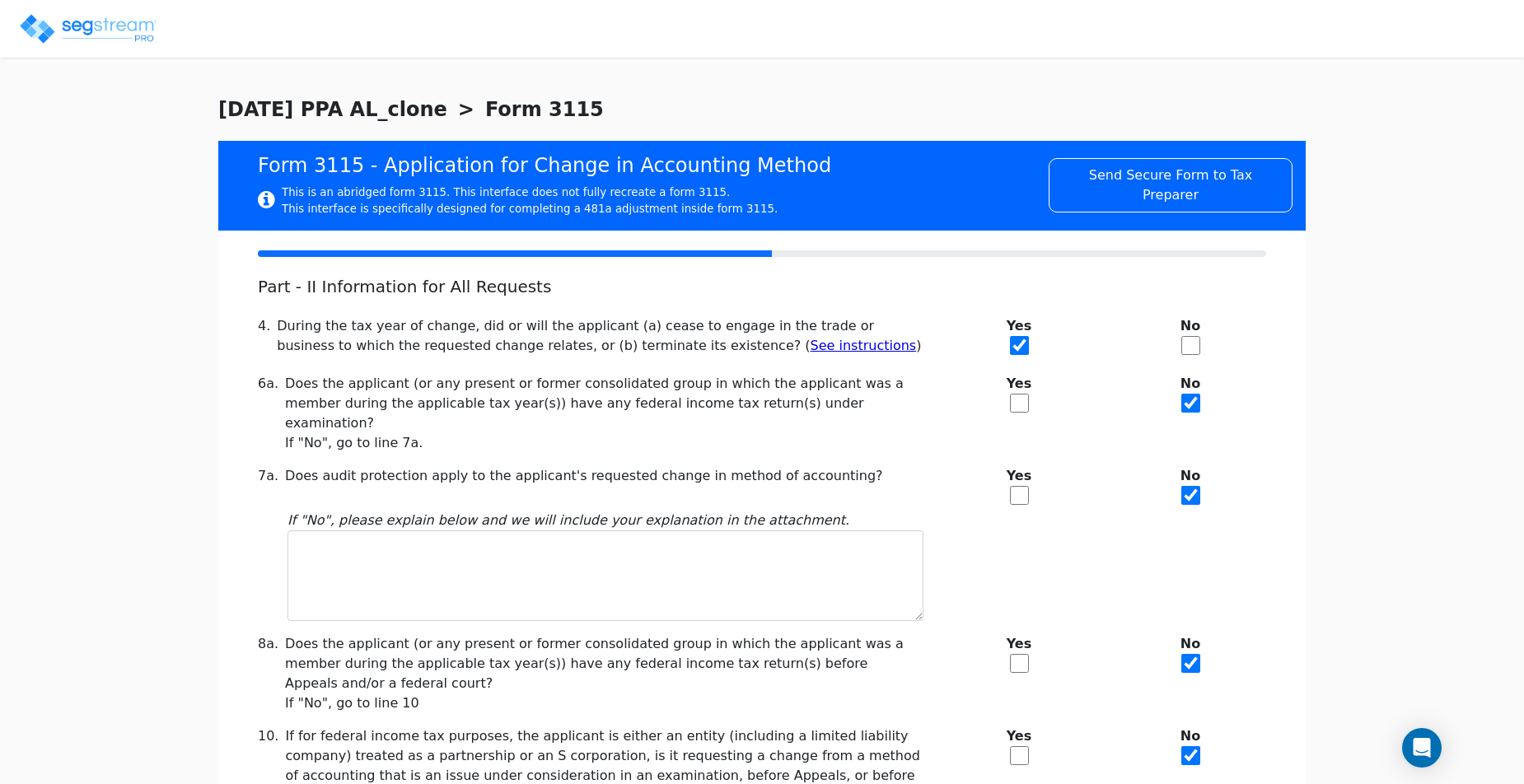
scroll to position [317, 0]
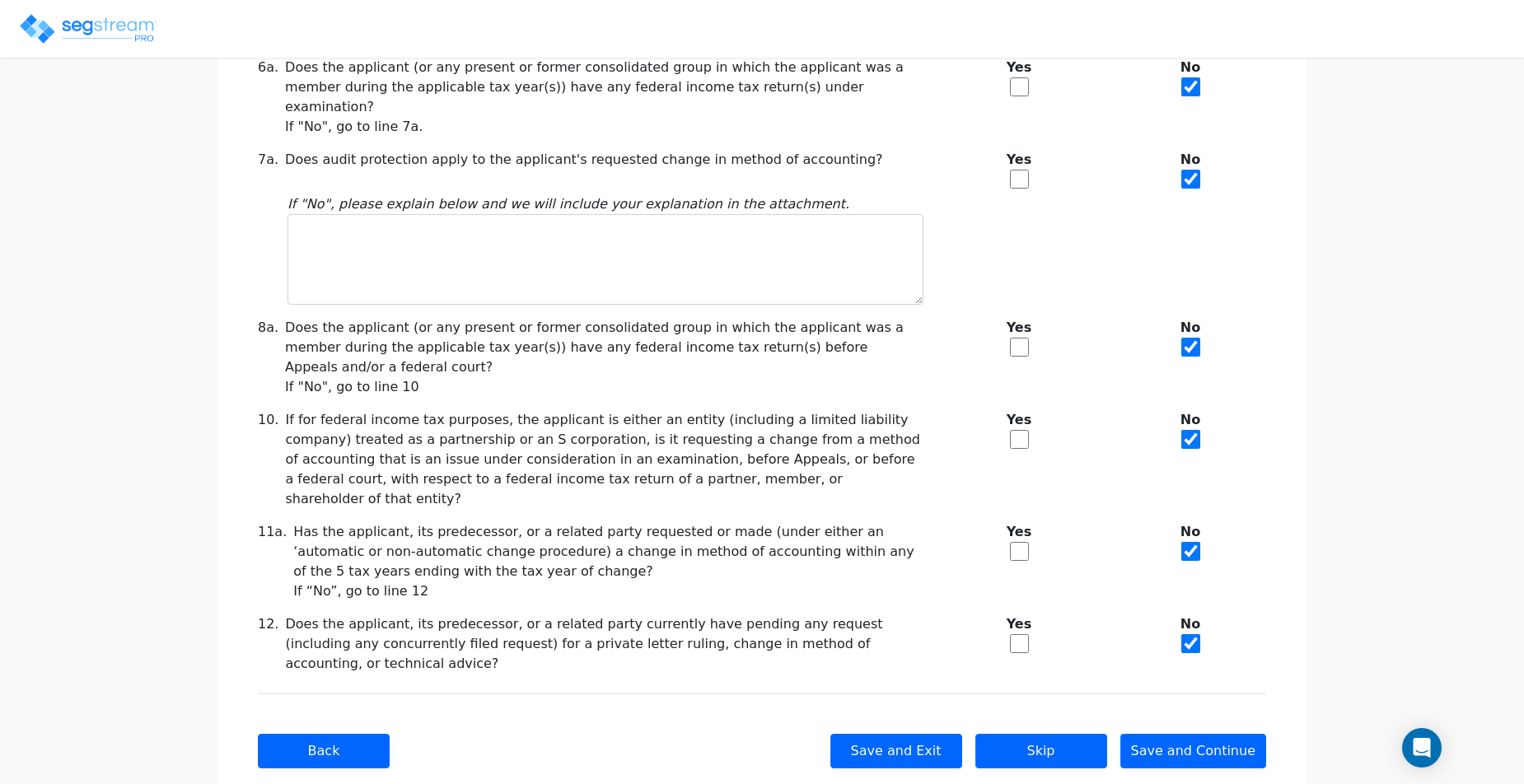
click at [341, 693] on div "Back Save and Exit Skip Save and Continue Next Submit" at bounding box center [762, 750] width 1008 height 114
click at [340, 734] on button "Back" at bounding box center [324, 750] width 132 height 35
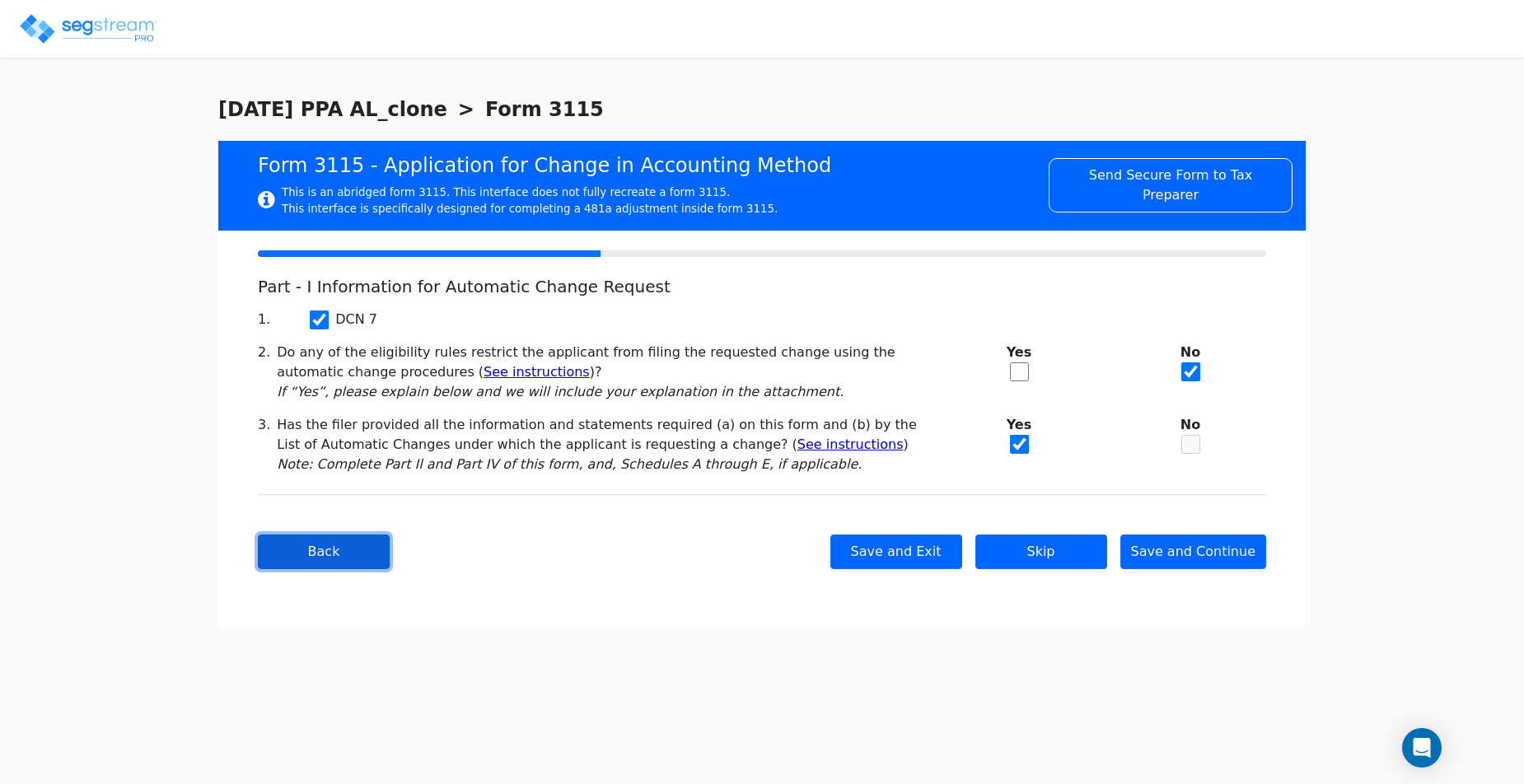
scroll to position [0, 0]
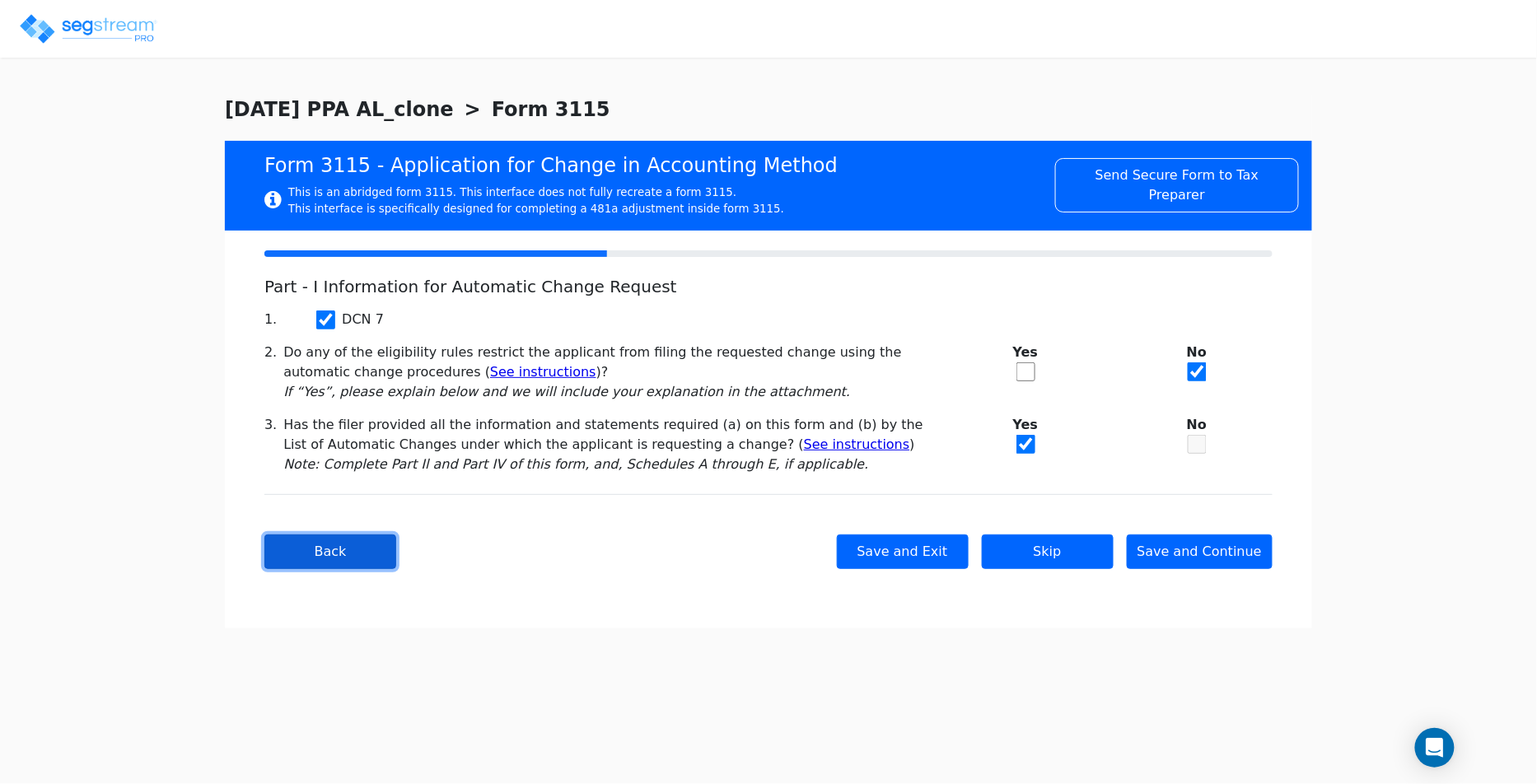
click at [373, 556] on button "Back" at bounding box center [330, 551] width 132 height 35
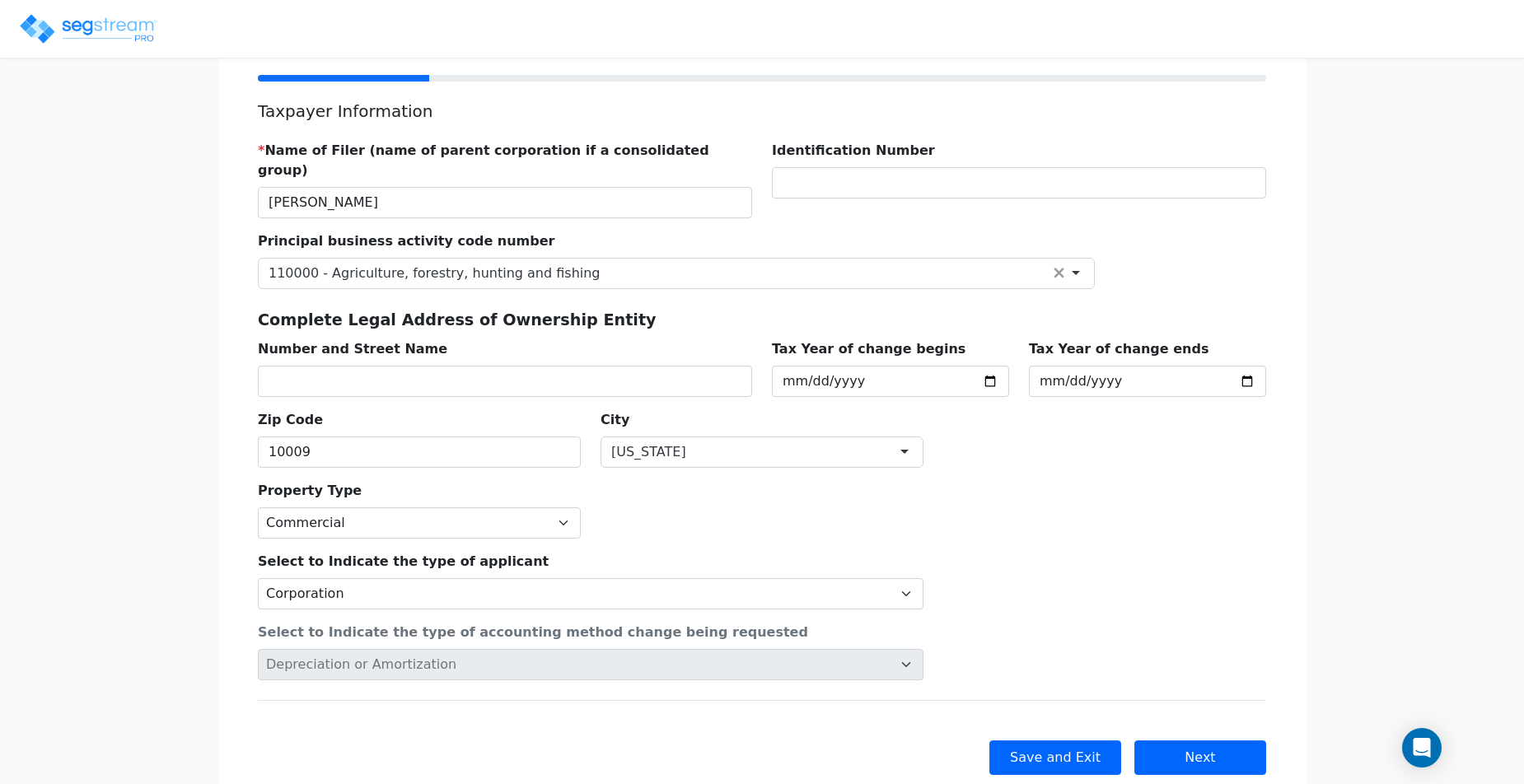
scroll to position [200, 0]
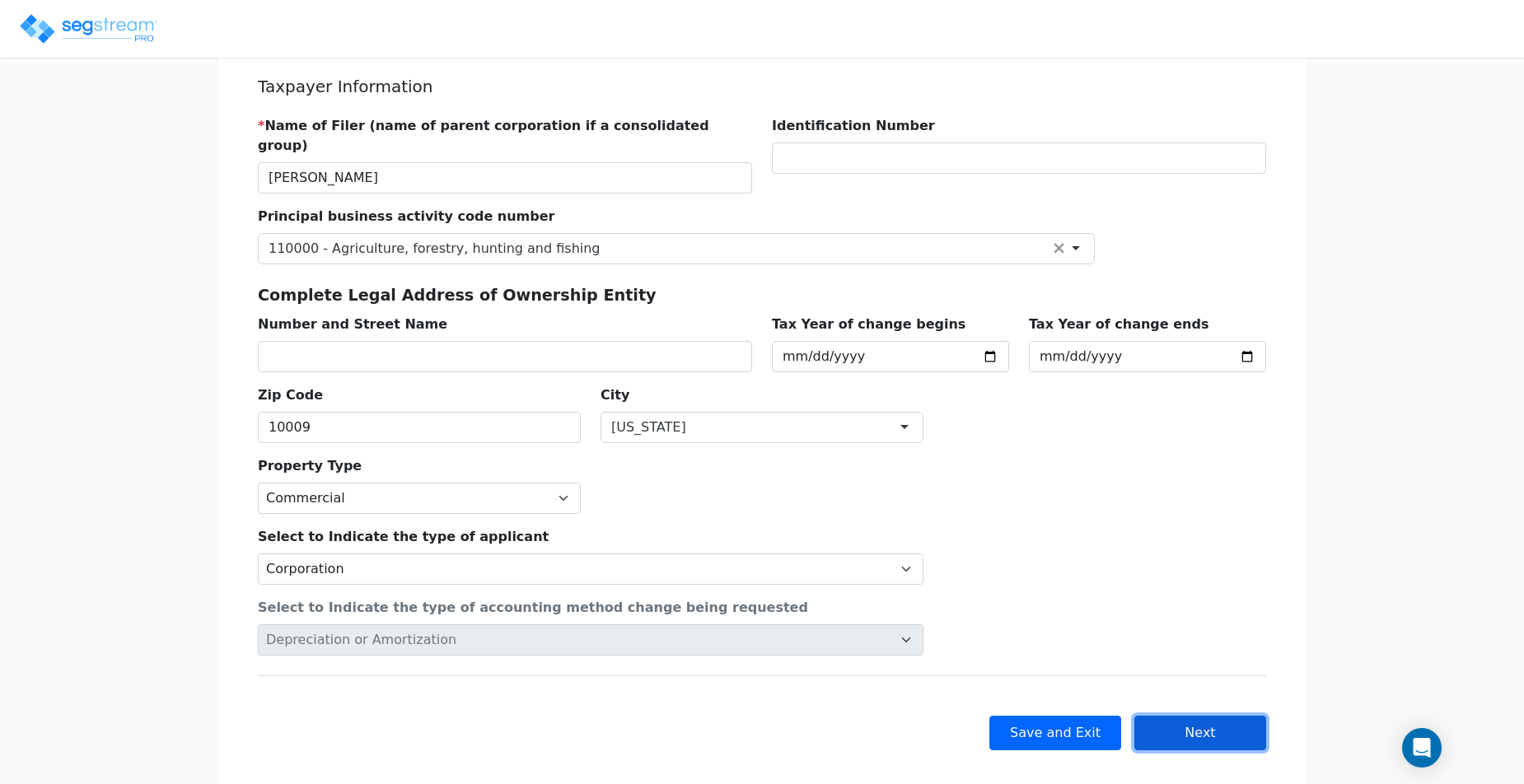
click at [1228, 716] on button "Next" at bounding box center [1200, 733] width 132 height 35
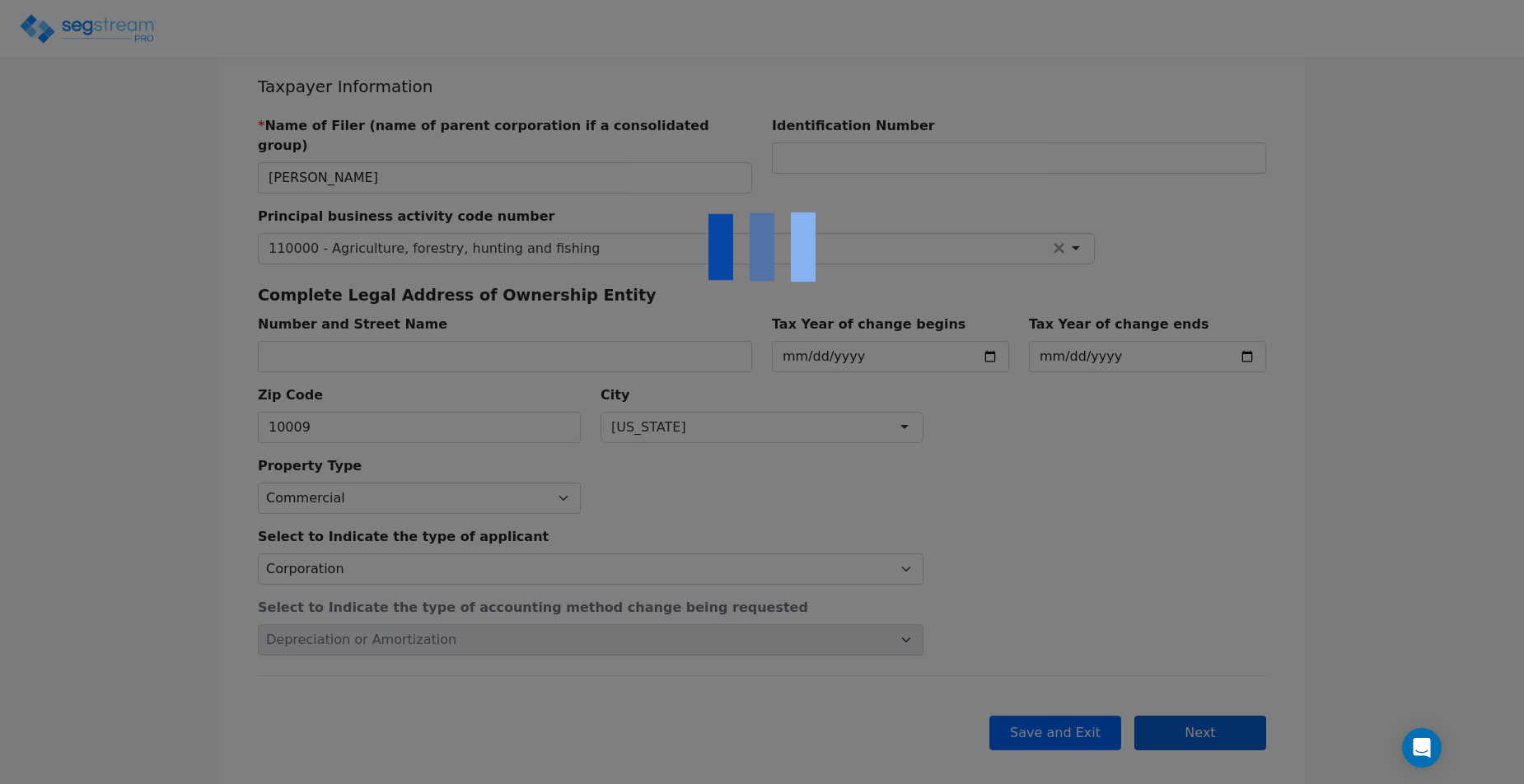
scroll to position [0, 0]
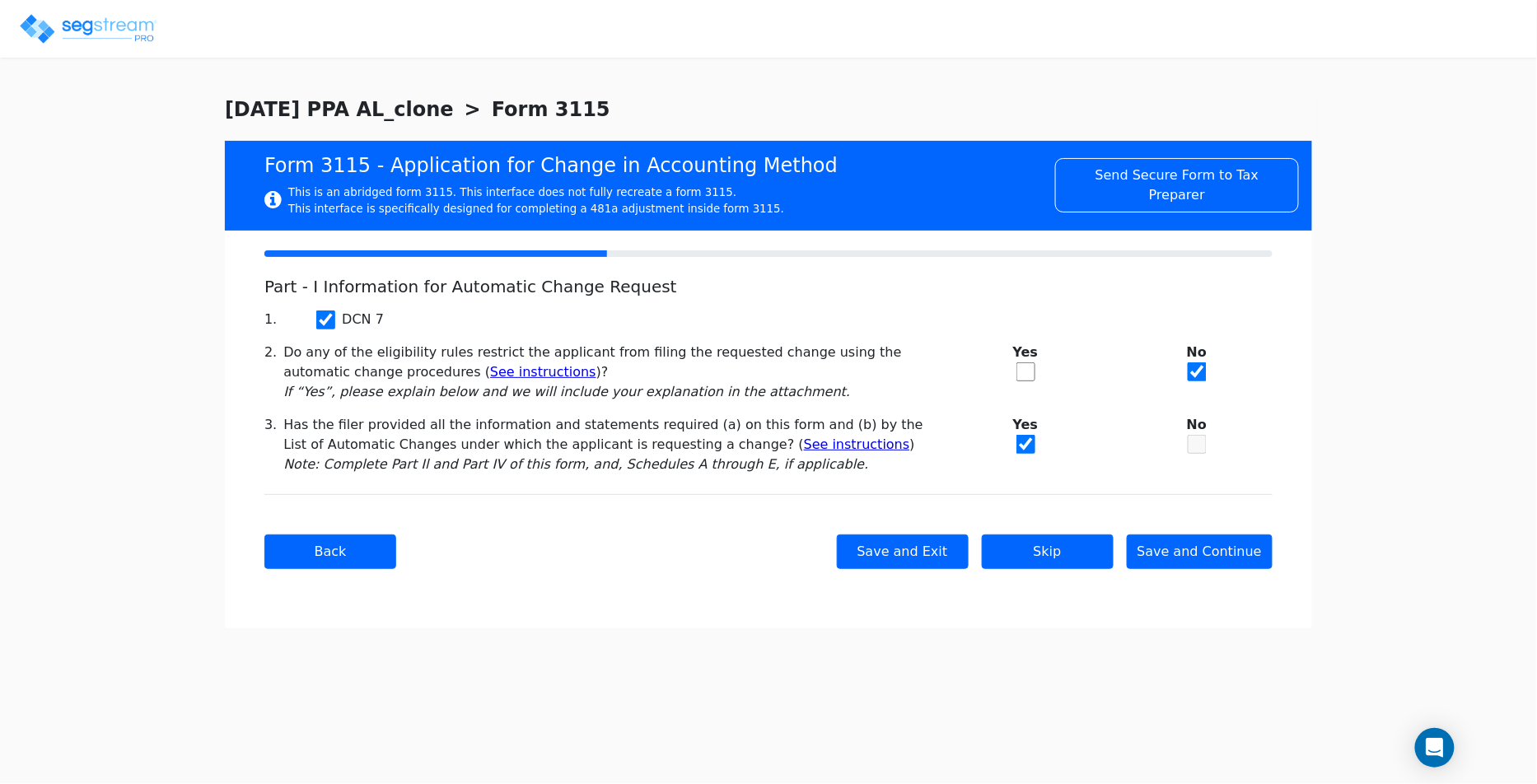
click at [1197, 573] on div "Back Save and Exit Skip Save and Continue Next Submit" at bounding box center [768, 551] width 1008 height 114
click at [1203, 554] on button "Save and Continue" at bounding box center [1200, 551] width 147 height 35
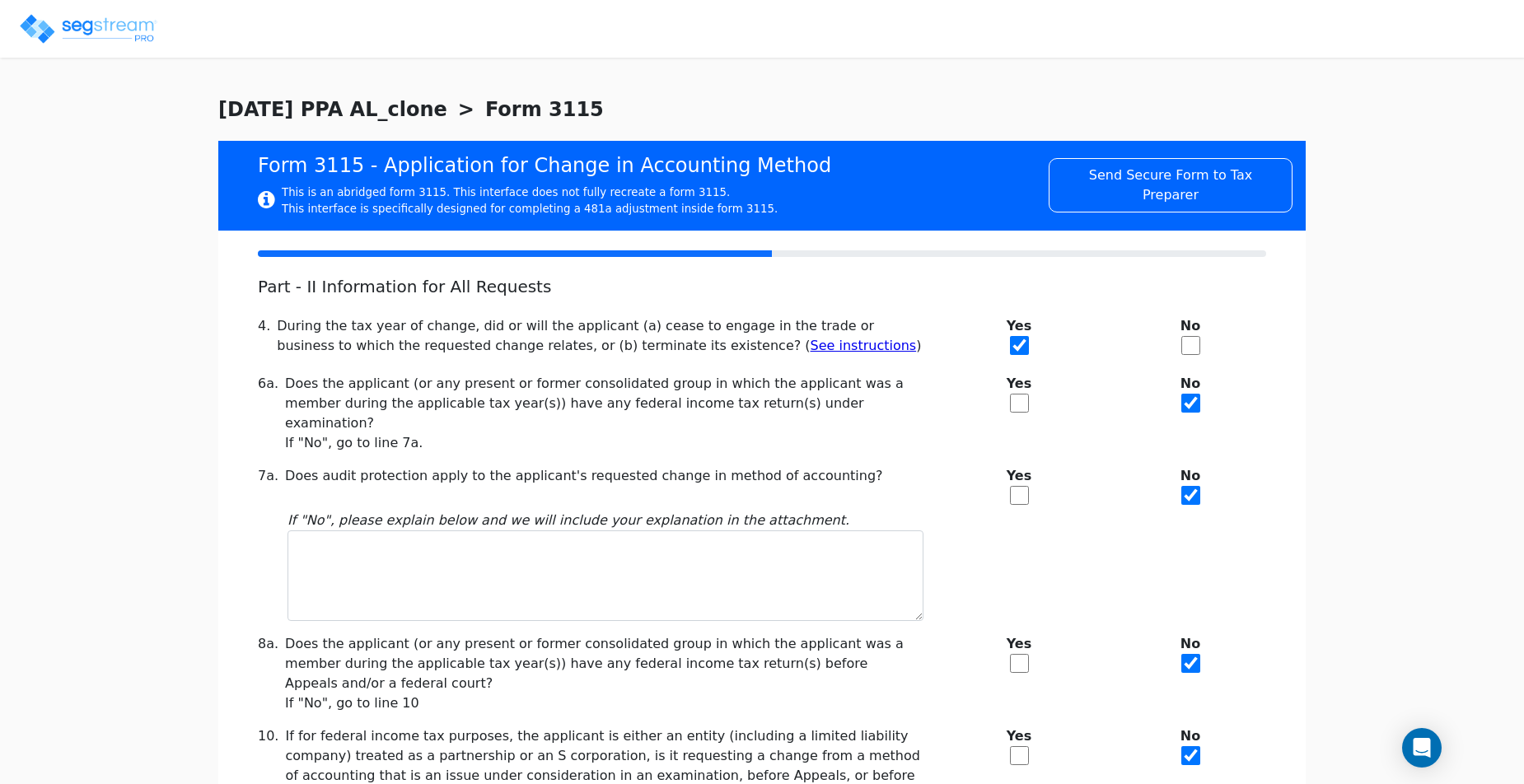
click at [990, 80] on html "We are Building your Property. So please grab a coffee and let us do the heavy …" at bounding box center [762, 572] width 1524 height 1144
click at [128, 36] on img at bounding box center [88, 29] width 140 height 33
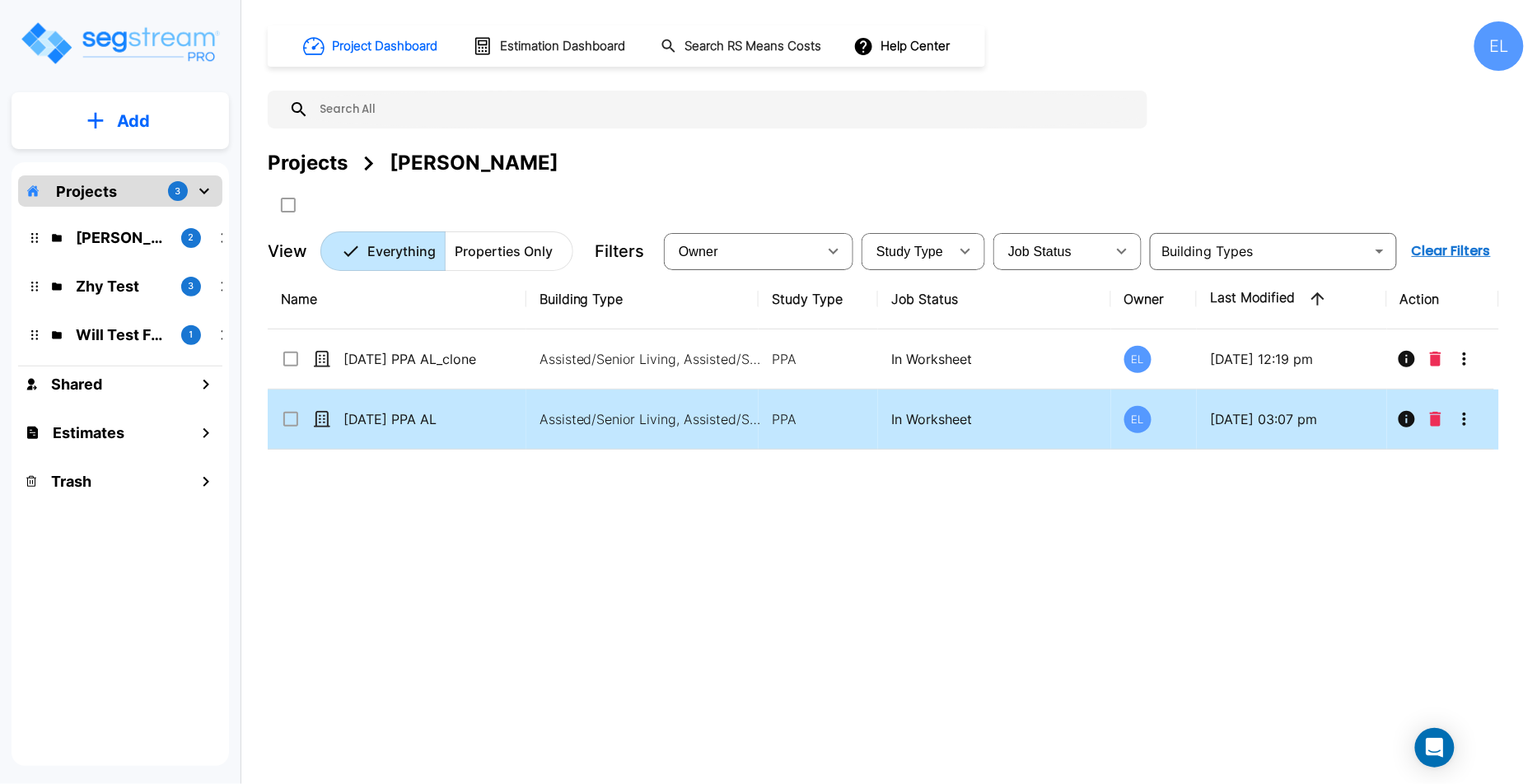
click at [1471, 414] on icon "More-Options" at bounding box center [1465, 419] width 20 height 20
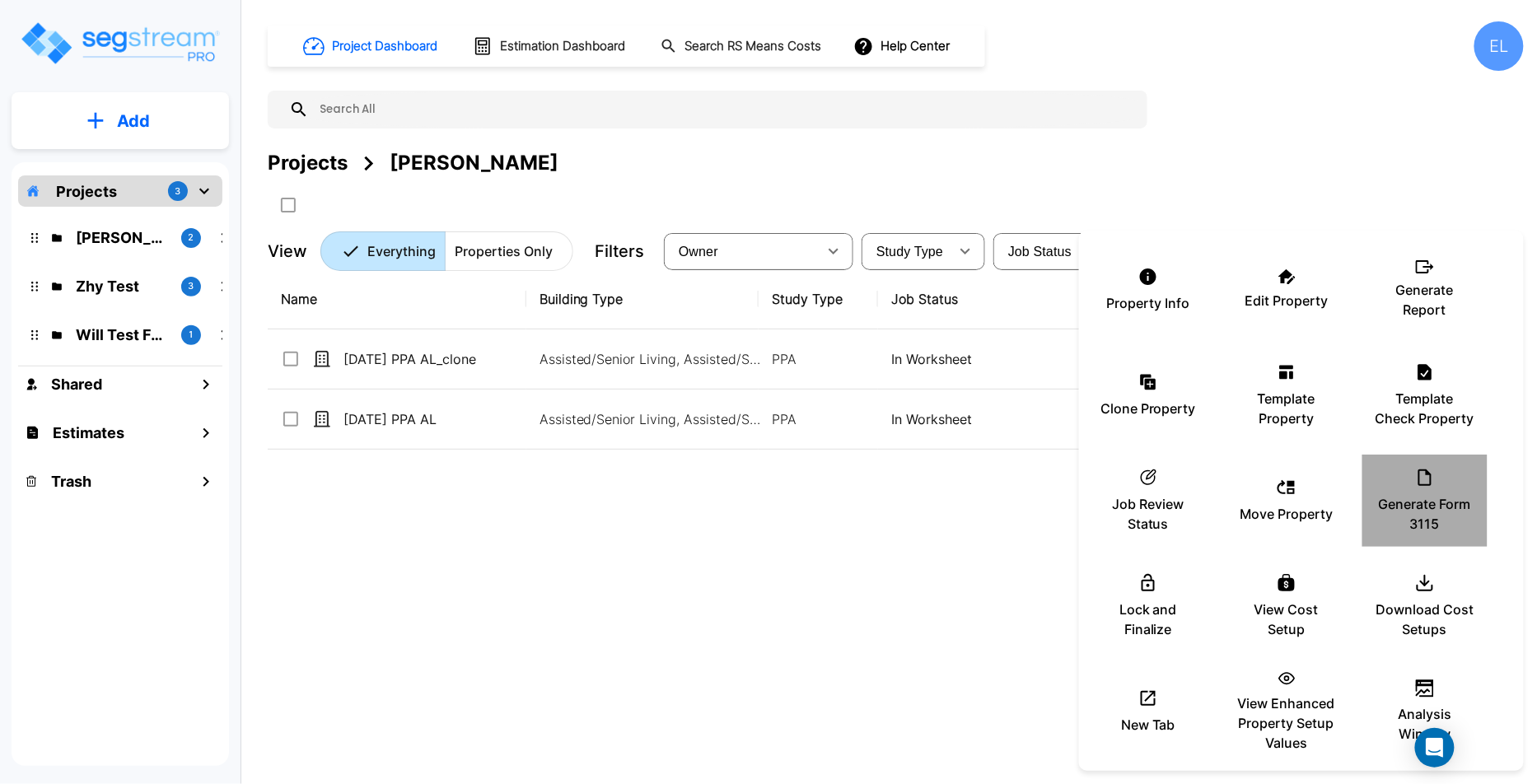
click at [1439, 483] on div "Generate Form 3115" at bounding box center [1426, 501] width 99 height 83
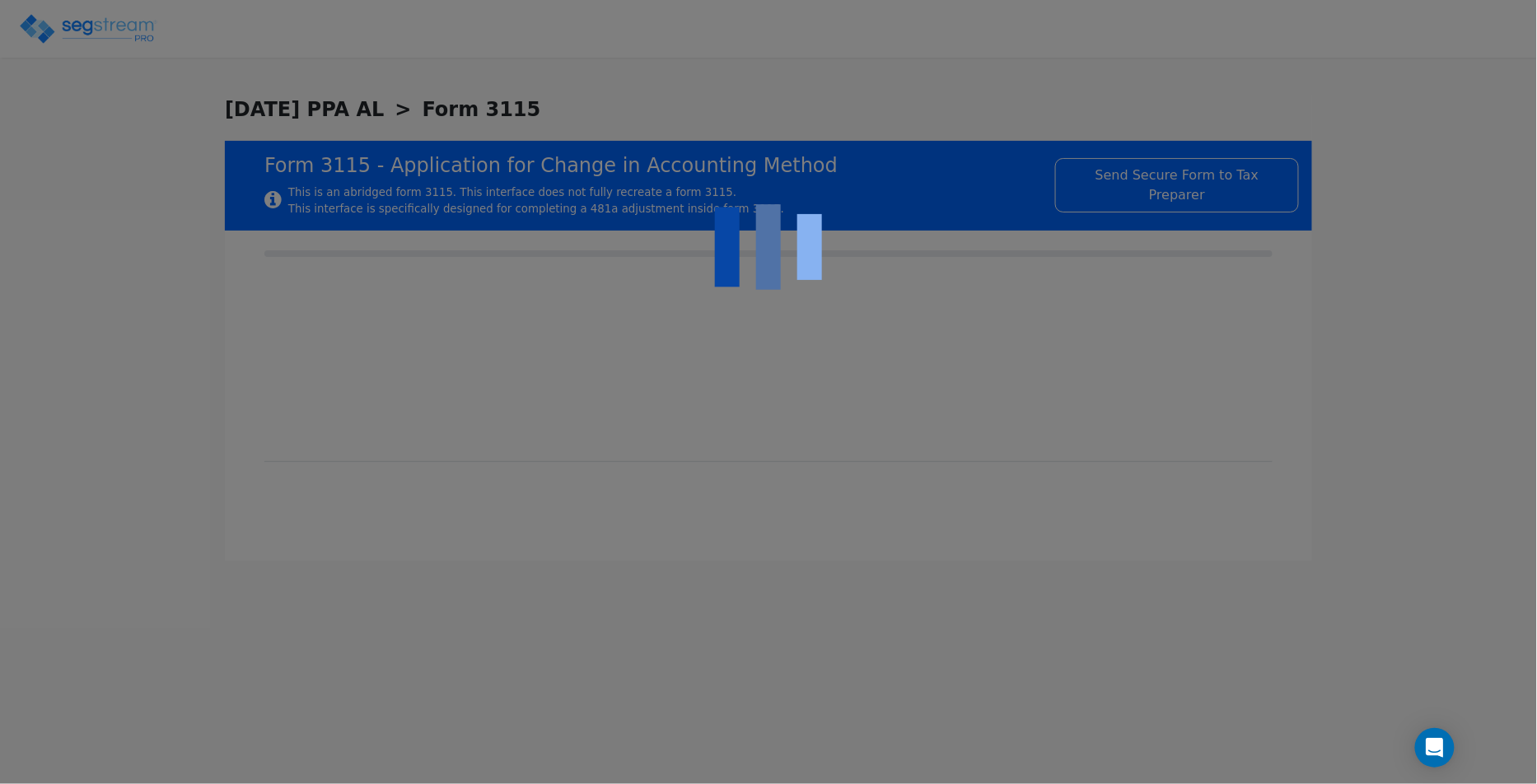
type input "2025-01-01"
type input "2025-12-31"
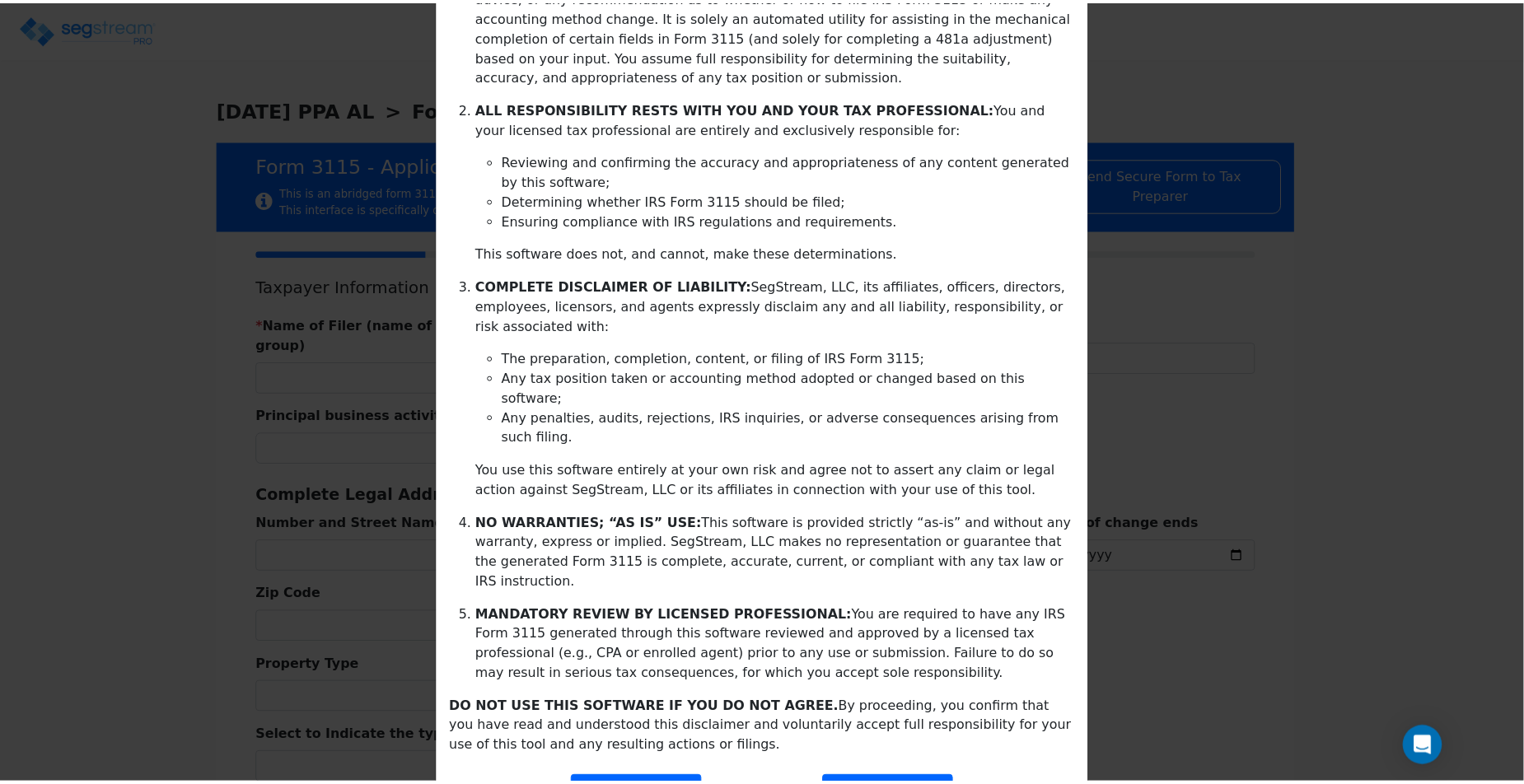
scroll to position [270, 0]
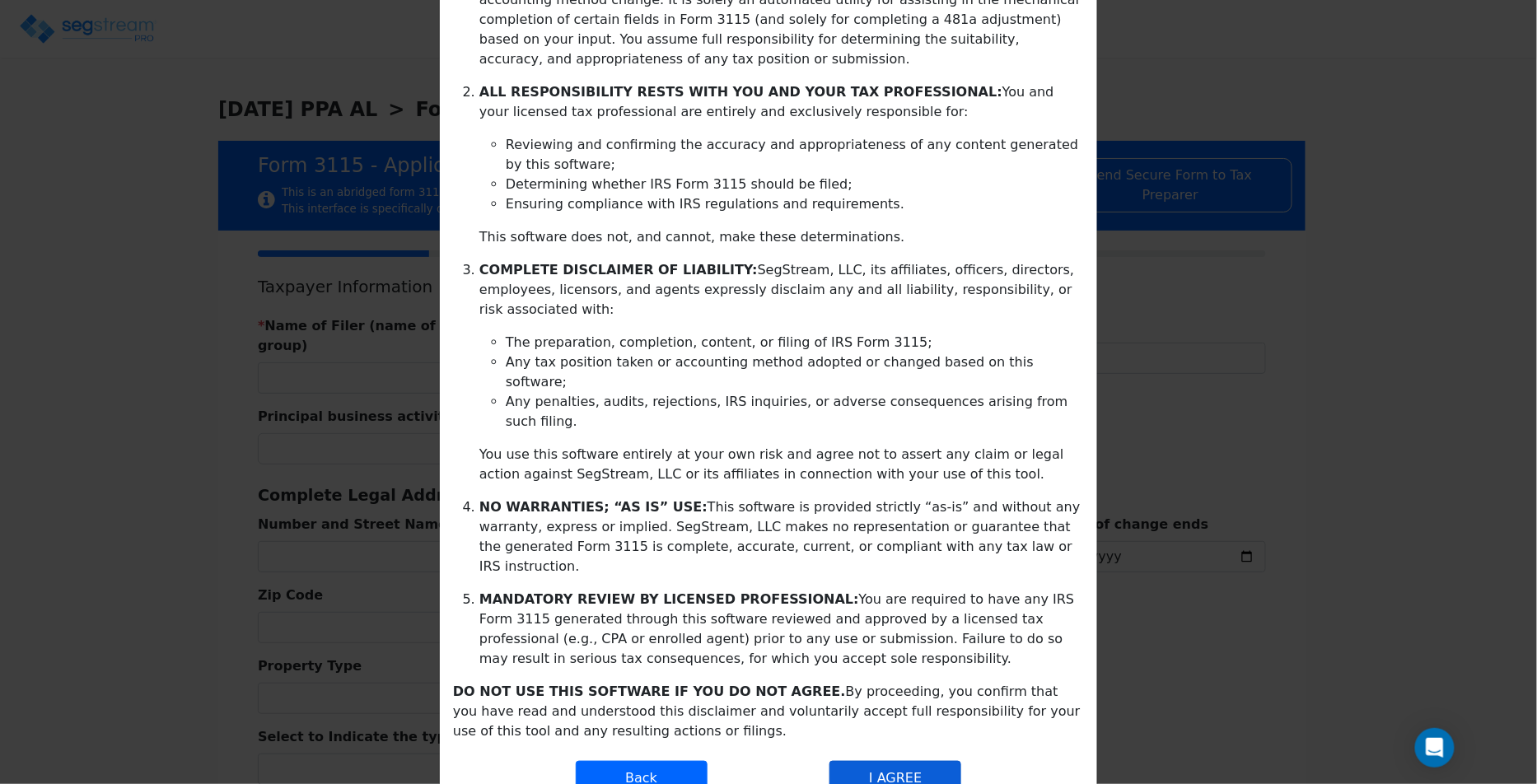
click at [889, 761] on button "I AGREE" at bounding box center [896, 778] width 132 height 35
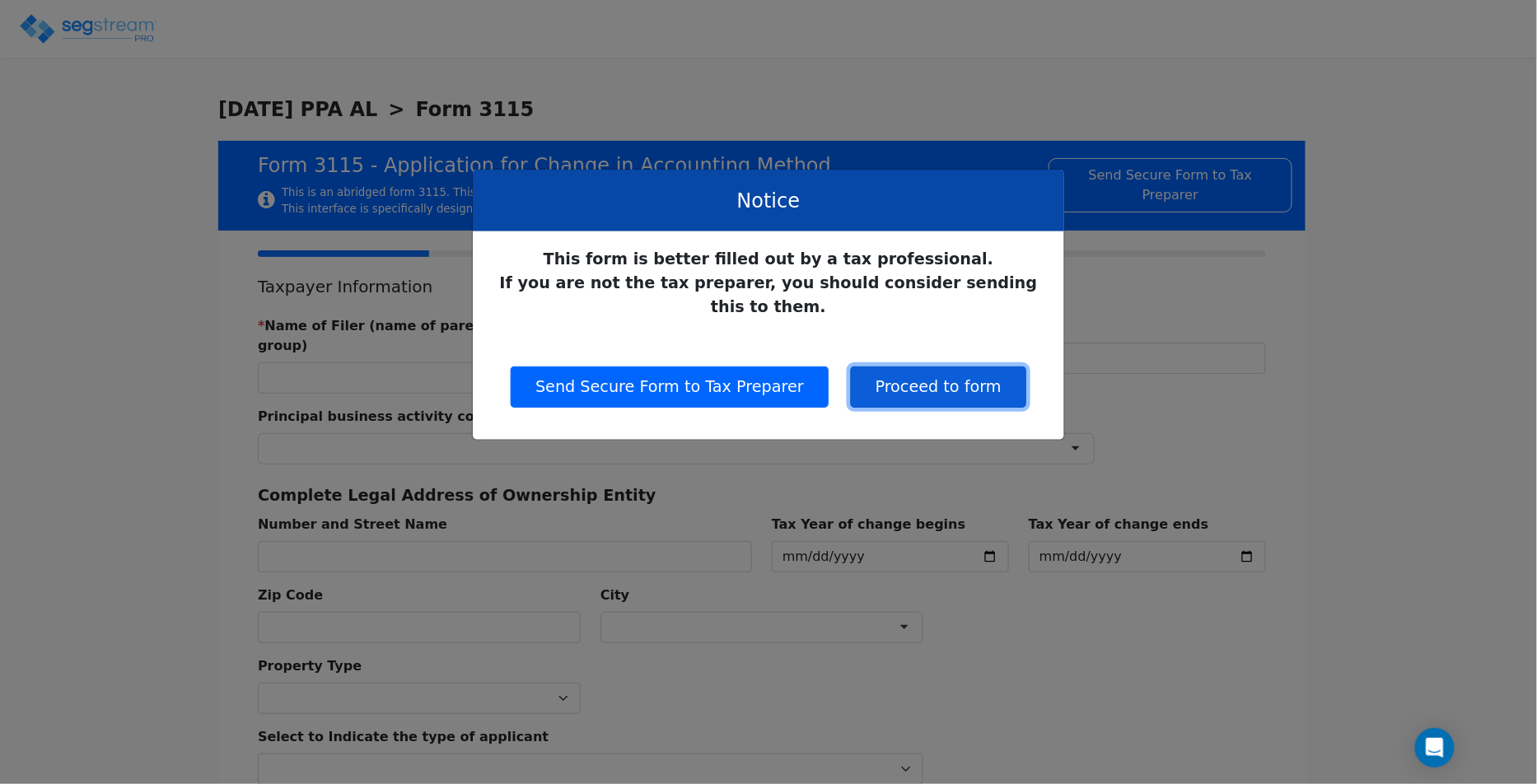
click at [963, 367] on button "Proceed to form" at bounding box center [939, 388] width 176 height 41
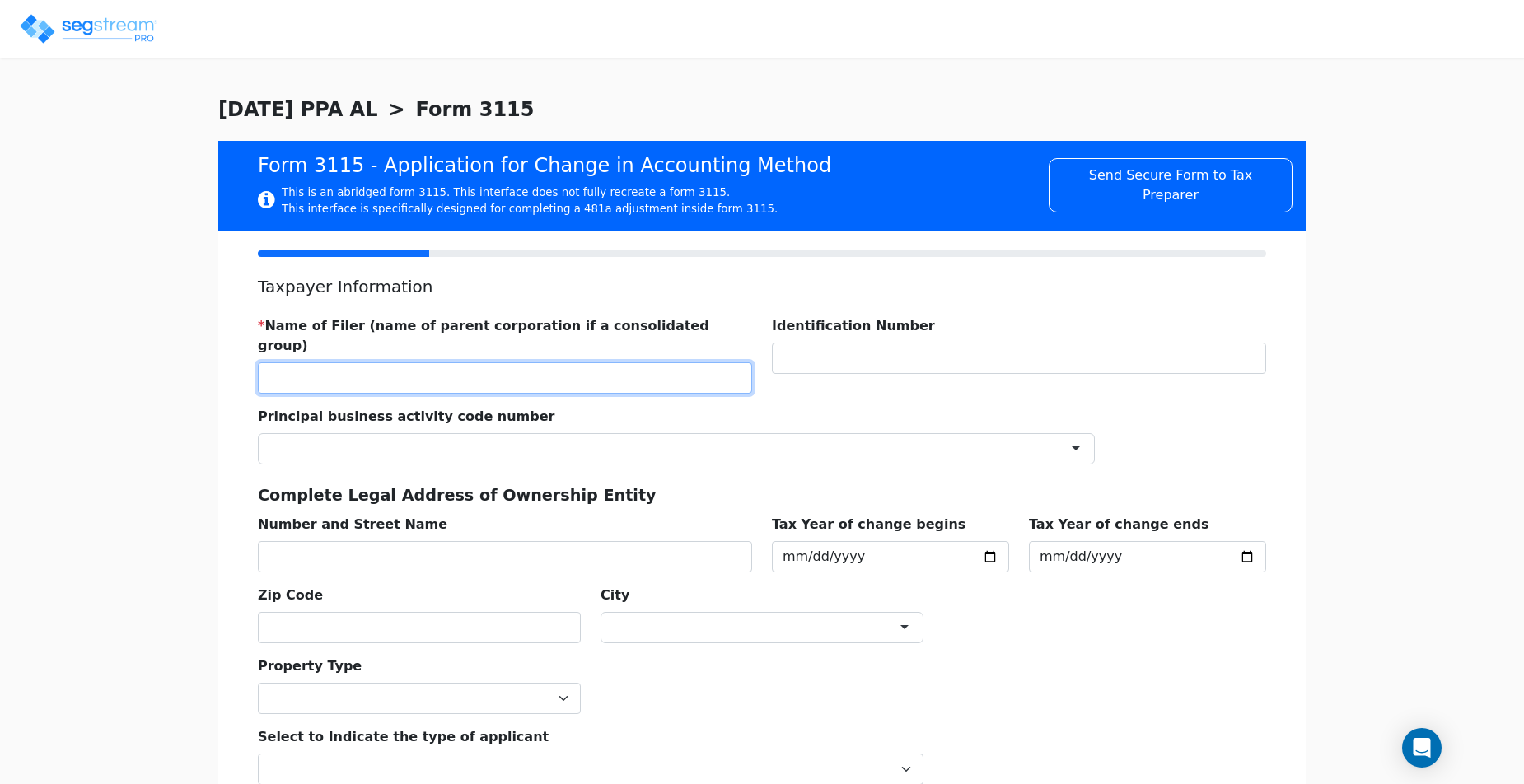
click at [672, 362] on input "text" at bounding box center [504, 378] width 494 height 32
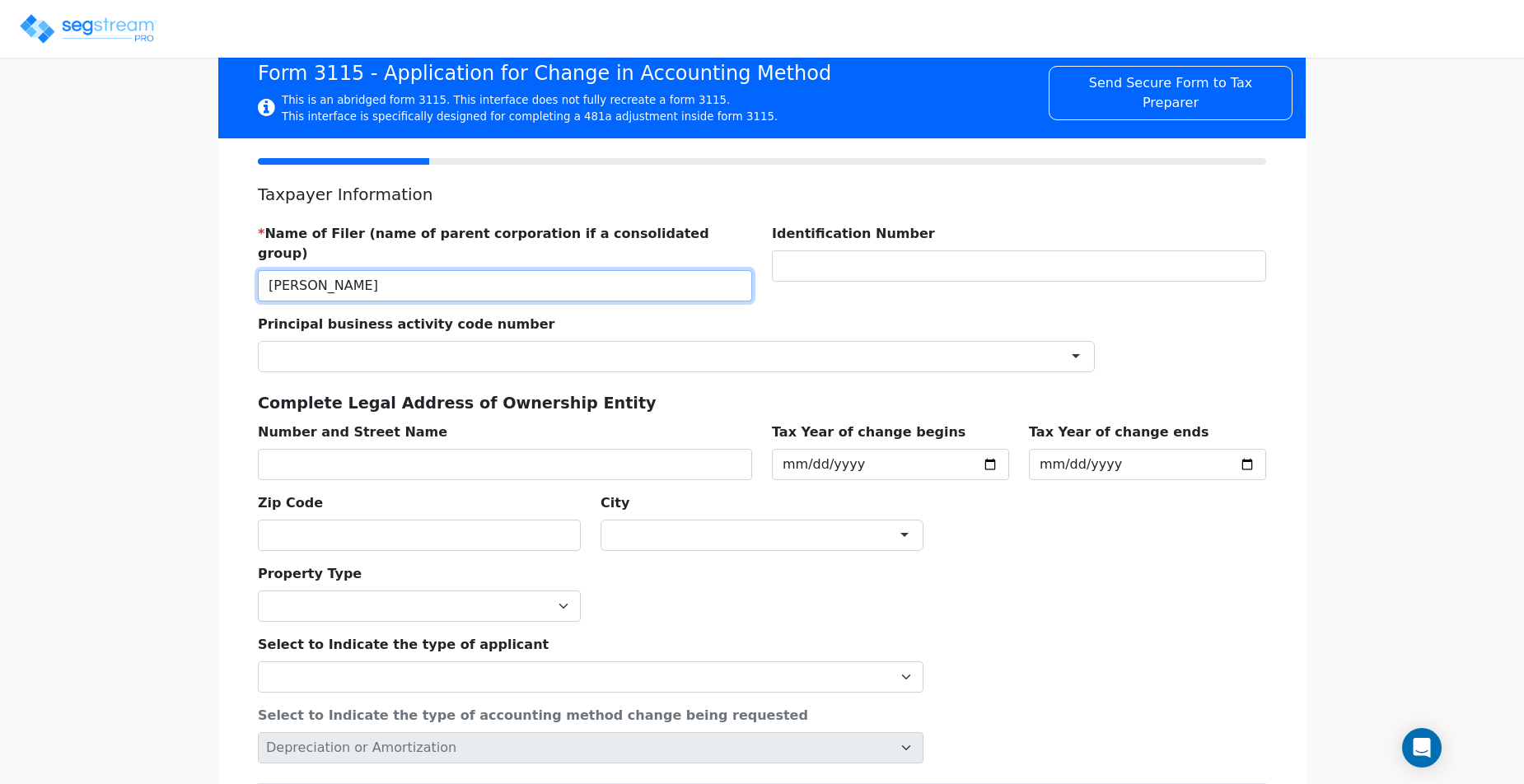
scroll to position [101, 0]
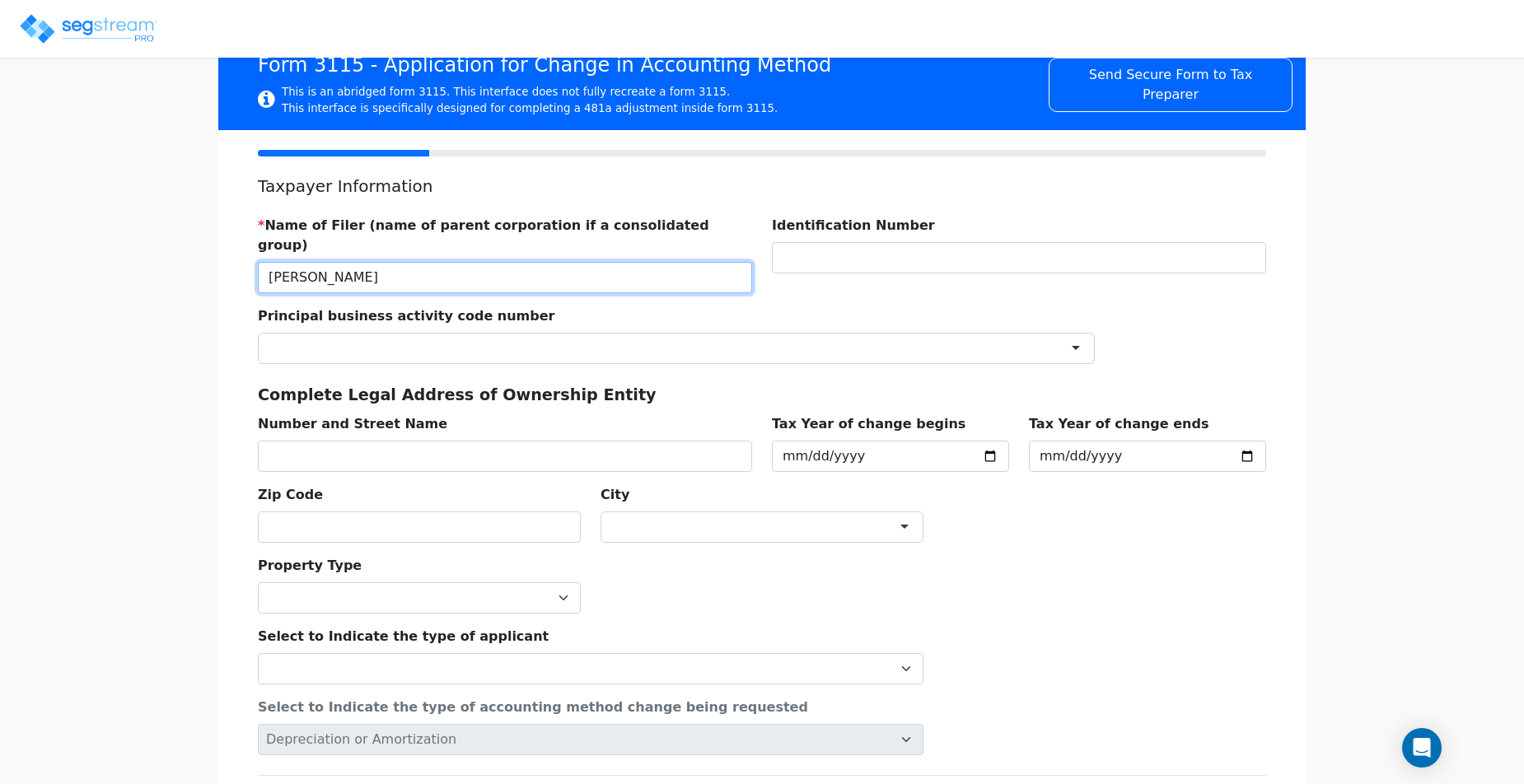
type input "JACK SPARROW"
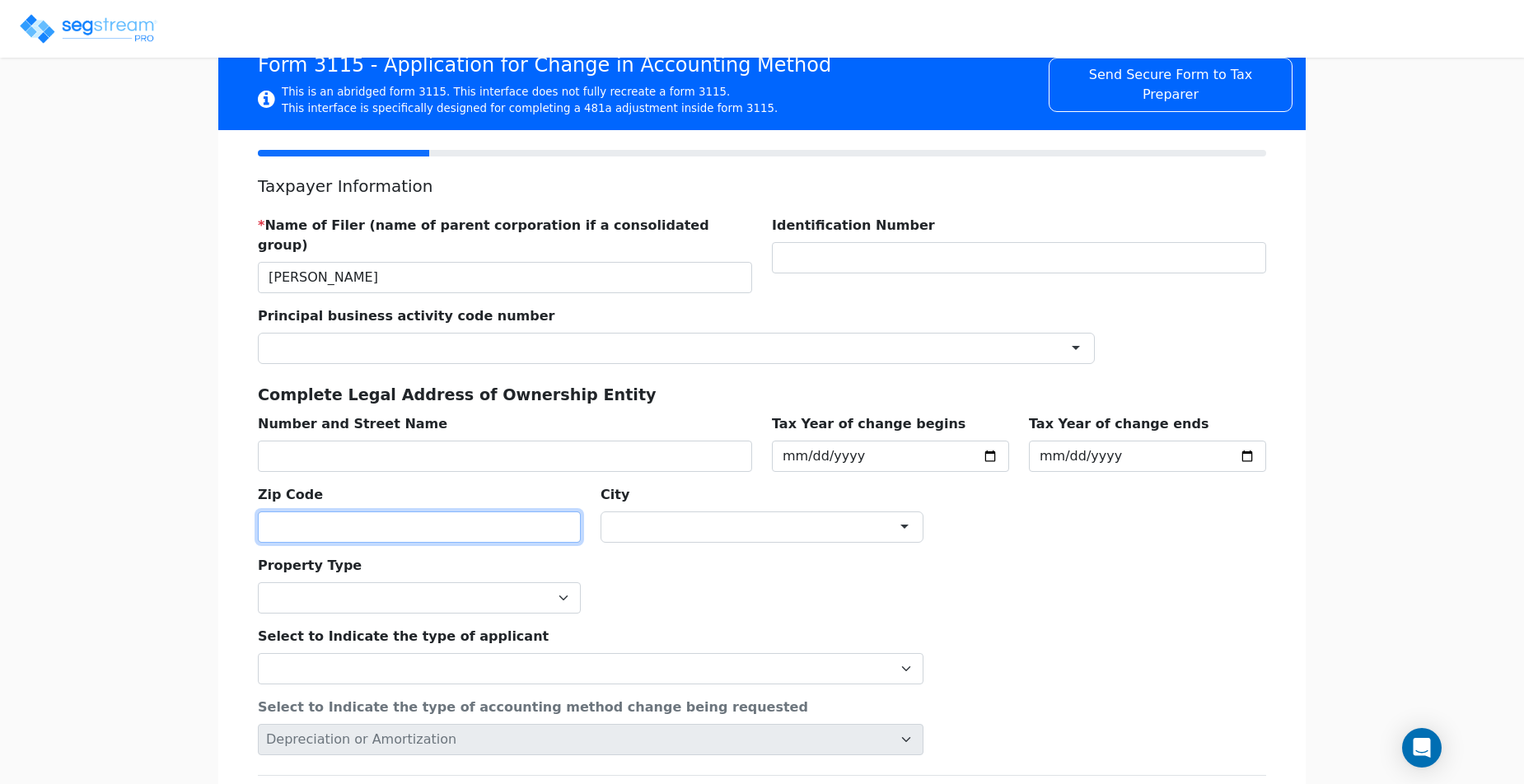
click at [540, 512] on input "text" at bounding box center [418, 528] width 323 height 32
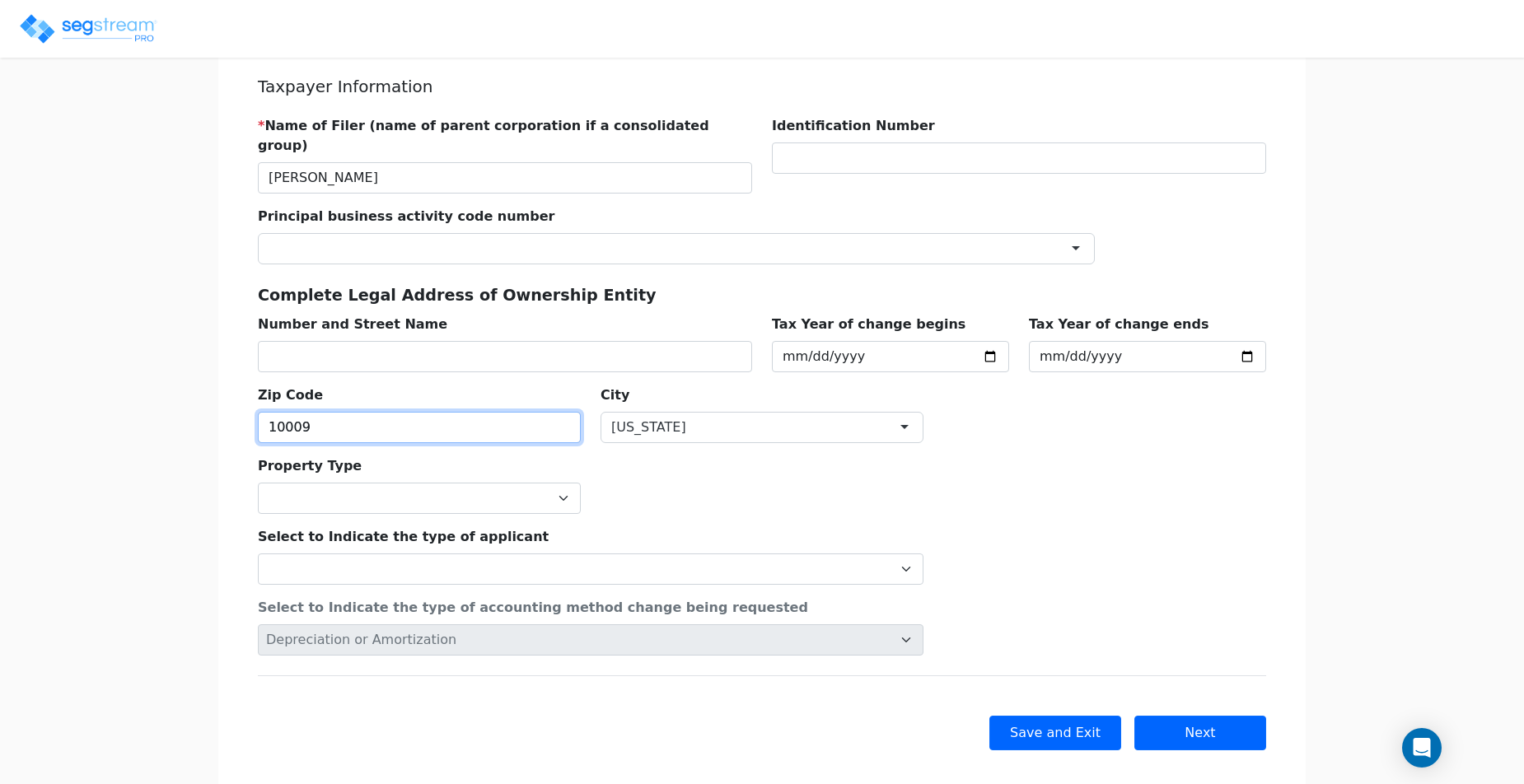
type input "10009"
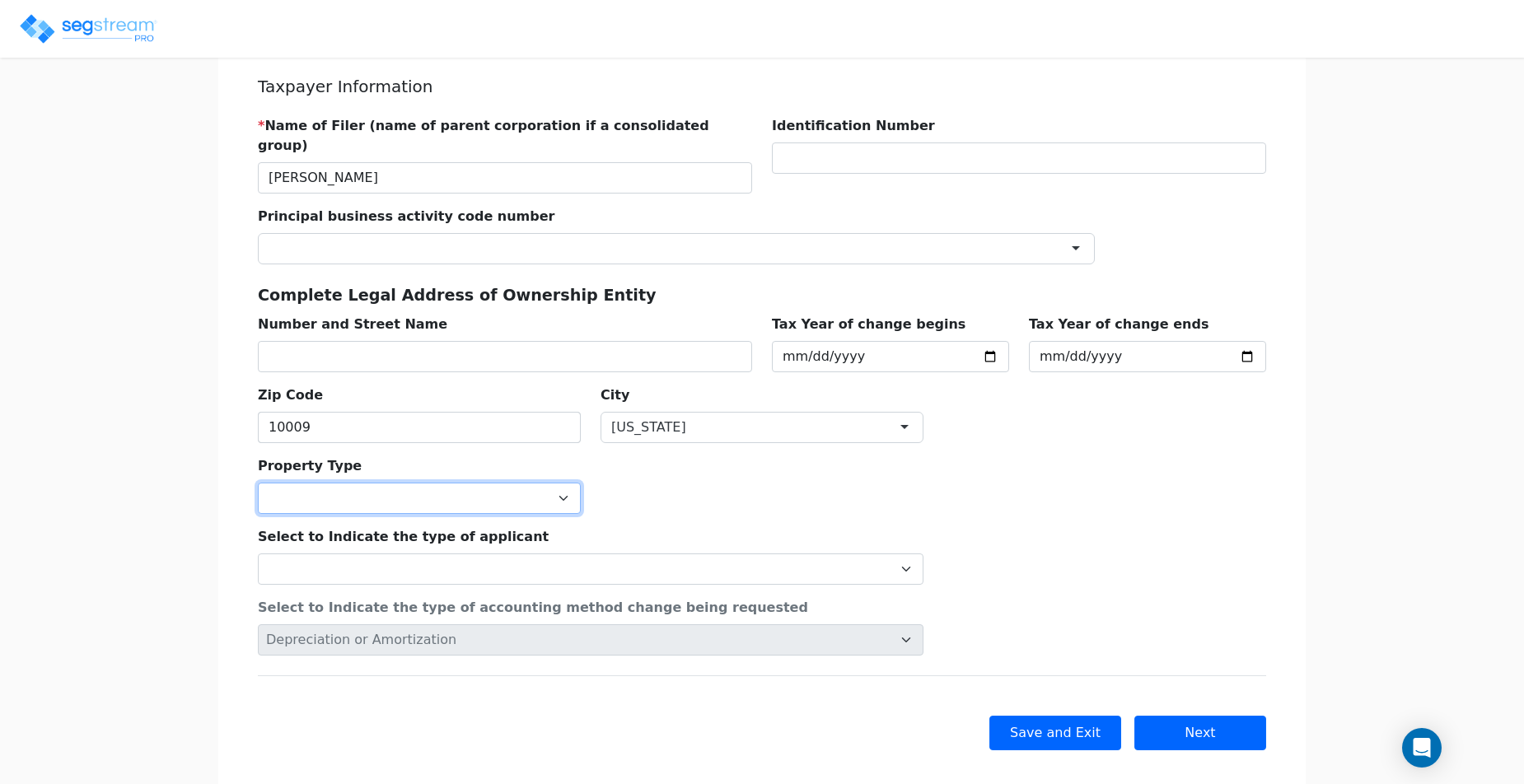
click at [517, 482] on select "Commercial Residential" at bounding box center [418, 498] width 323 height 32
select select "Residential"
click at [257, 482] on select "Commercial Residential" at bounding box center [418, 498] width 323 height 32
click at [513, 520] on div "Select to Indicate the type of applicant Individual Corporation Controlled fore…" at bounding box center [590, 549] width 686 height 71
click at [513, 527] on div "Select to Indicate the type of applicant Individual Corporation Controlled fore…" at bounding box center [590, 549] width 686 height 71
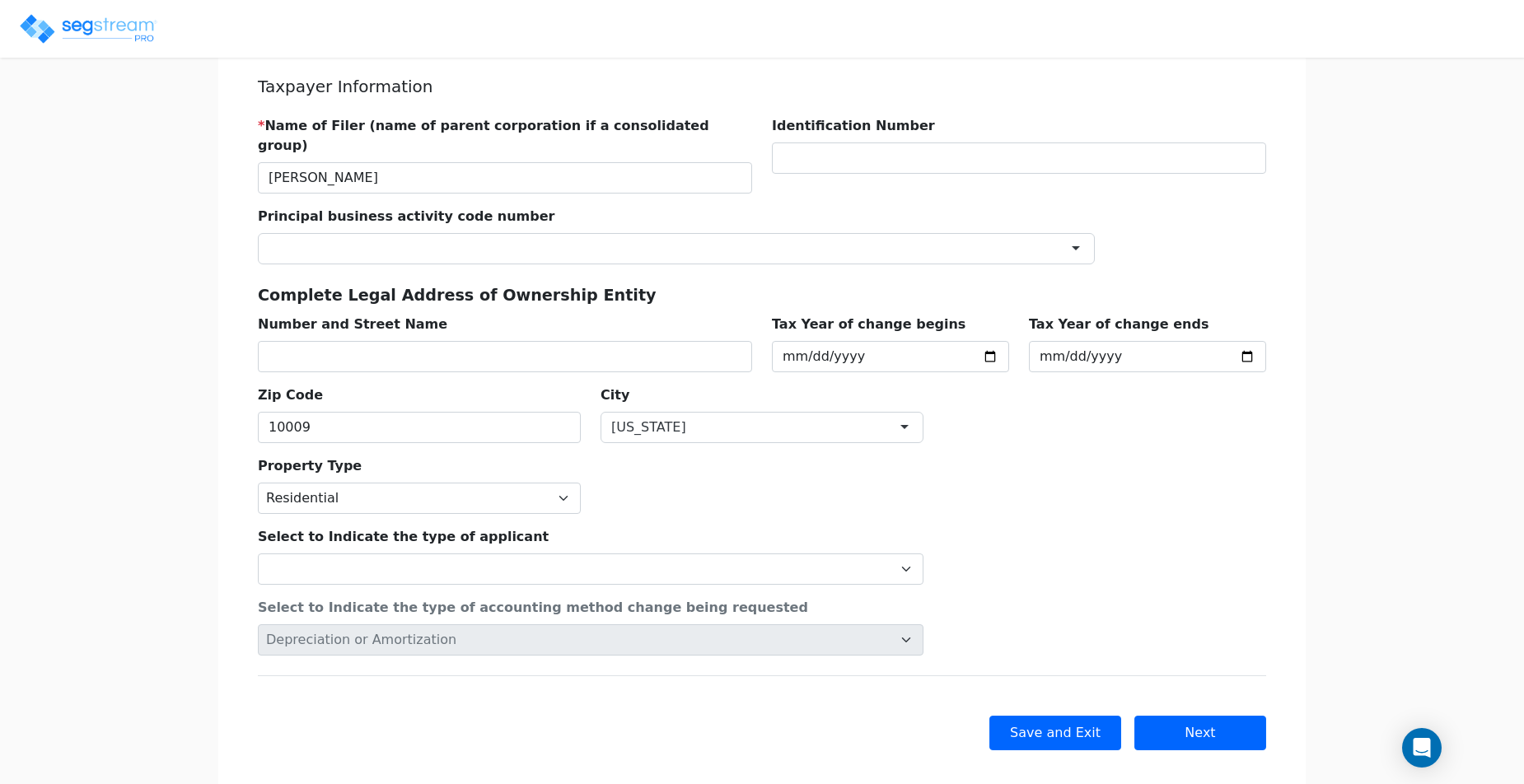
click at [516, 585] on div "Select to Indicate the type of accounting method change being requested Depreci…" at bounding box center [590, 620] width 686 height 71
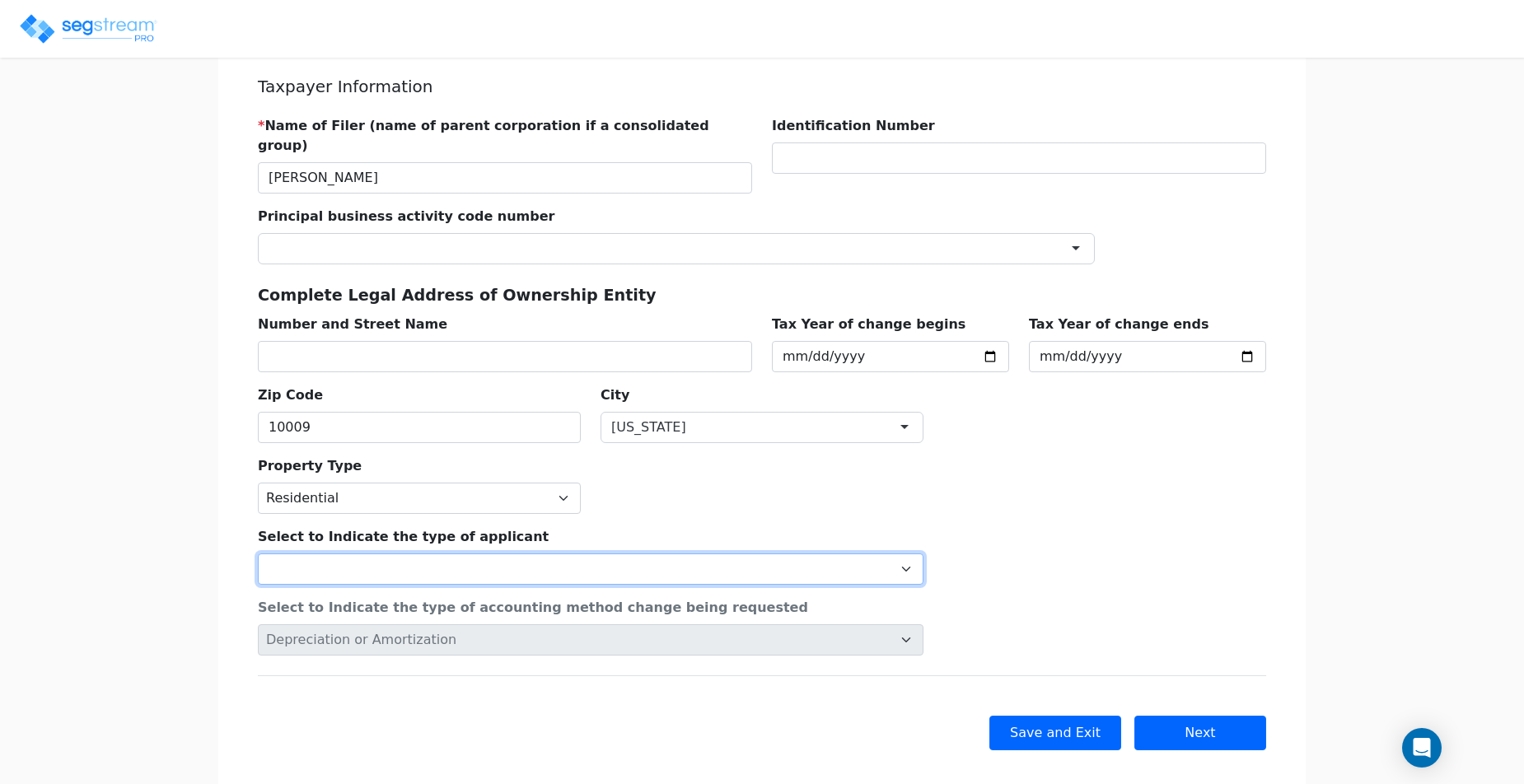
click at [533, 555] on select "Individual Corporation Controlled foreign corporation (Sec. 957) 10/50 corporat…" at bounding box center [590, 569] width 666 height 32
select select "Corporation"
click at [257, 553] on select "Individual Corporation Controlled foreign corporation (Sec. 957) 10/50 corporat…" at bounding box center [590, 569] width 666 height 32
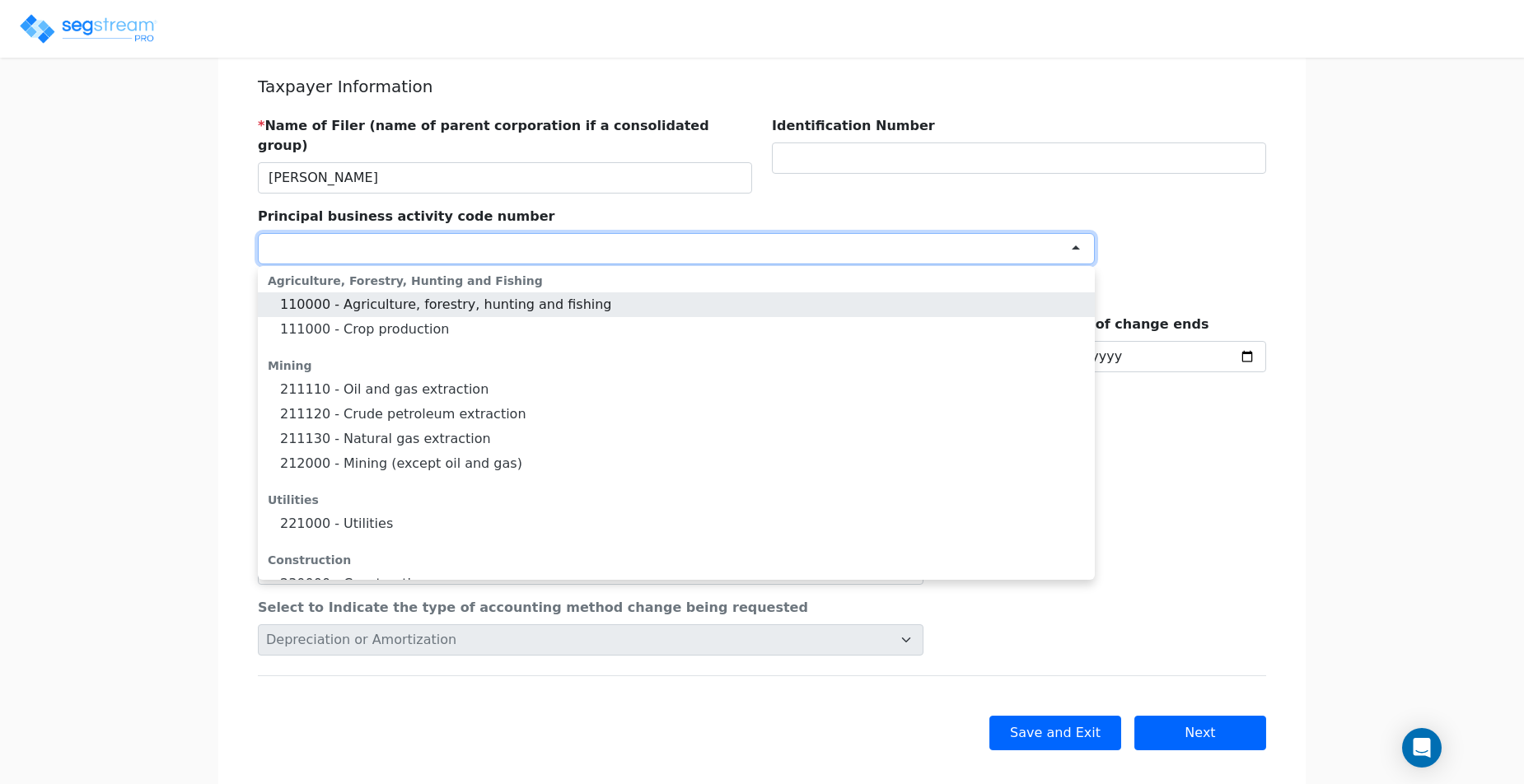
click at [708, 242] on div at bounding box center [676, 249] width 836 height 32
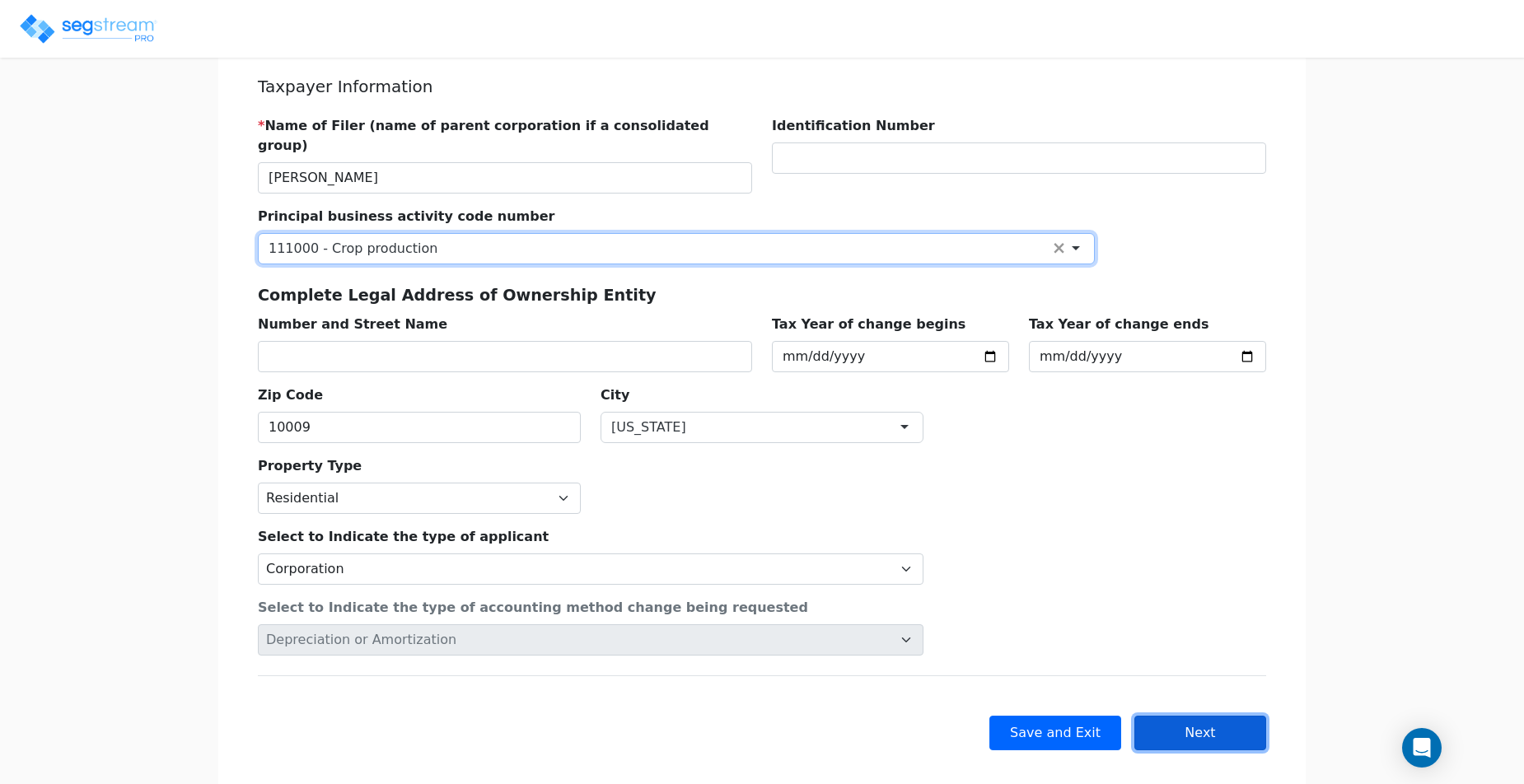
click at [1179, 716] on button "Next" at bounding box center [1200, 733] width 132 height 35
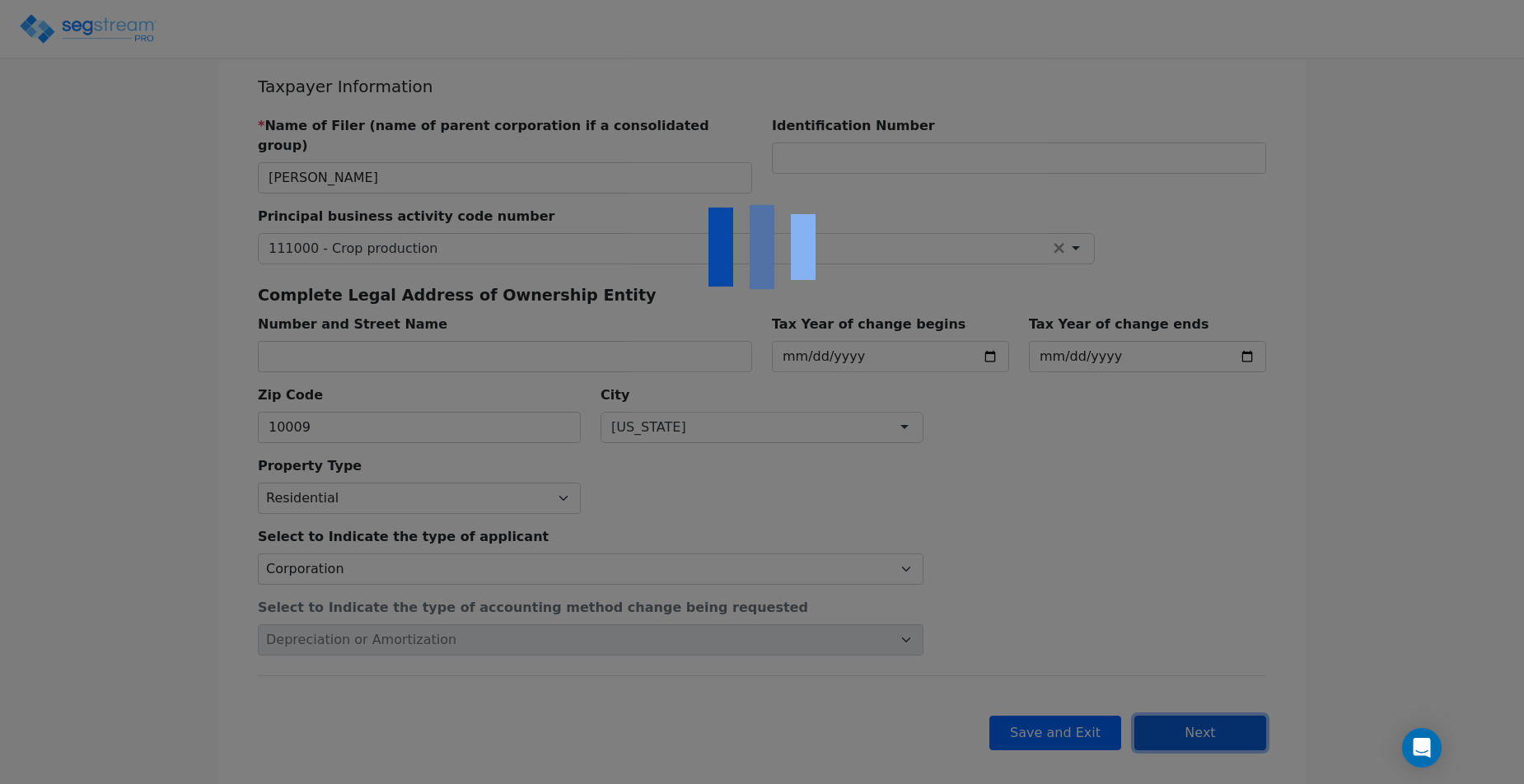
checkbox input "true"
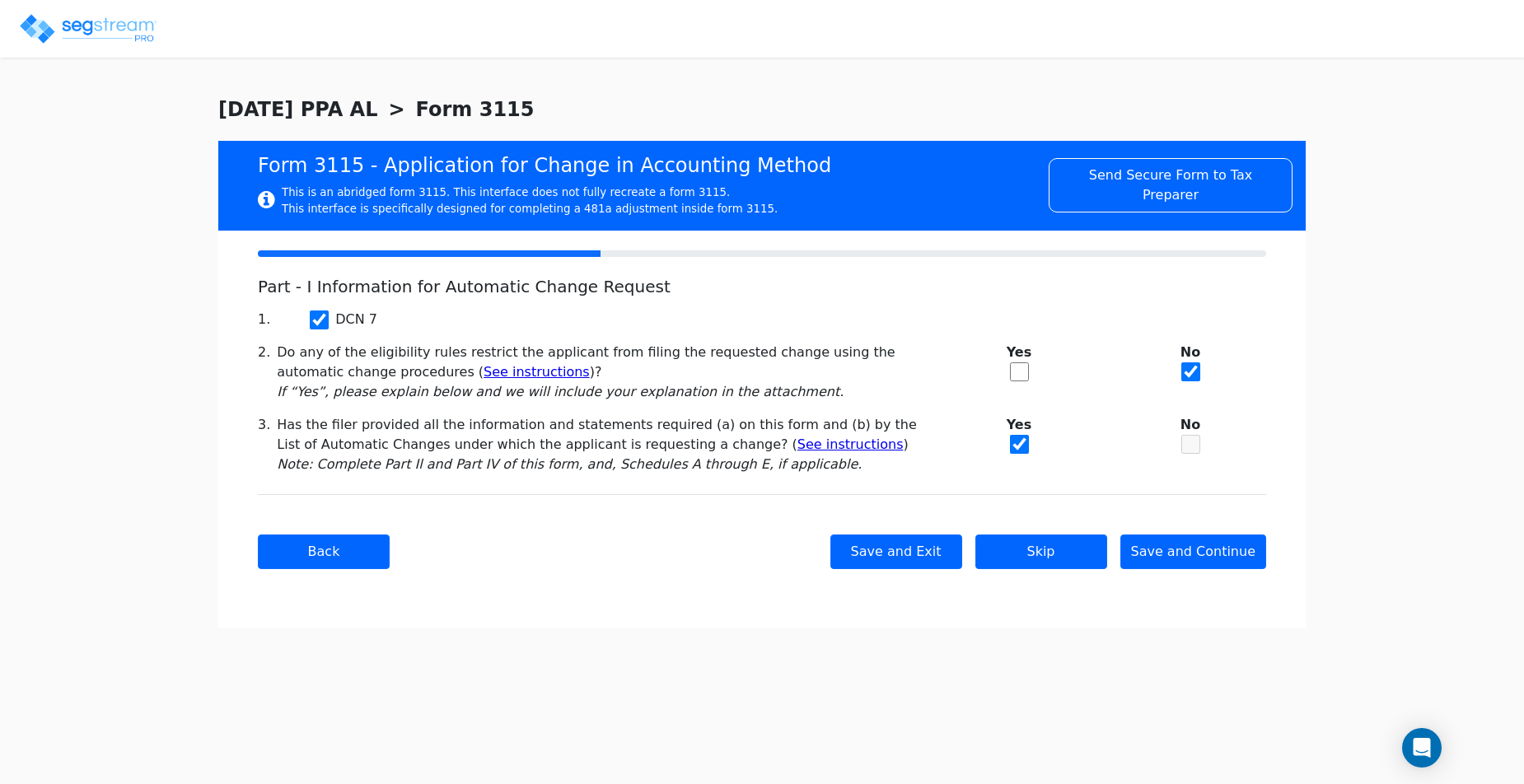
scroll to position [0, 0]
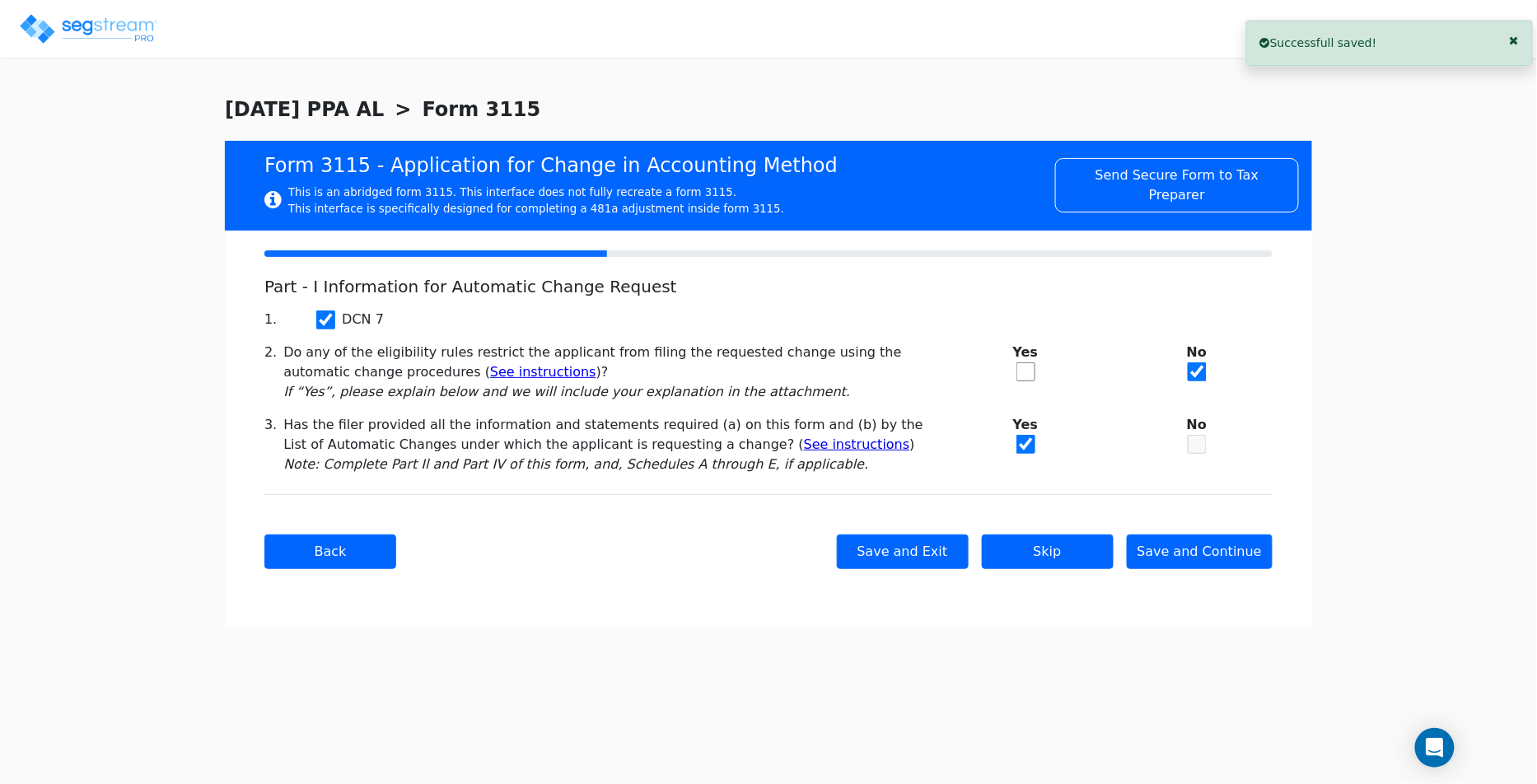
click at [1255, 570] on div "Back Save and Exit Skip Save and Continue Next Submit" at bounding box center [768, 551] width 1008 height 114
click at [1251, 547] on button "Save and Continue" at bounding box center [1200, 551] width 147 height 35
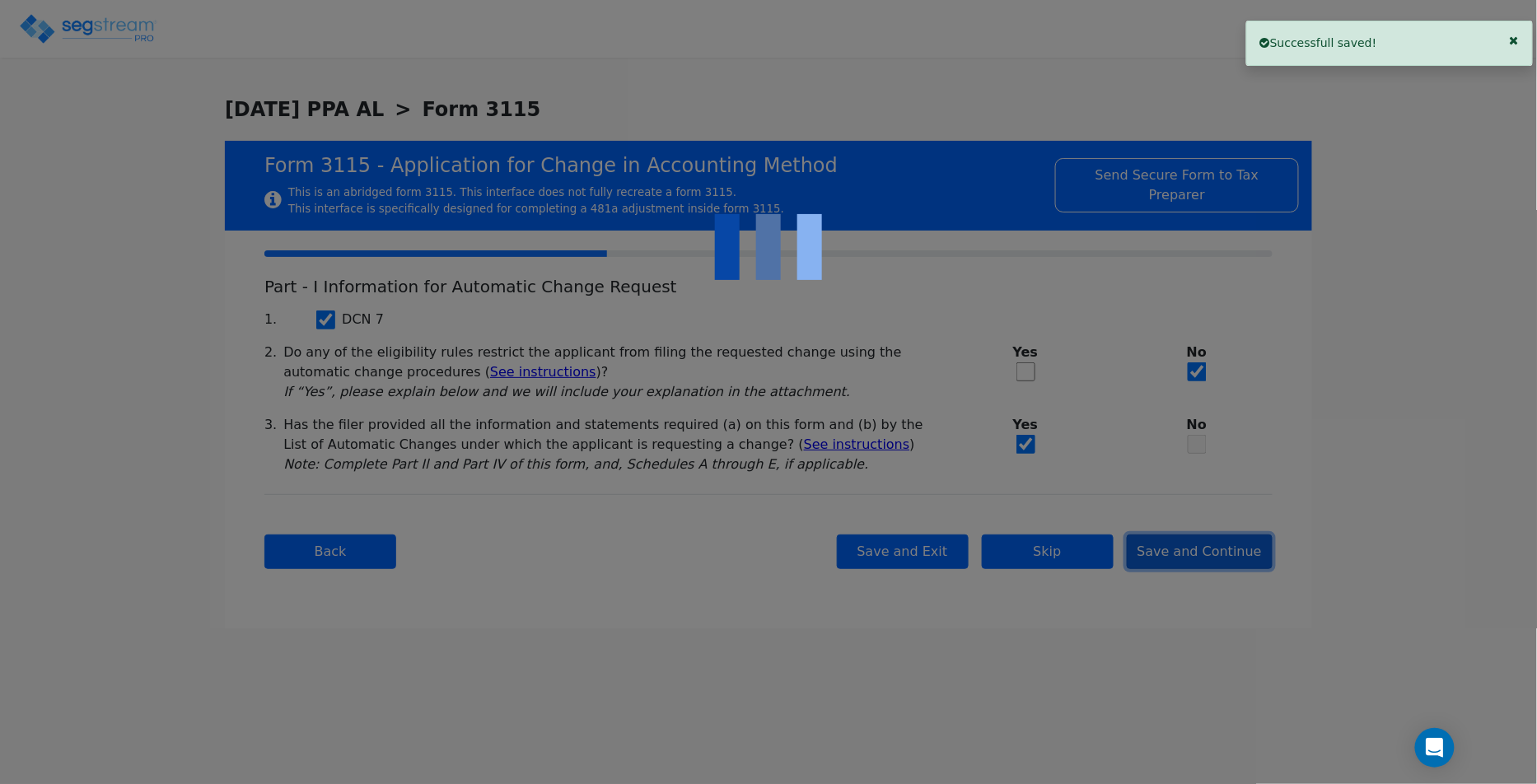
checkbox input "true"
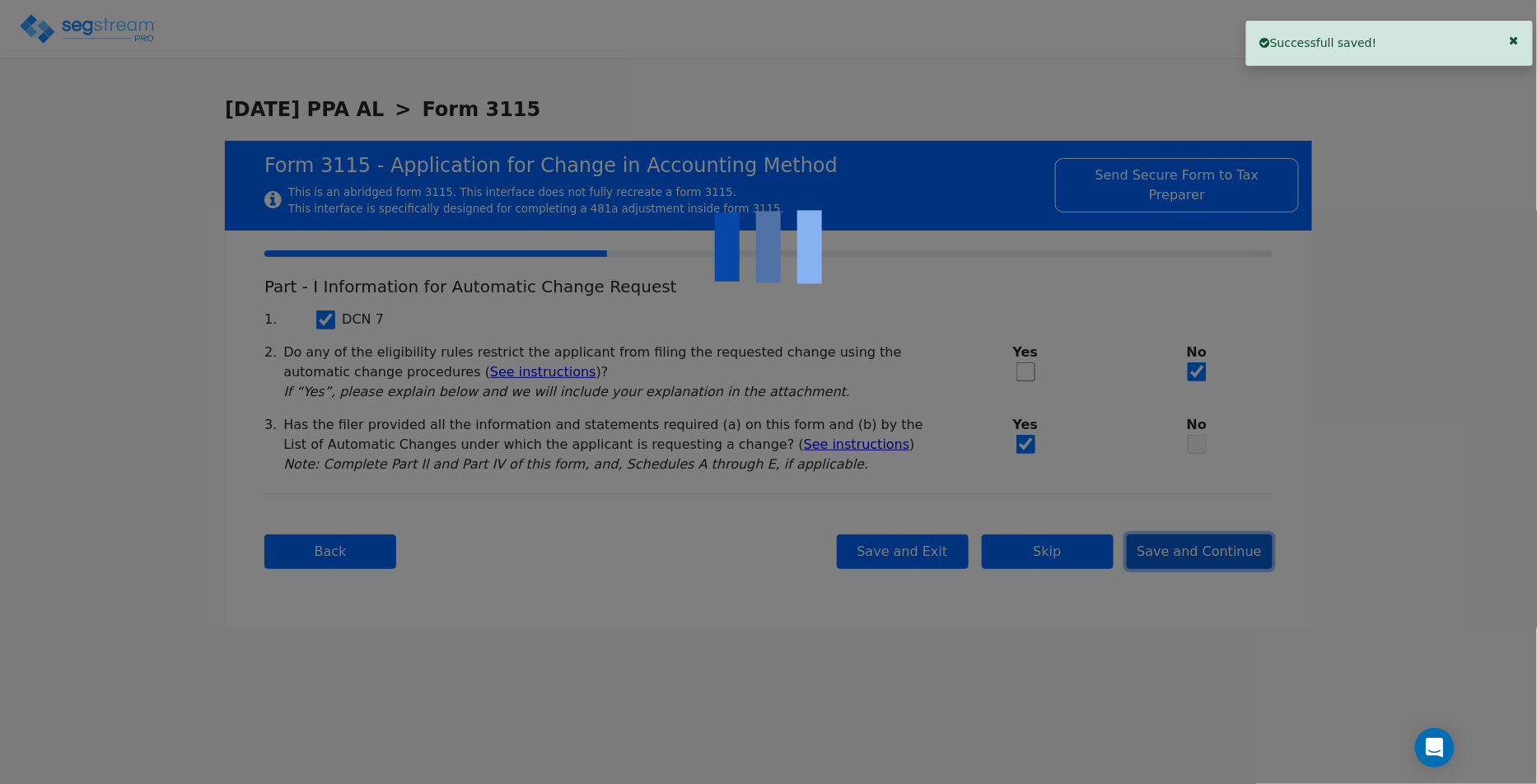
checkbox input "true"
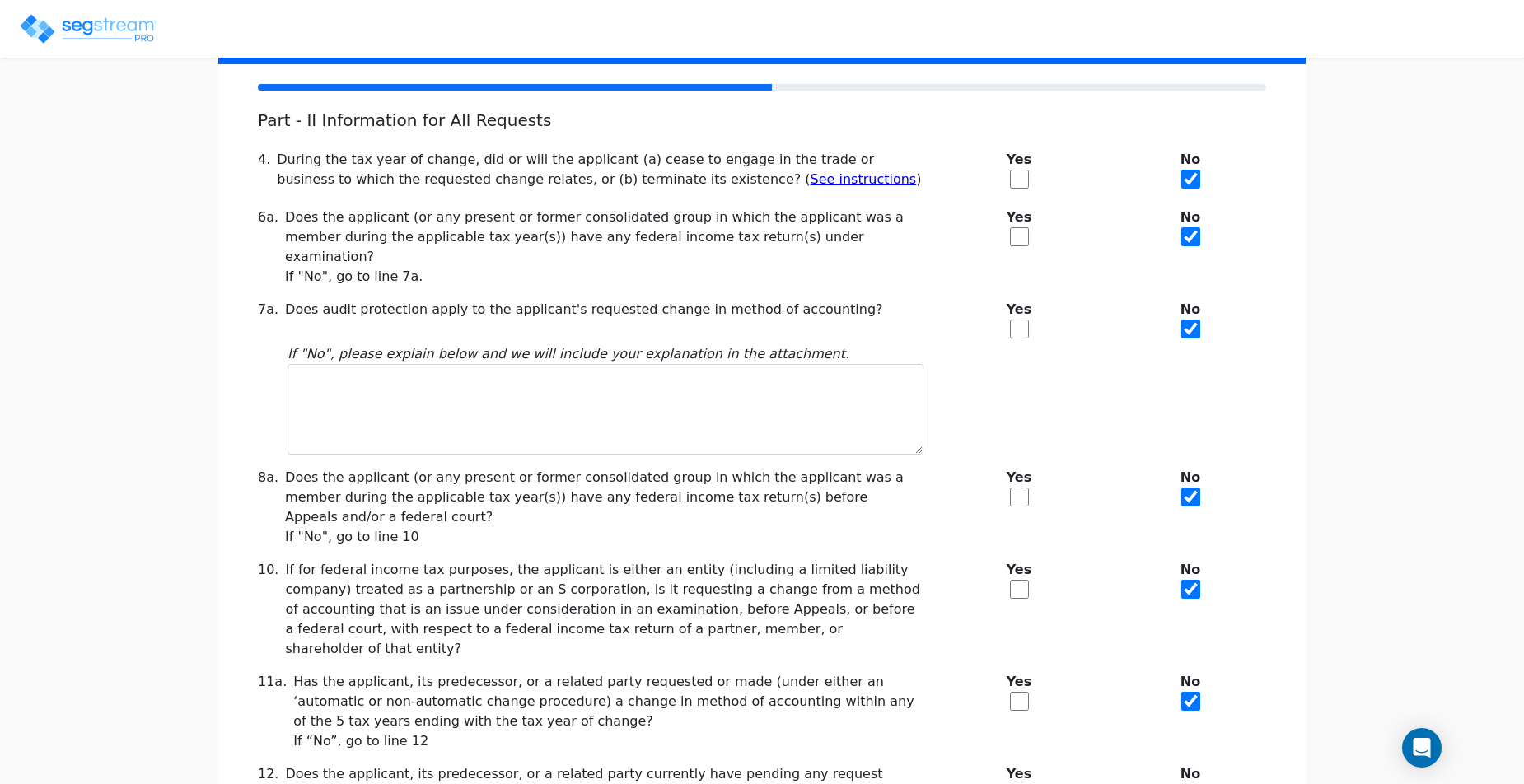
scroll to position [317, 0]
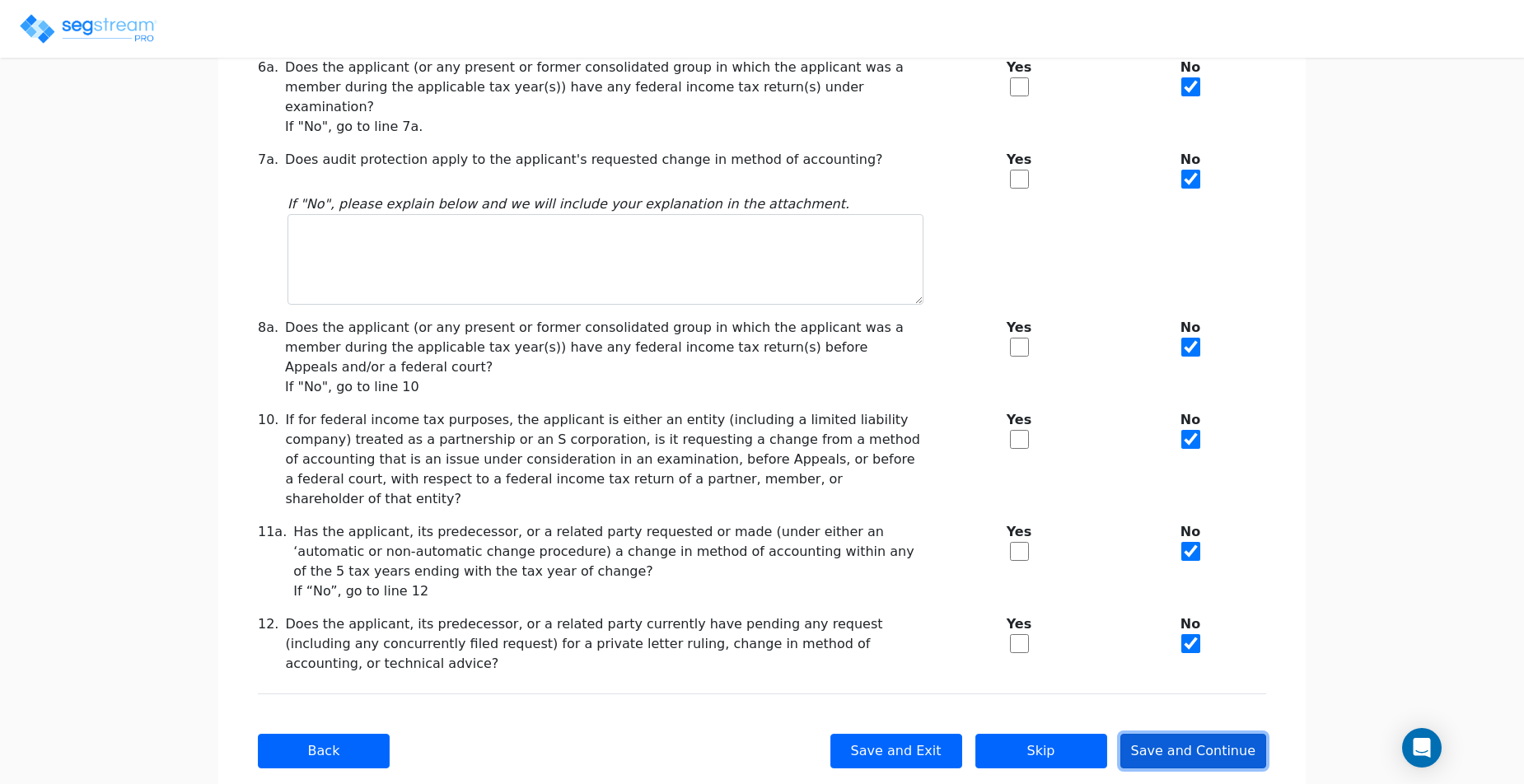
click at [1208, 734] on button "Save and Continue" at bounding box center [1194, 750] width 147 height 35
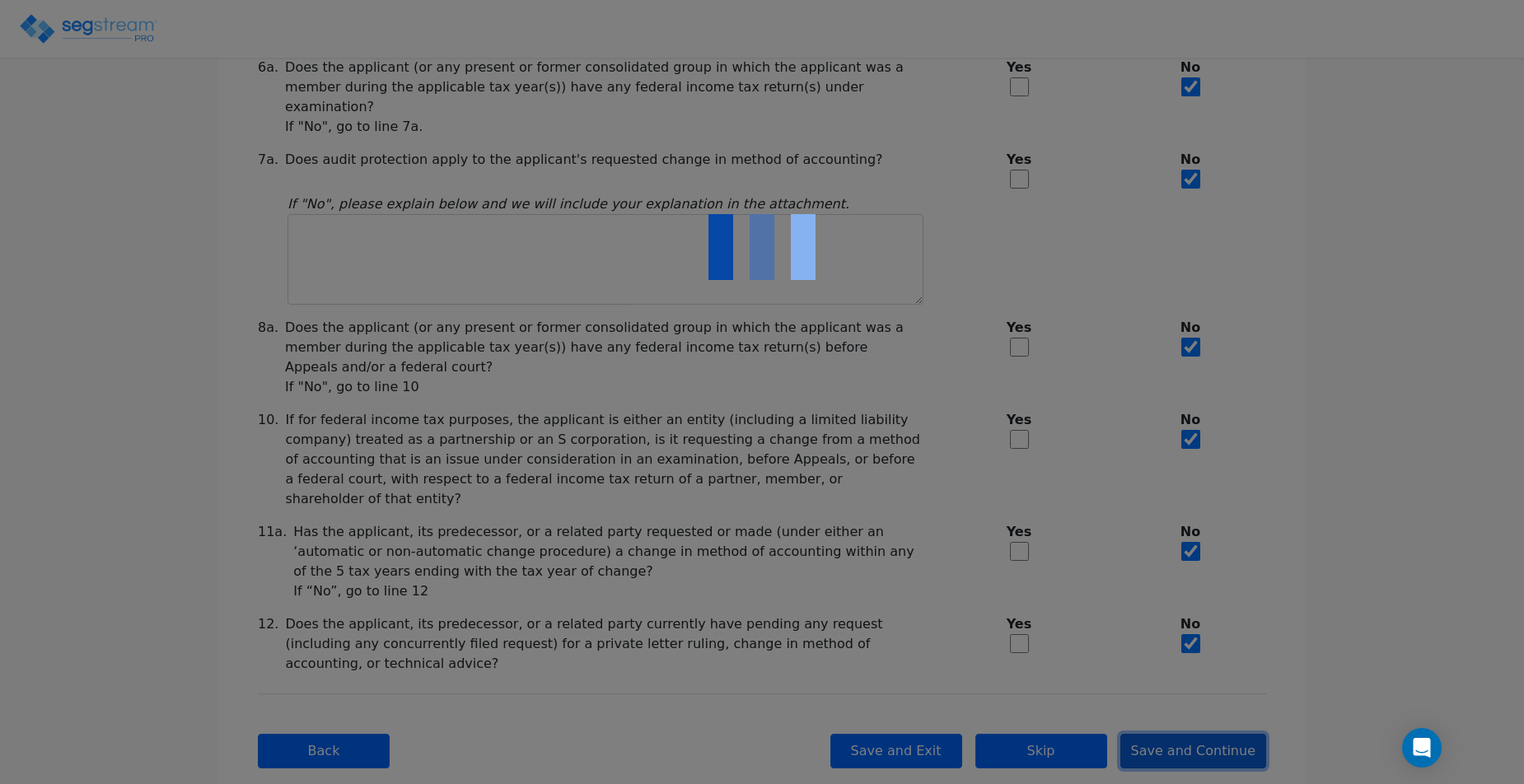
checkbox input "true"
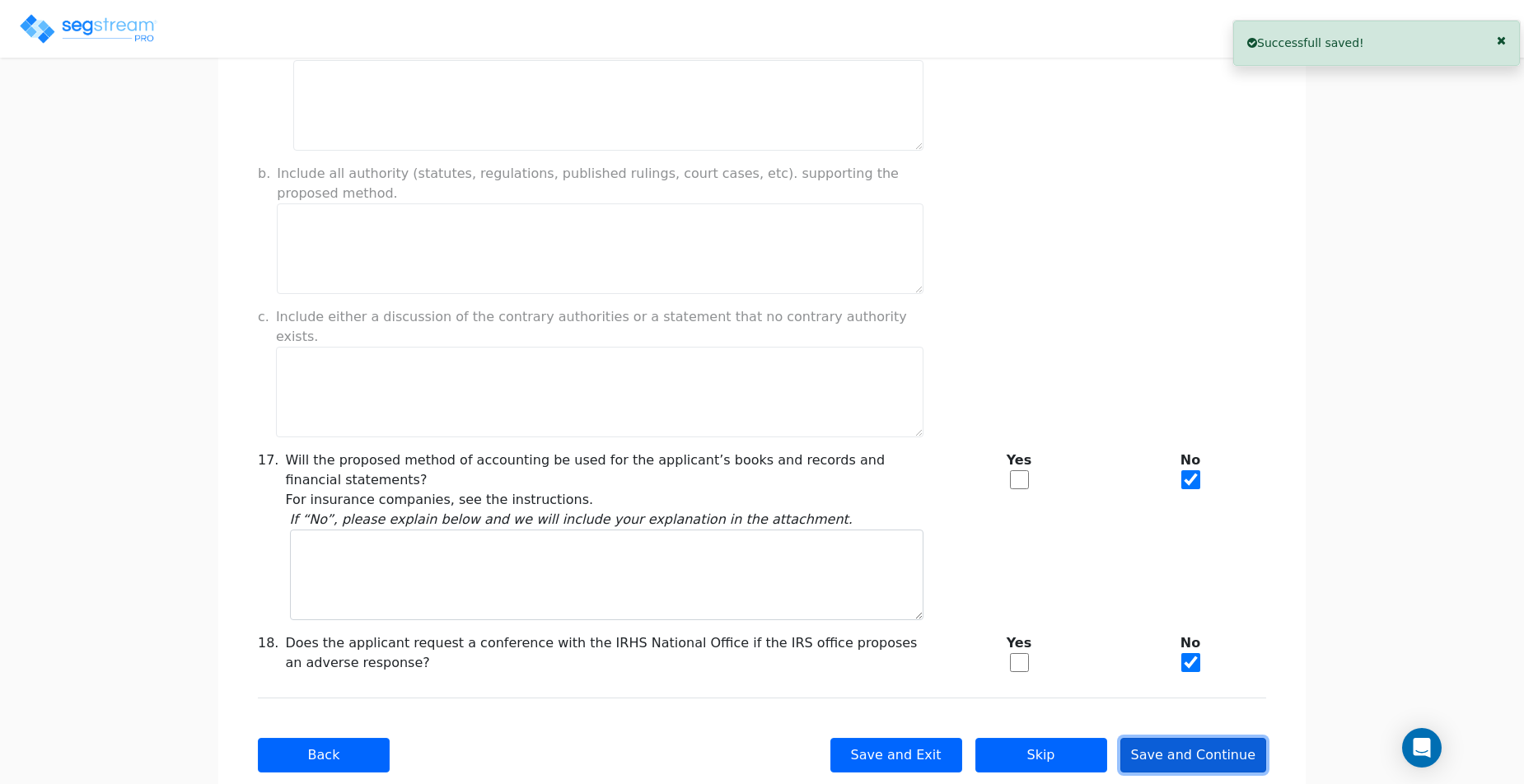
scroll to position [1291, 0]
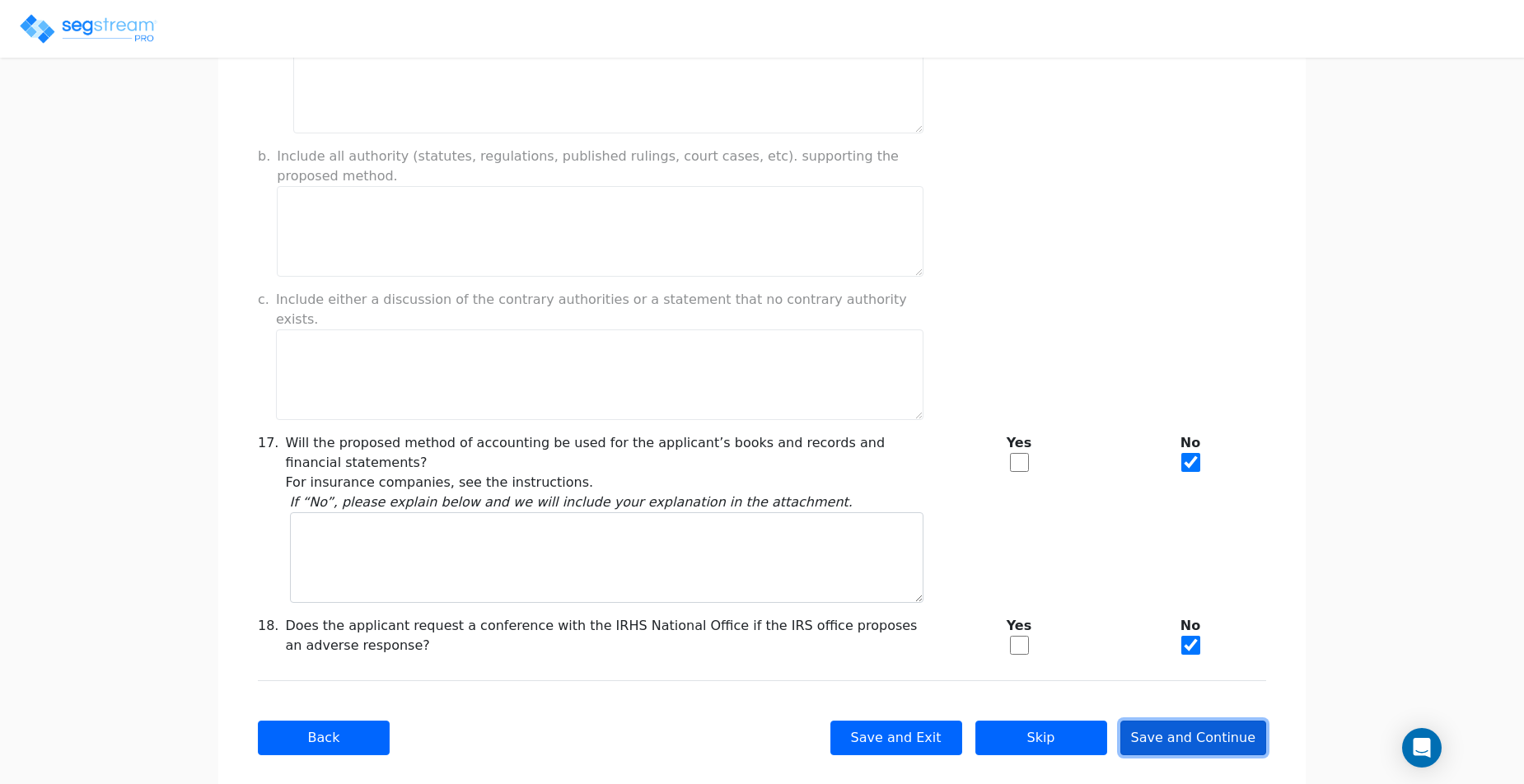
click at [1210, 721] on button "Save and Continue" at bounding box center [1194, 738] width 147 height 35
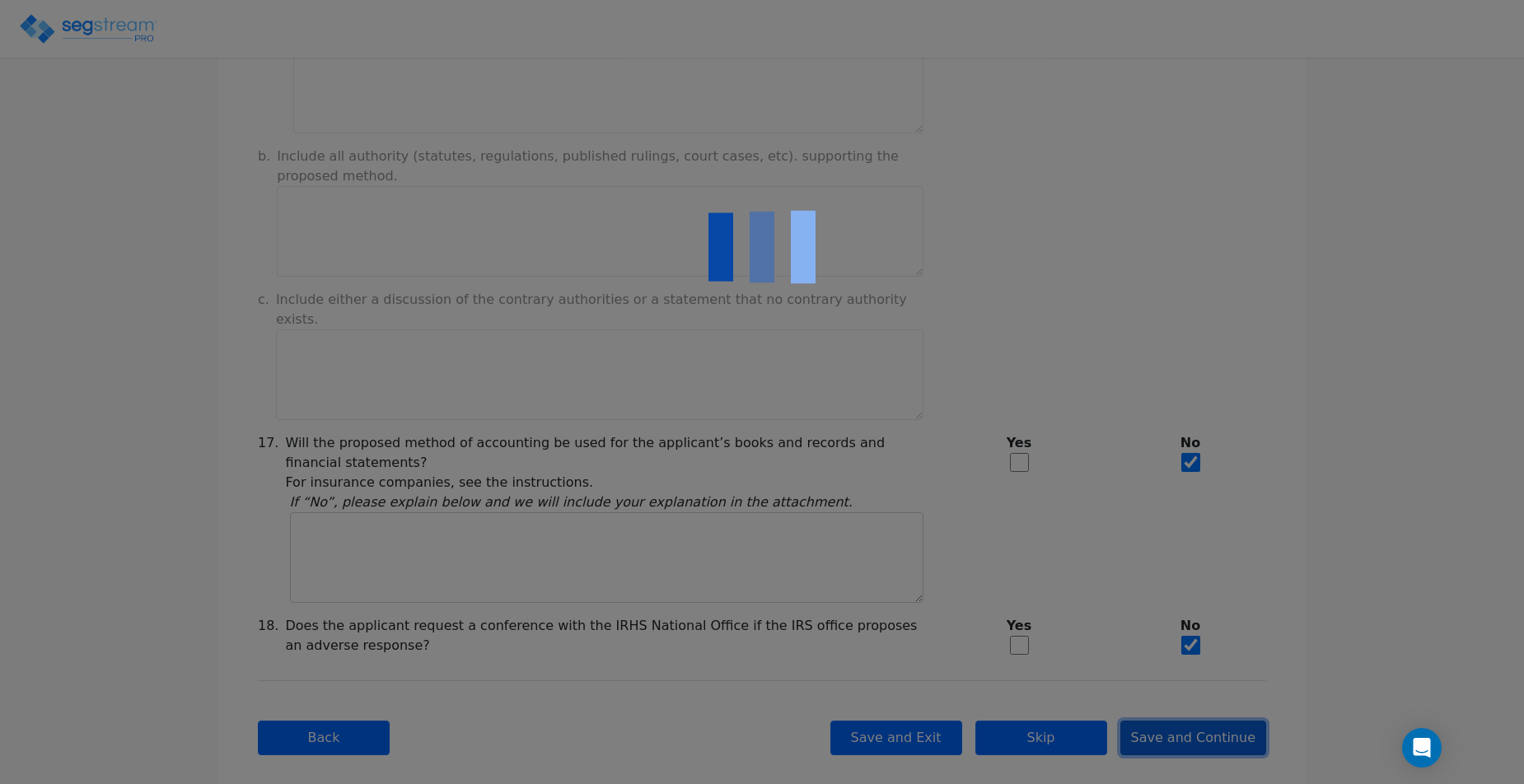
type input "311,326.19"
checkbox input "true"
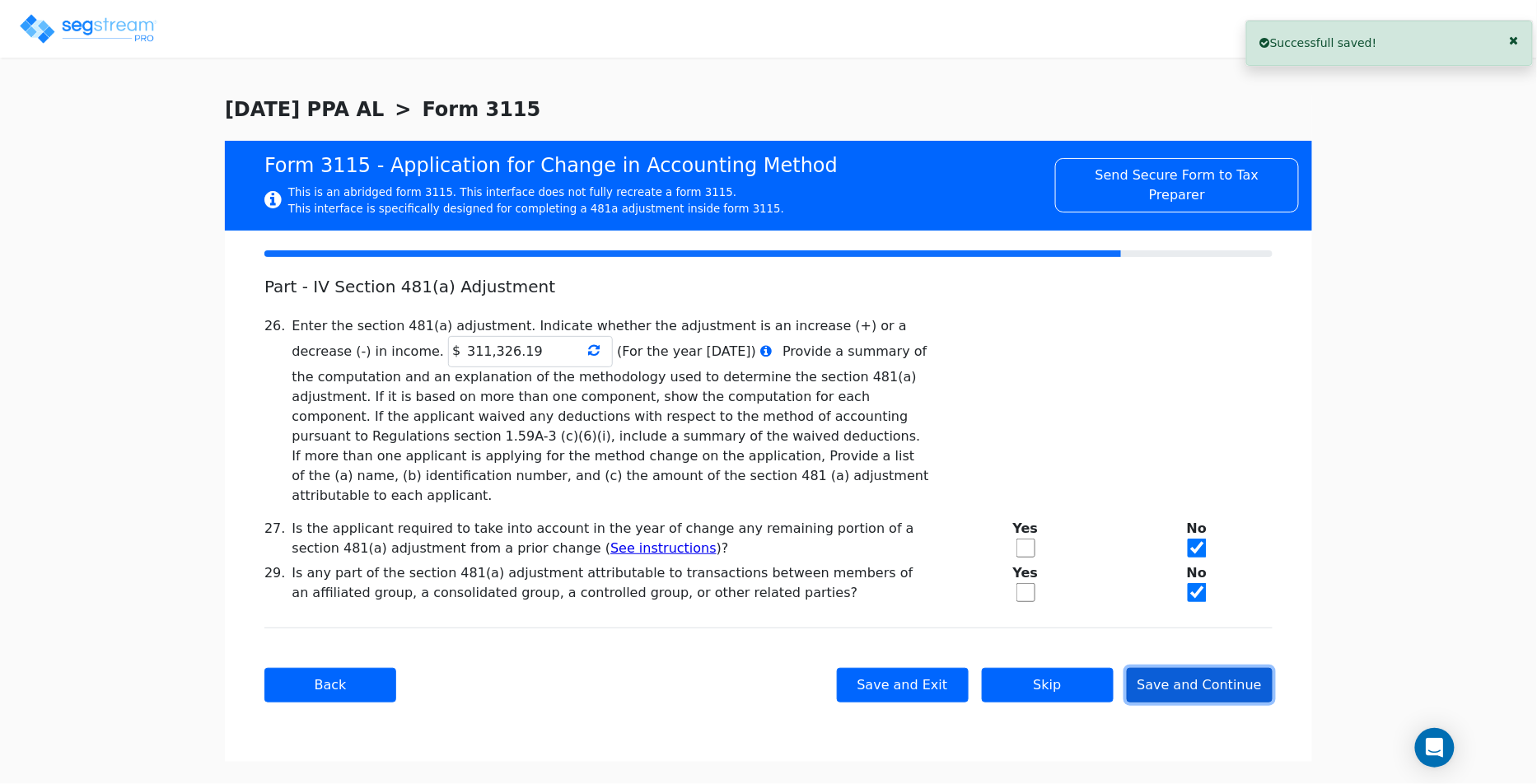
click at [1203, 676] on button "Save and Continue" at bounding box center [1200, 684] width 147 height 35
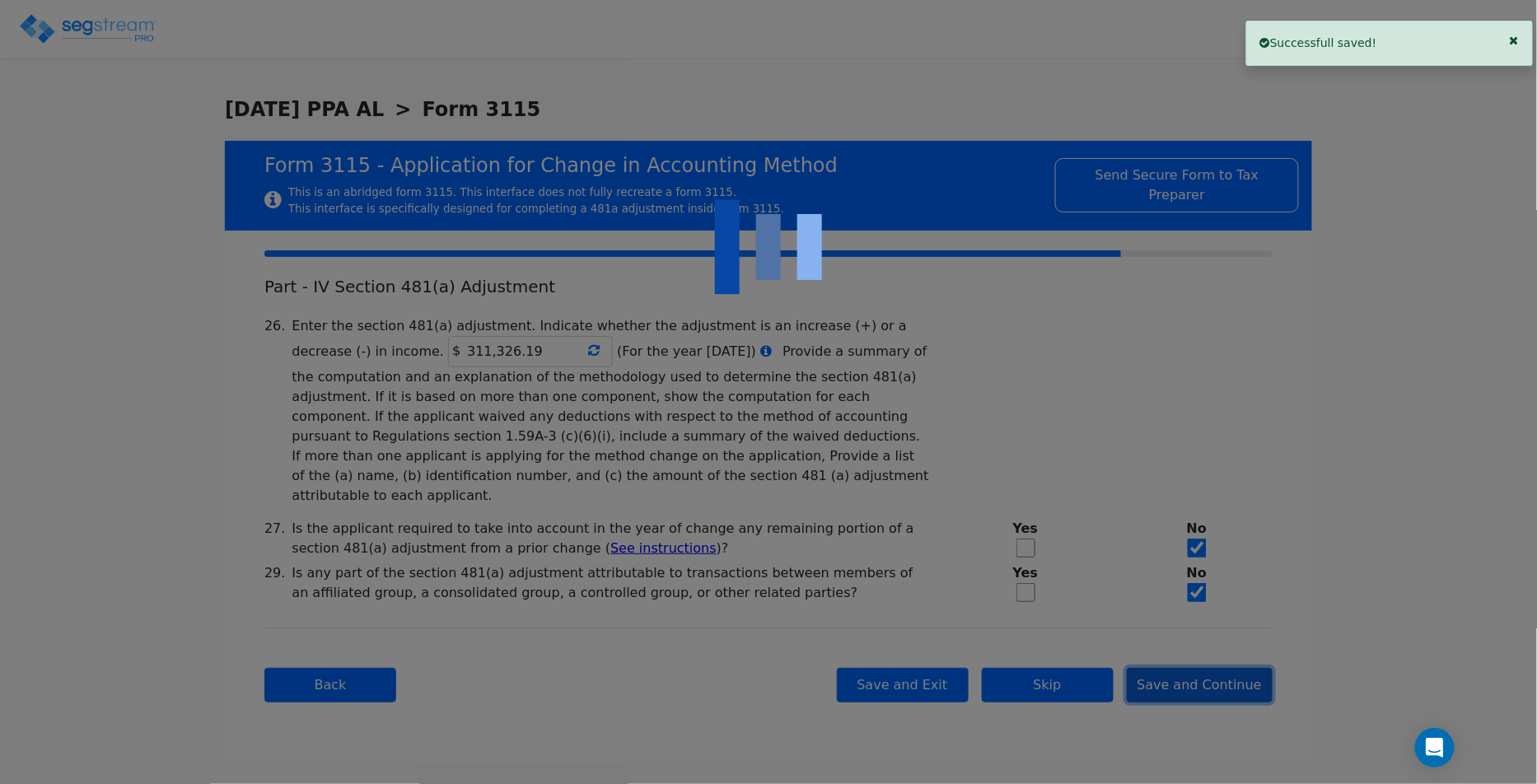
checkbox input "true"
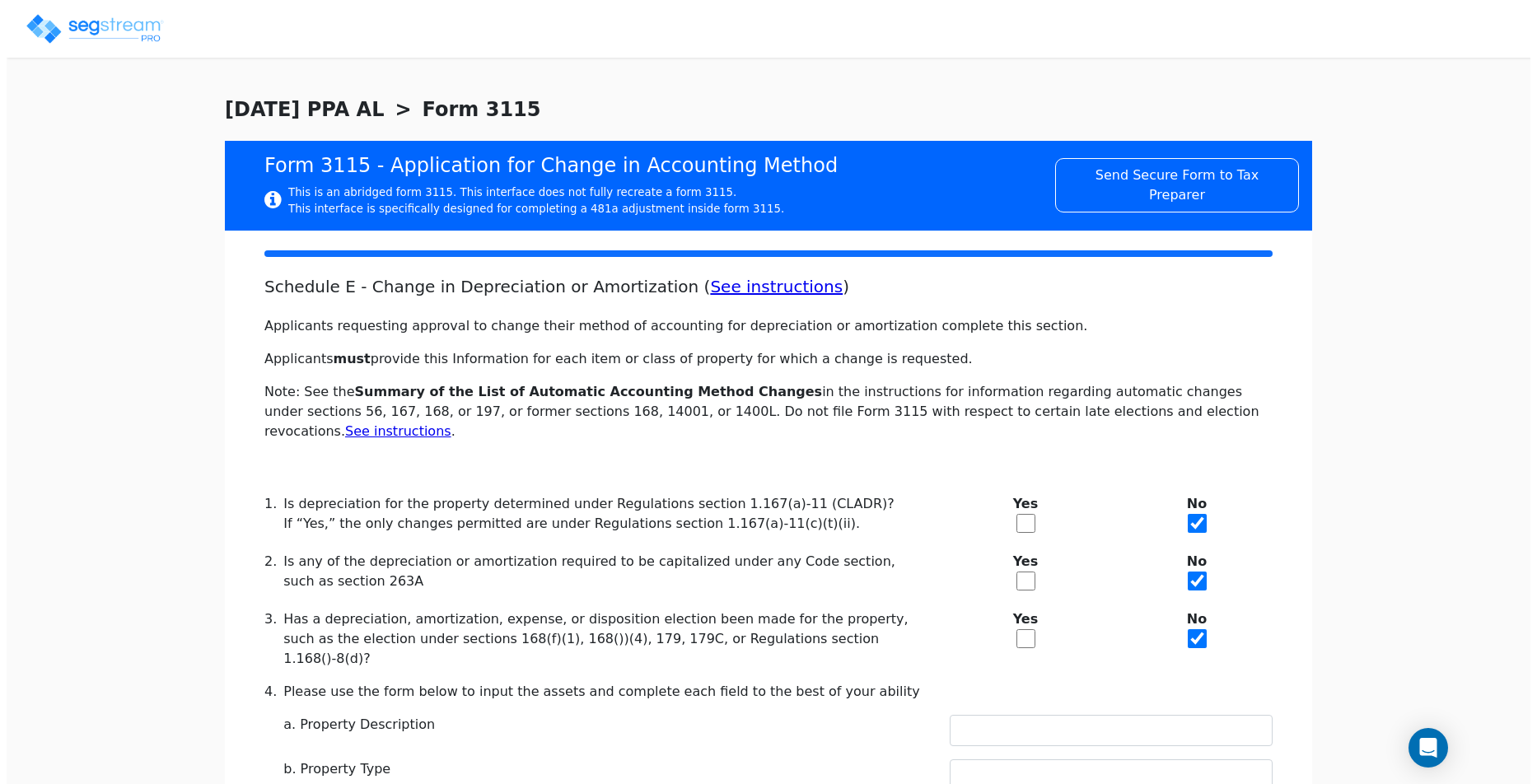
scroll to position [642, 0]
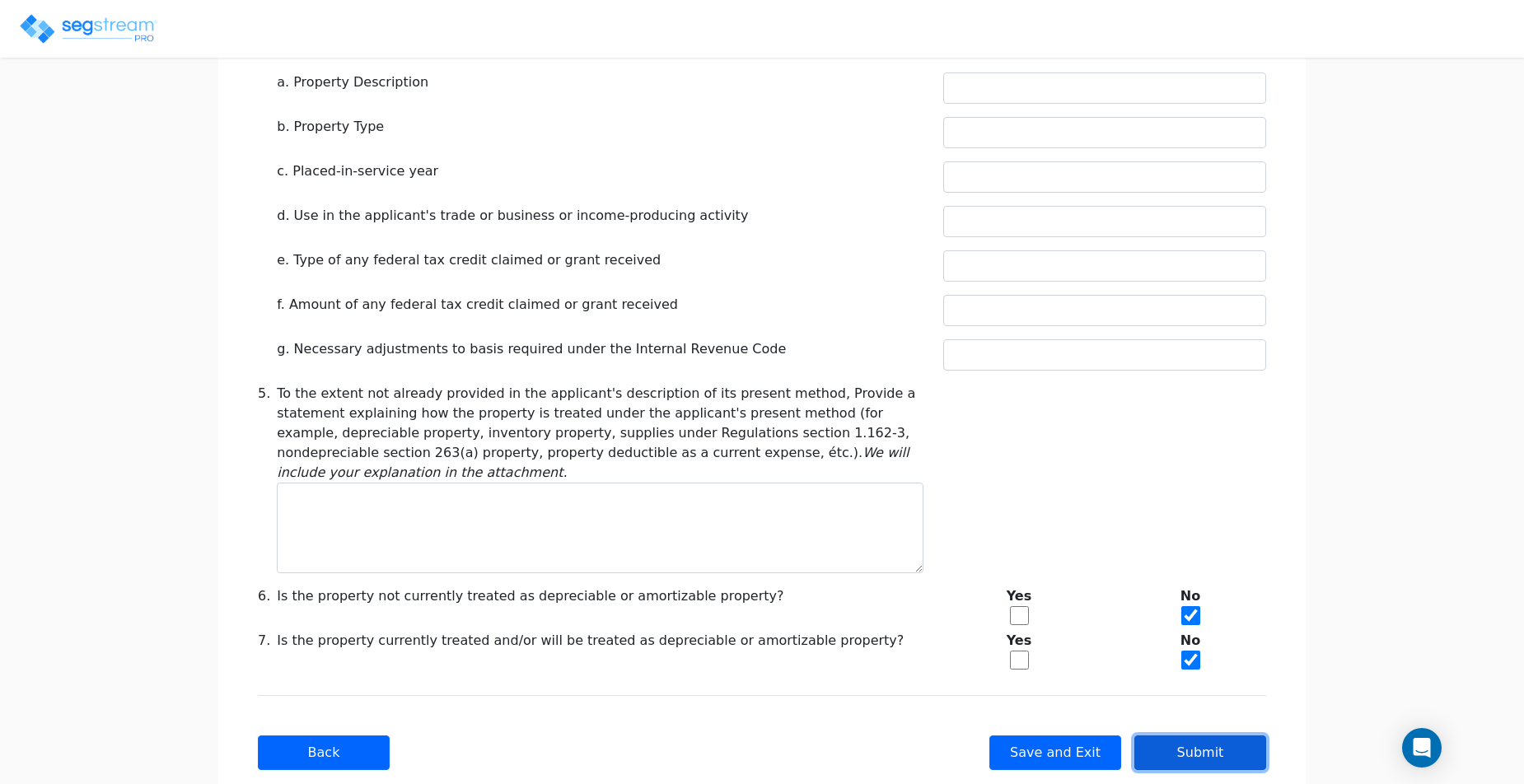
click at [1221, 736] on button "Submit" at bounding box center [1200, 752] width 132 height 35
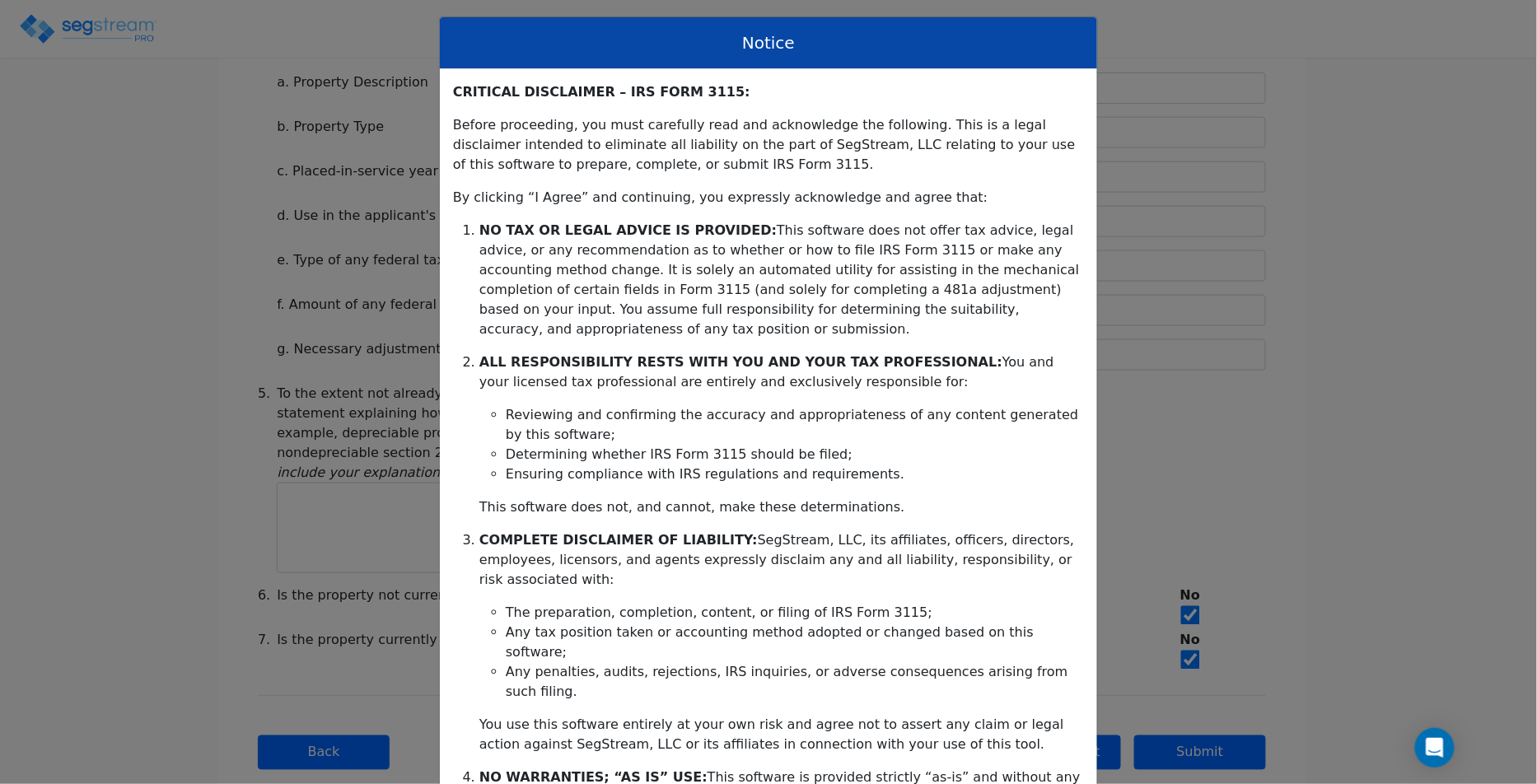
scroll to position [270, 0]
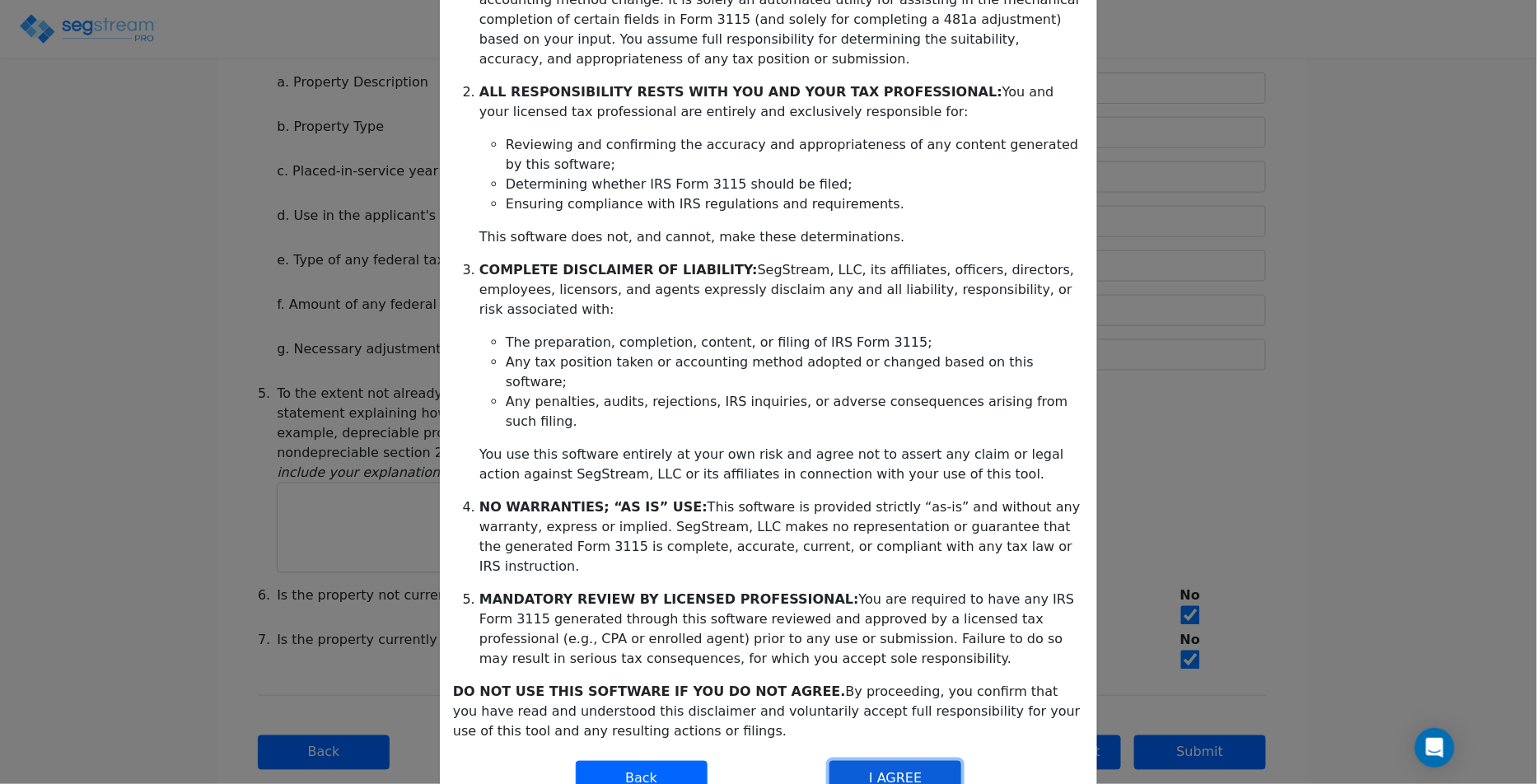
click at [928, 761] on button "I AGREE" at bounding box center [896, 778] width 132 height 35
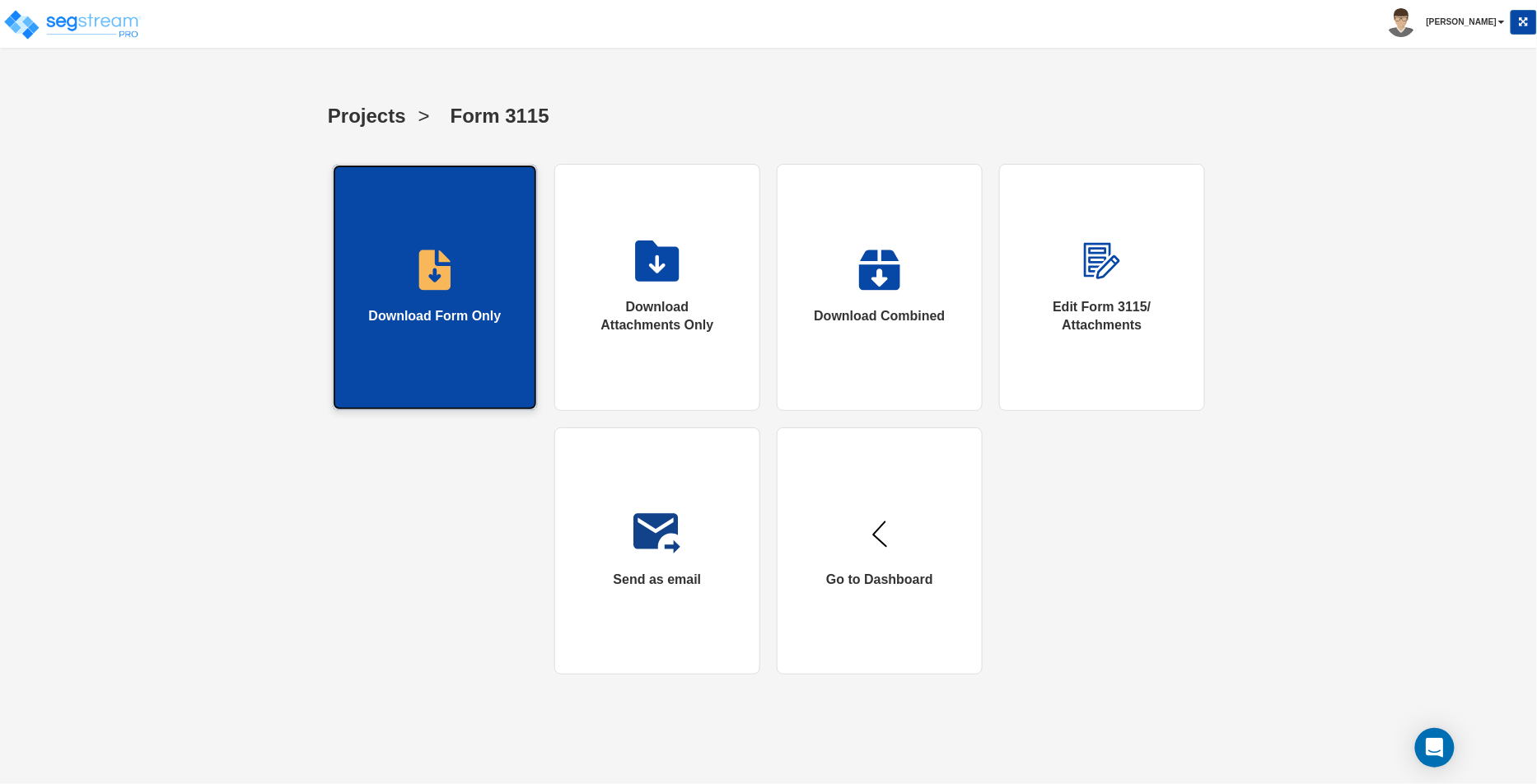
click at [529, 277] on link "Download Form Only" at bounding box center [435, 287] width 206 height 248
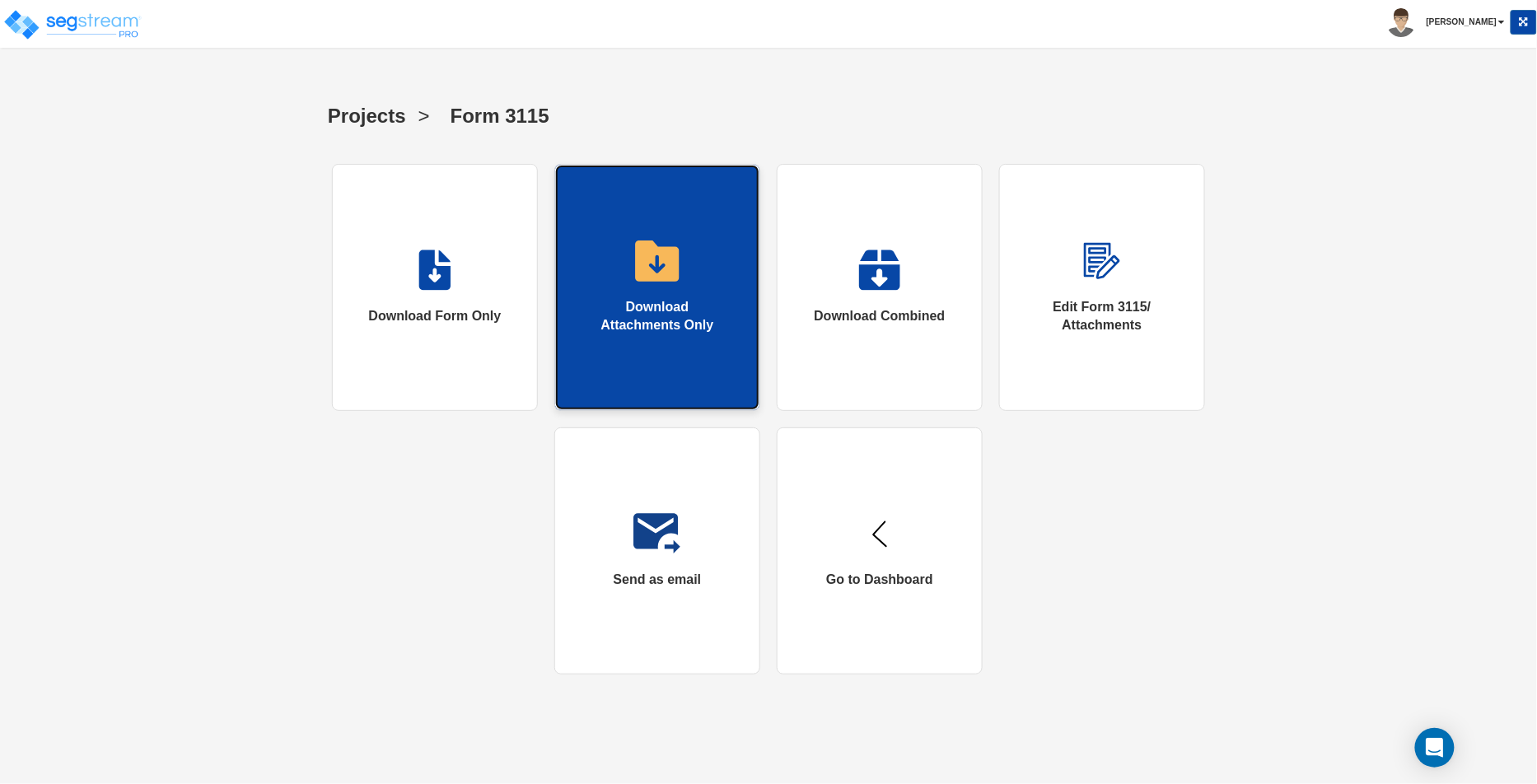
click at [665, 327] on div "Download Attachments Only" at bounding box center [657, 317] width 138 height 37
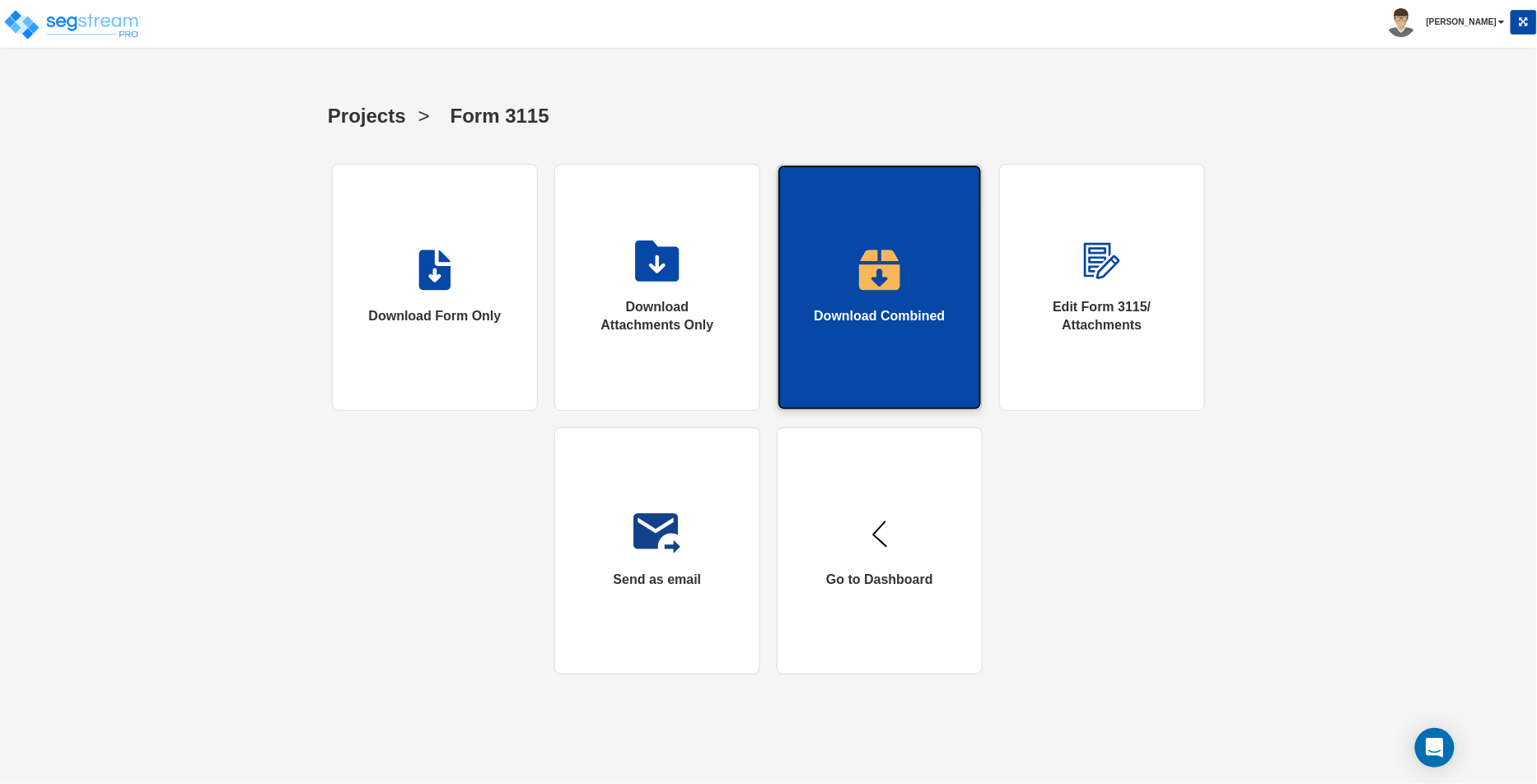
click at [919, 305] on link "Download Combined" at bounding box center [880, 287] width 206 height 248
